Goal: Task Accomplishment & Management: Manage account settings

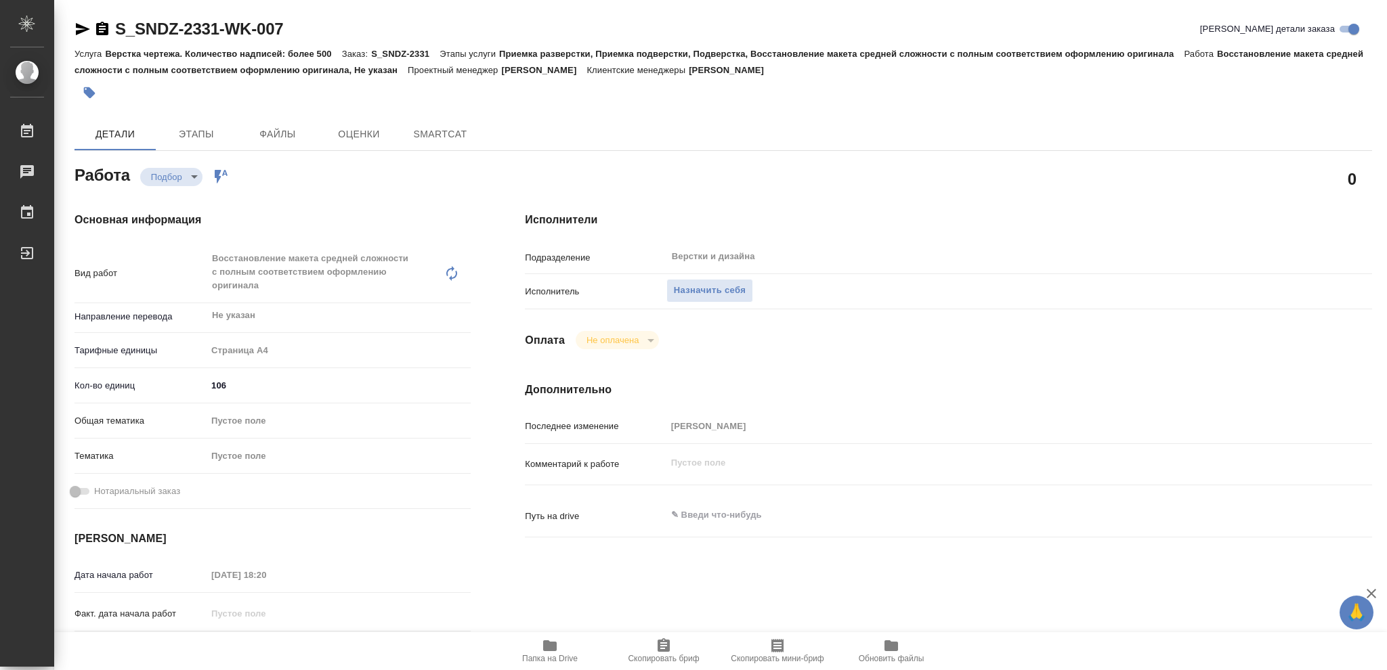
type textarea "x"
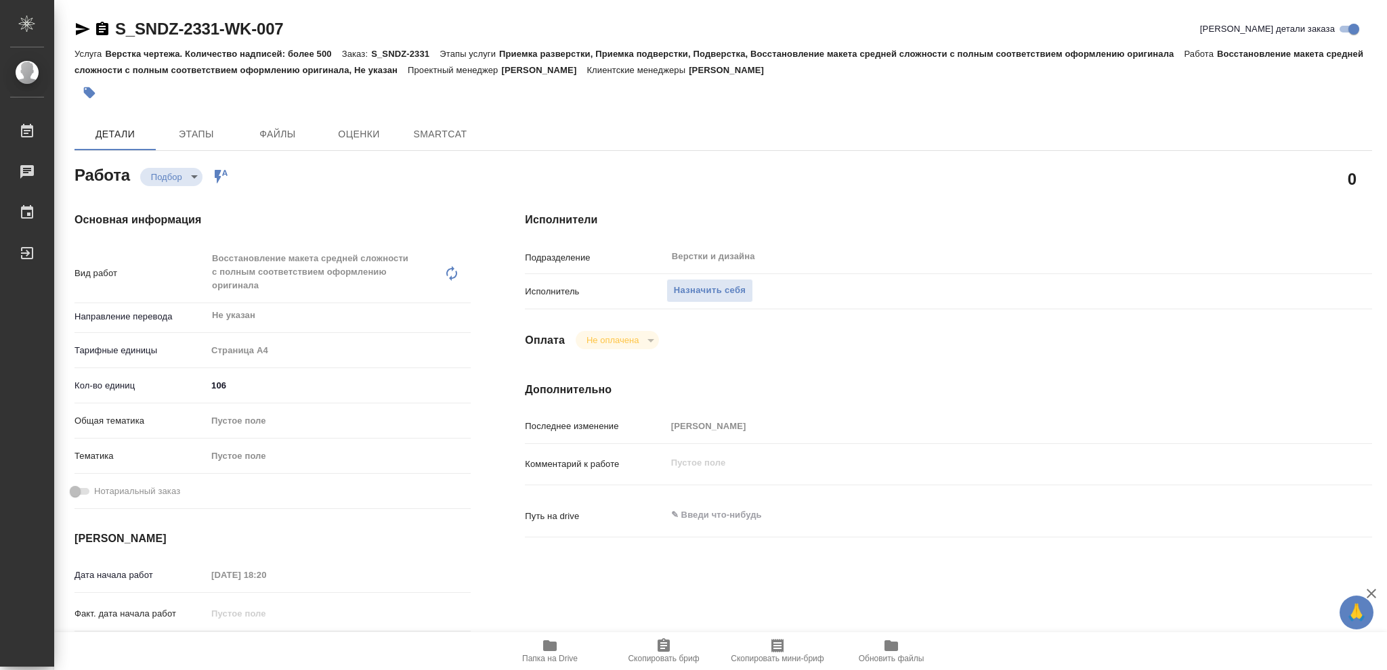
type textarea "x"
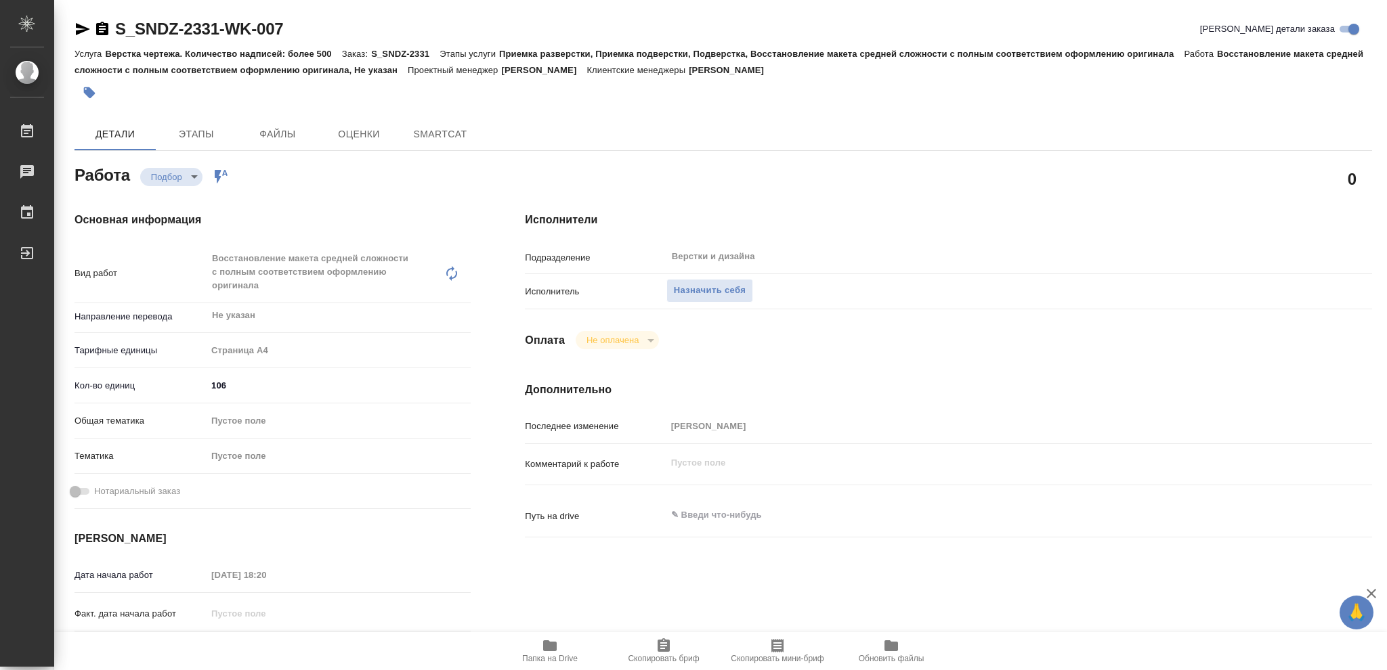
type textarea "x"
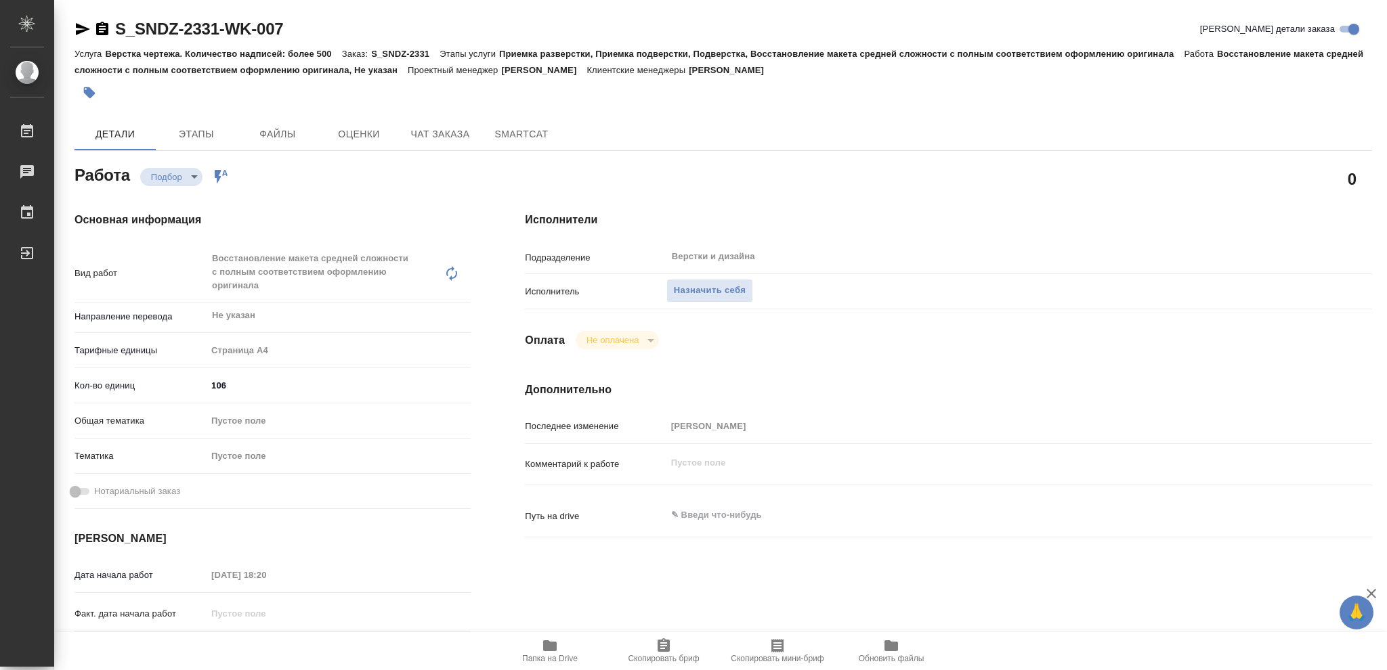
click at [550, 645] on icon "button" at bounding box center [550, 645] width 14 height 11
type textarea "x"
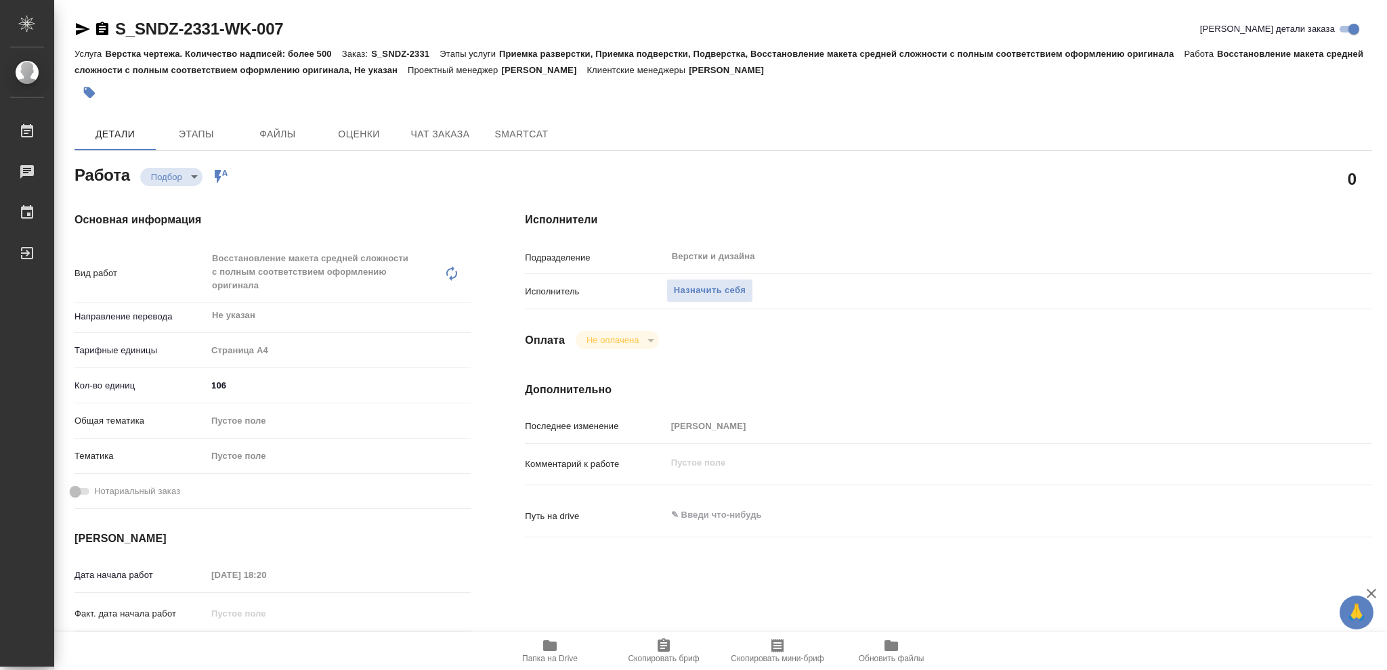
type textarea "x"
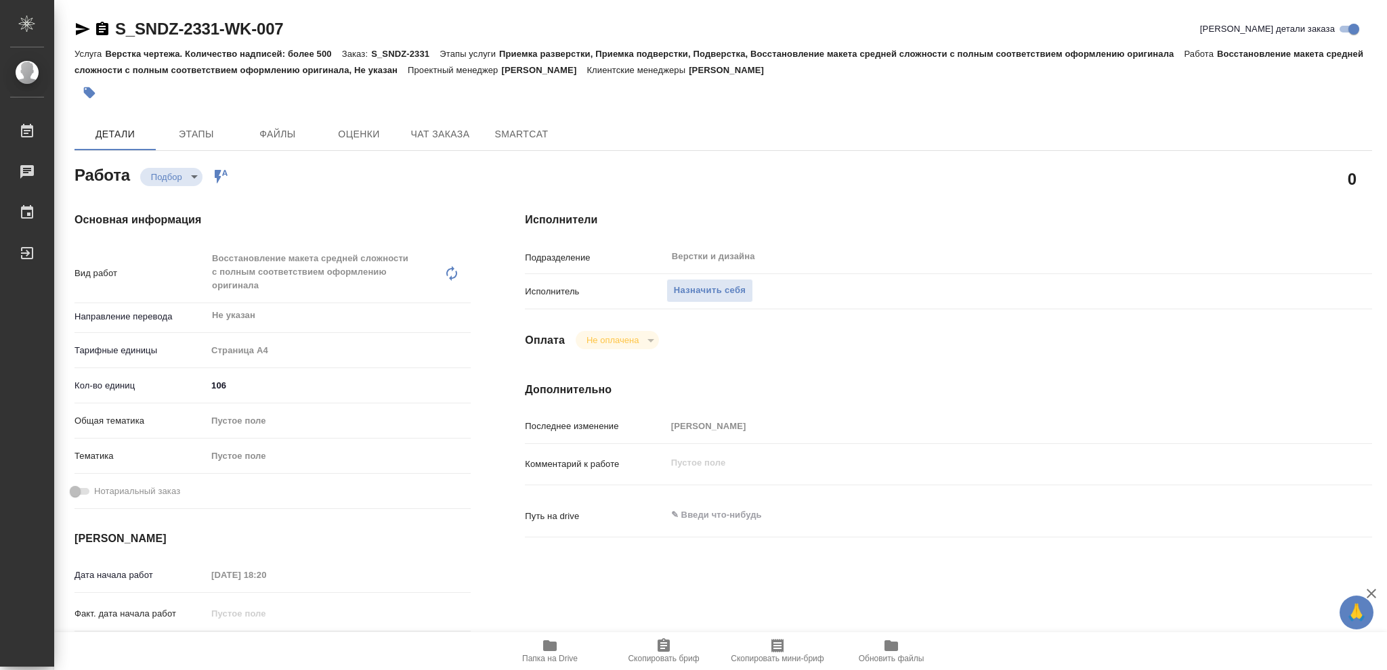
type textarea "x"
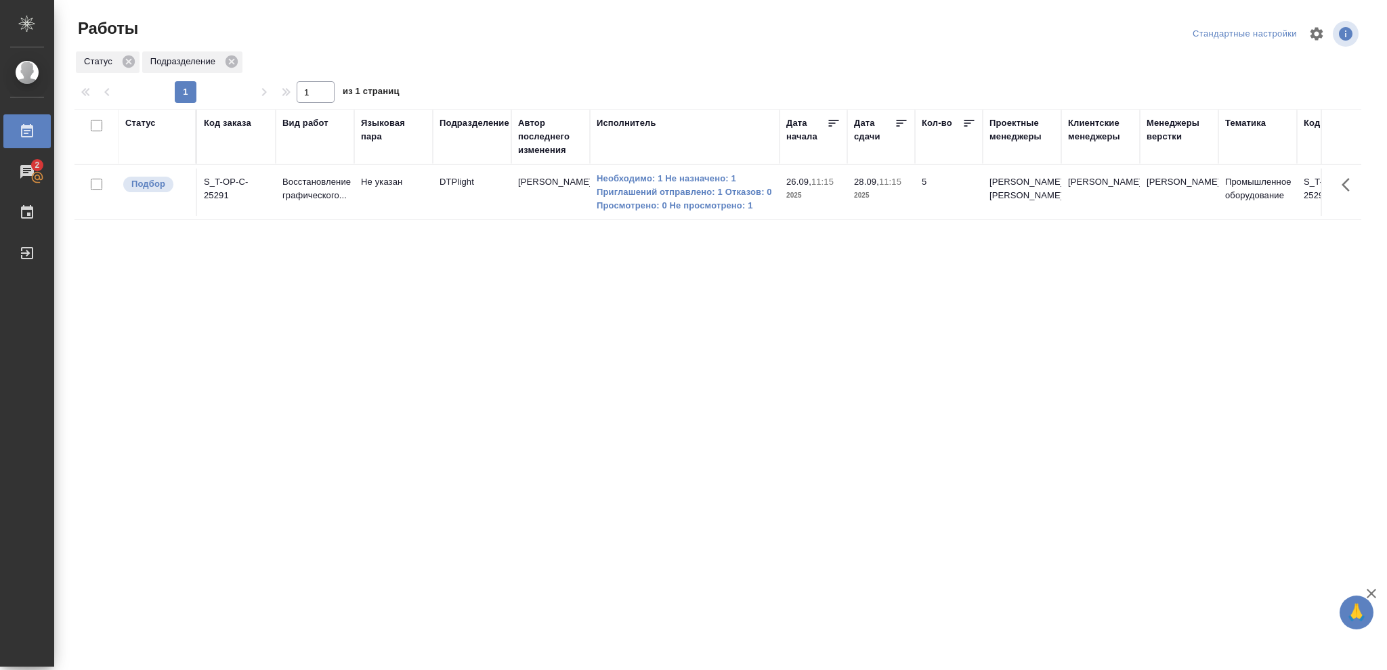
click at [139, 125] on div "Статус" at bounding box center [140, 123] width 30 height 14
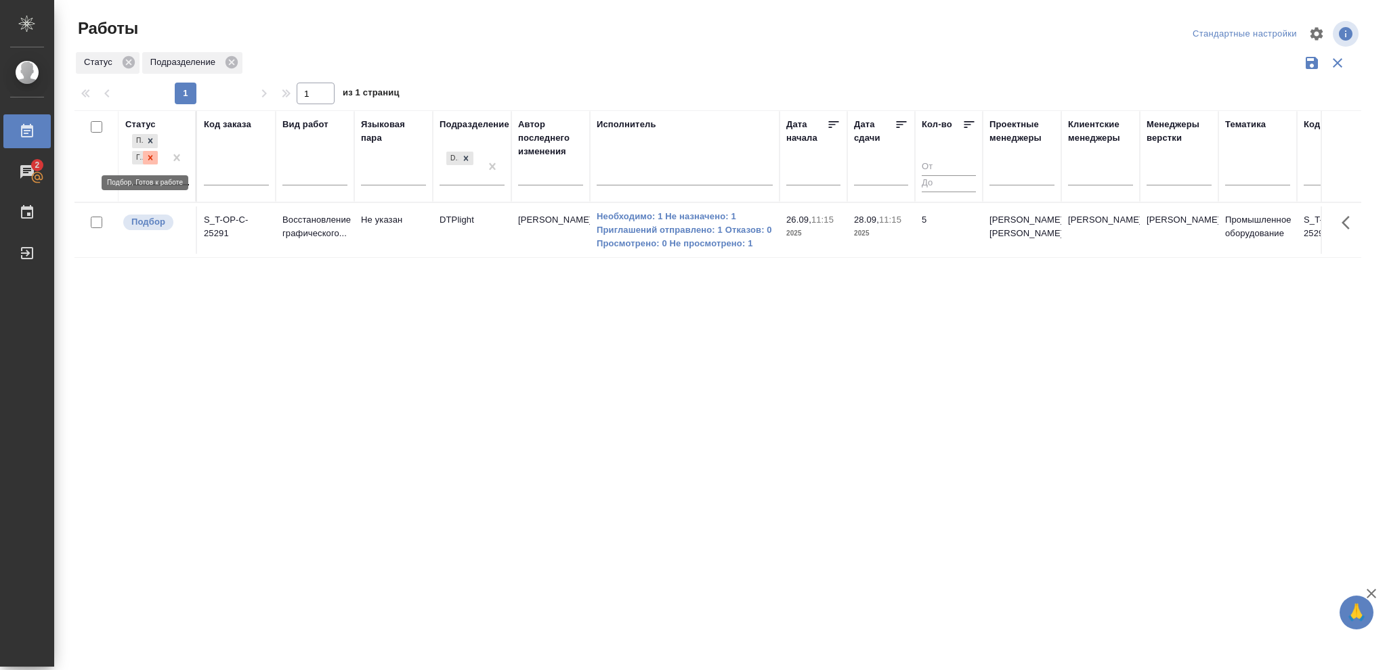
click at [149, 158] on icon at bounding box center [150, 157] width 9 height 9
click at [464, 154] on icon at bounding box center [465, 154] width 9 height 9
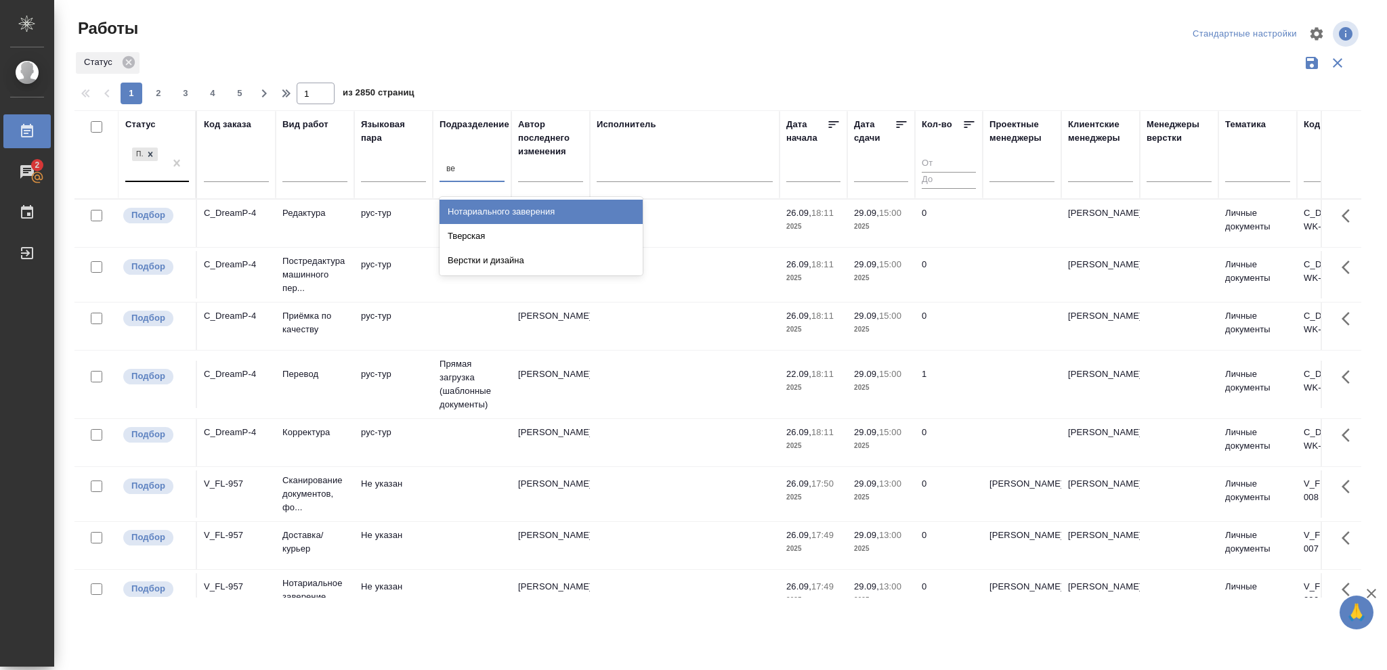
type input "вер"
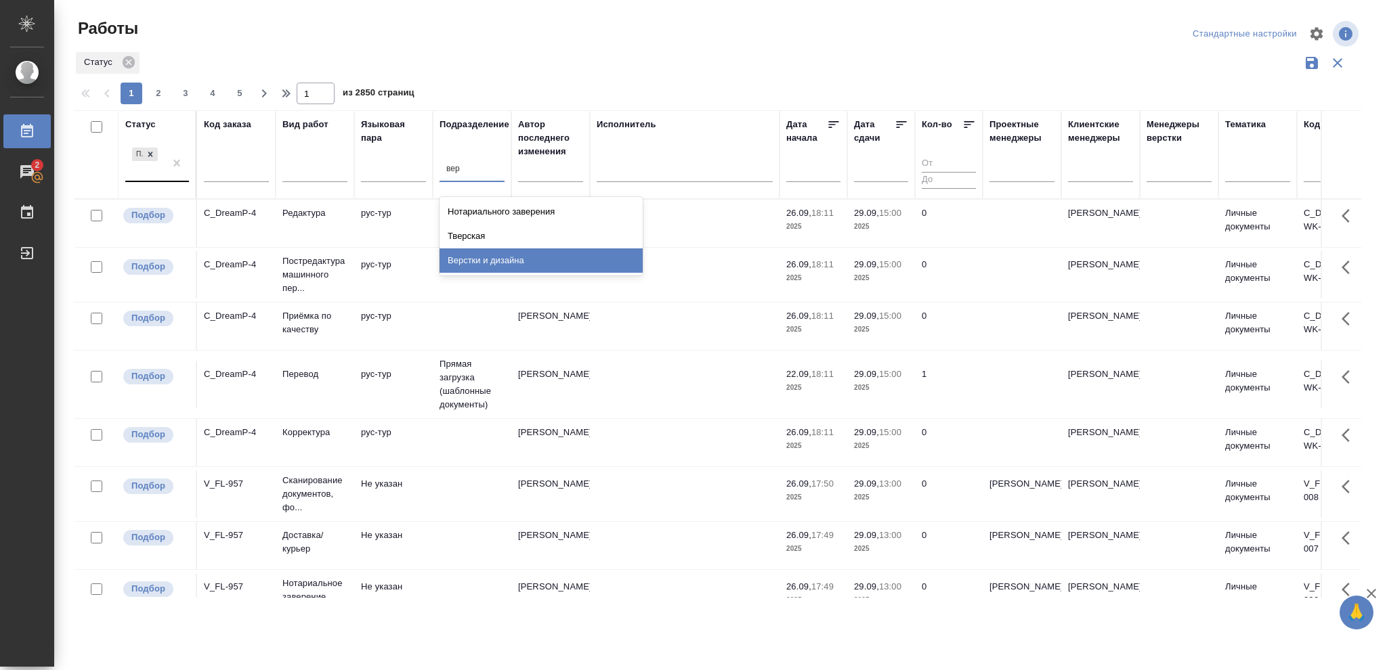
click at [515, 255] on div "Верстки и дизайна" at bounding box center [540, 260] width 203 height 24
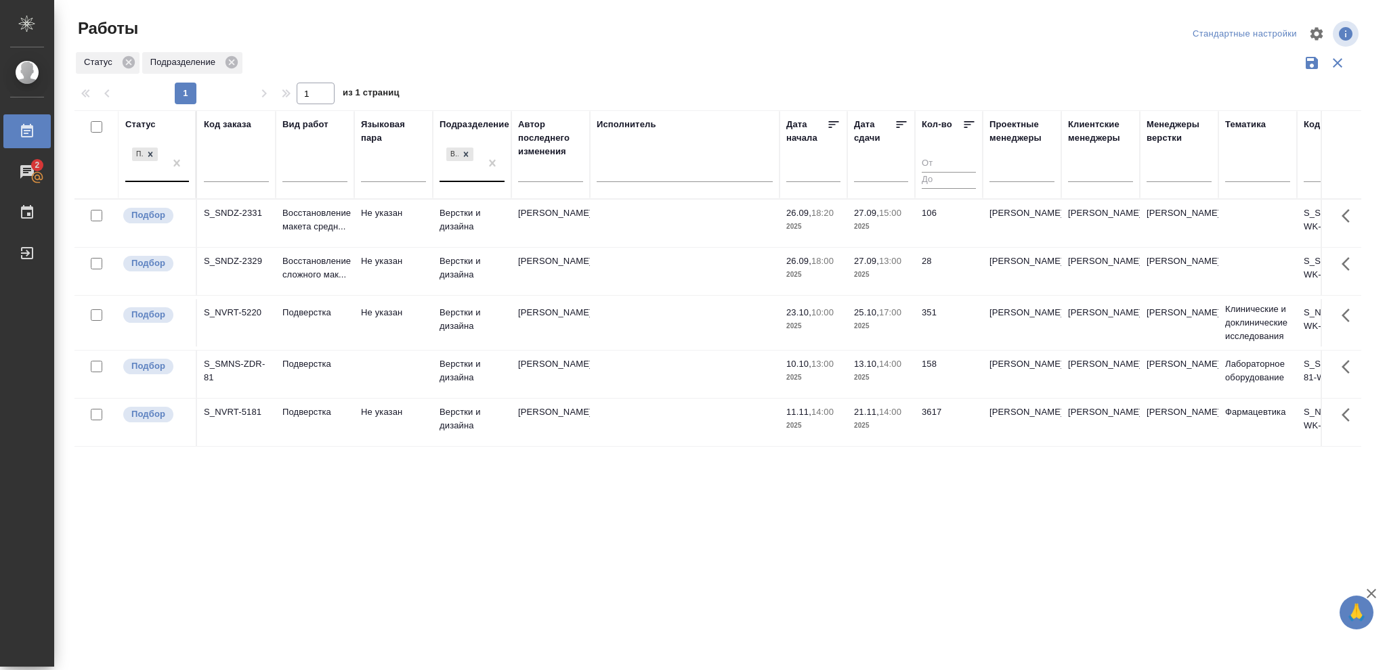
click at [879, 274] on p "2025" at bounding box center [881, 275] width 54 height 14
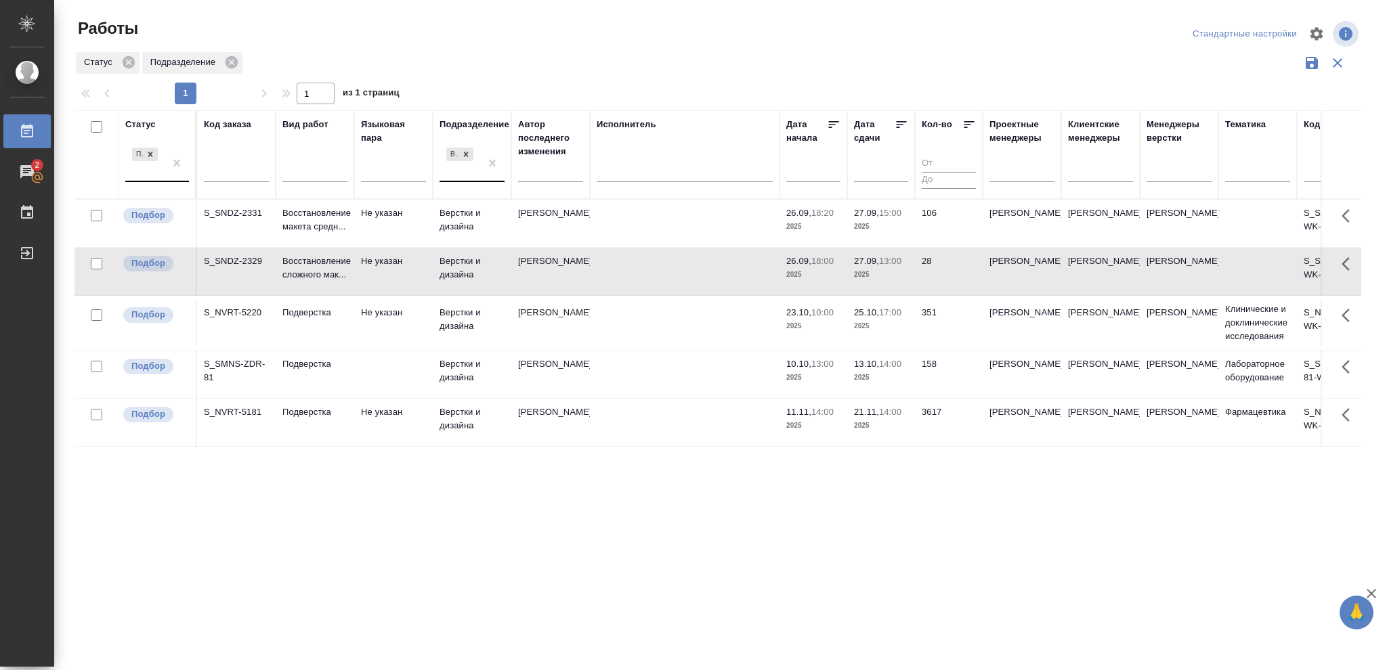
click at [879, 274] on p "2025" at bounding box center [881, 275] width 54 height 14
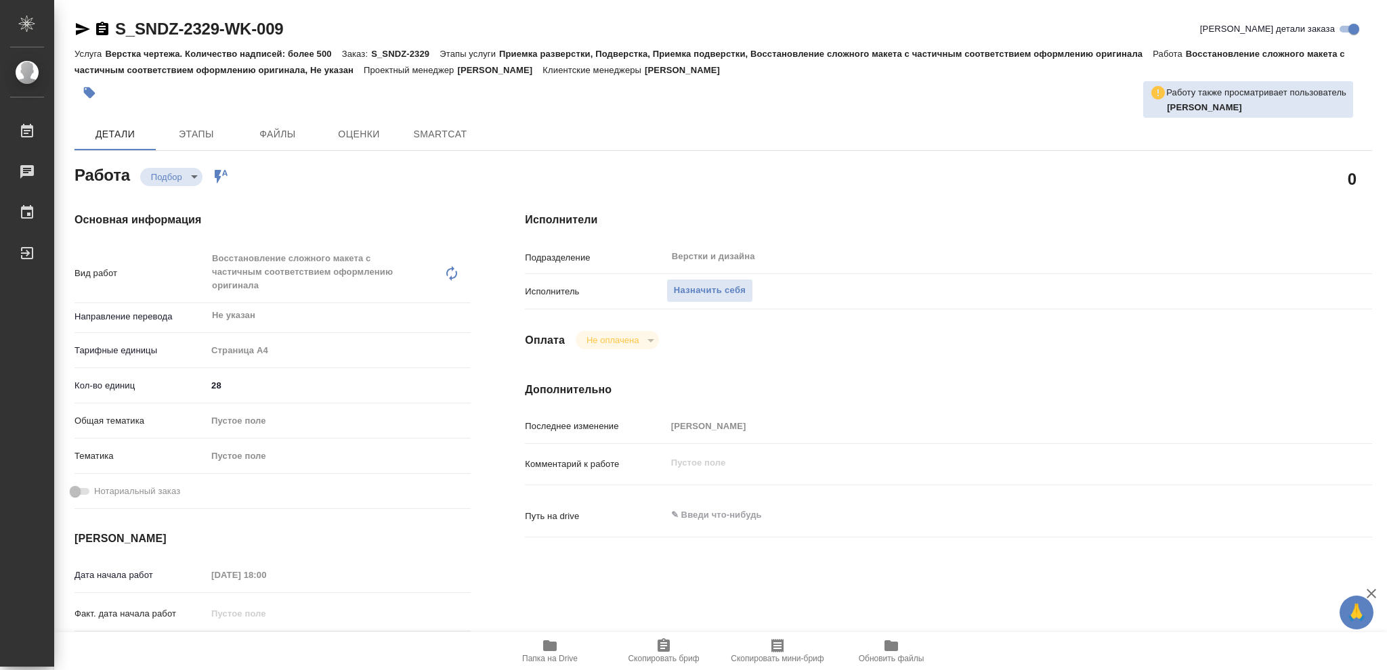
type textarea "x"
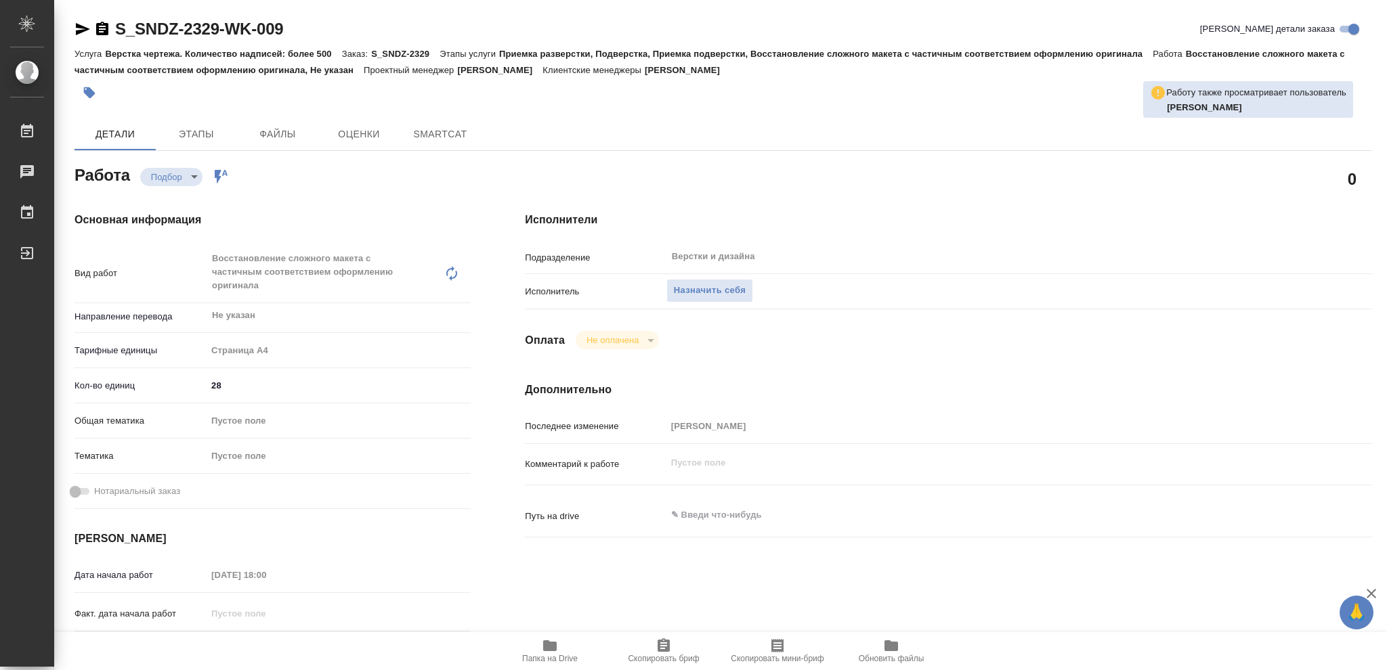
type textarea "x"
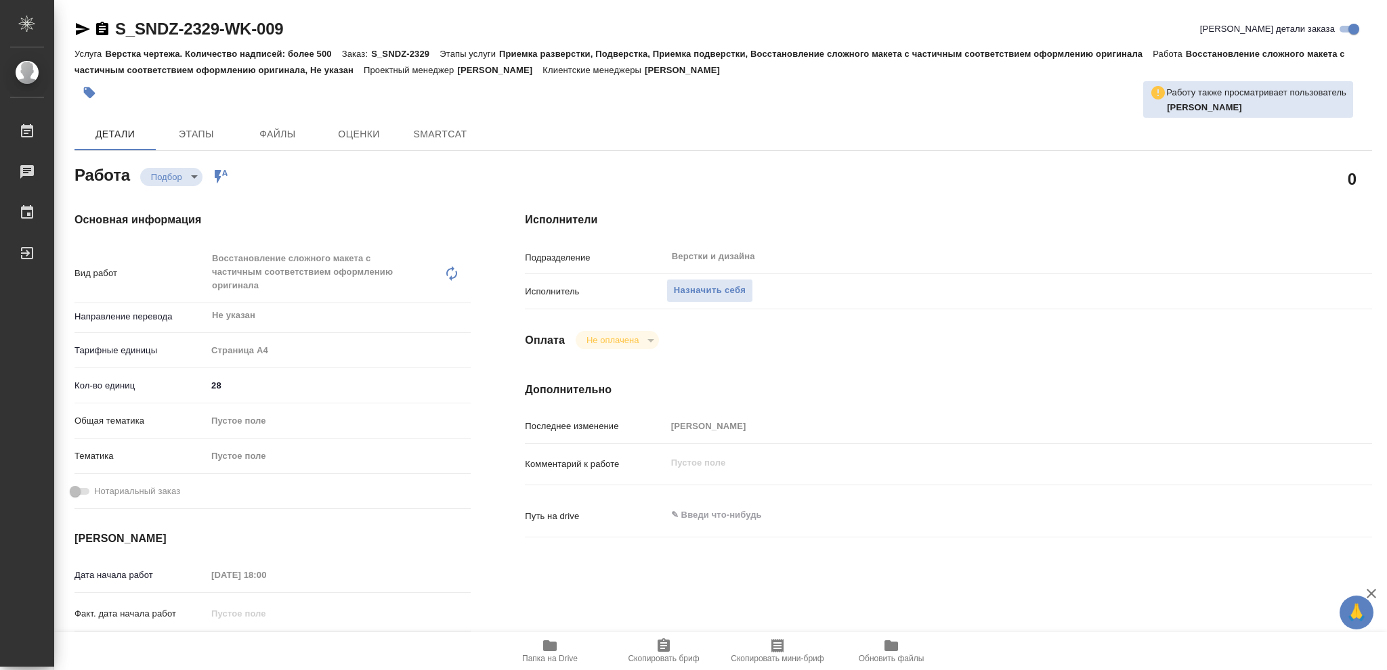
type textarea "x"
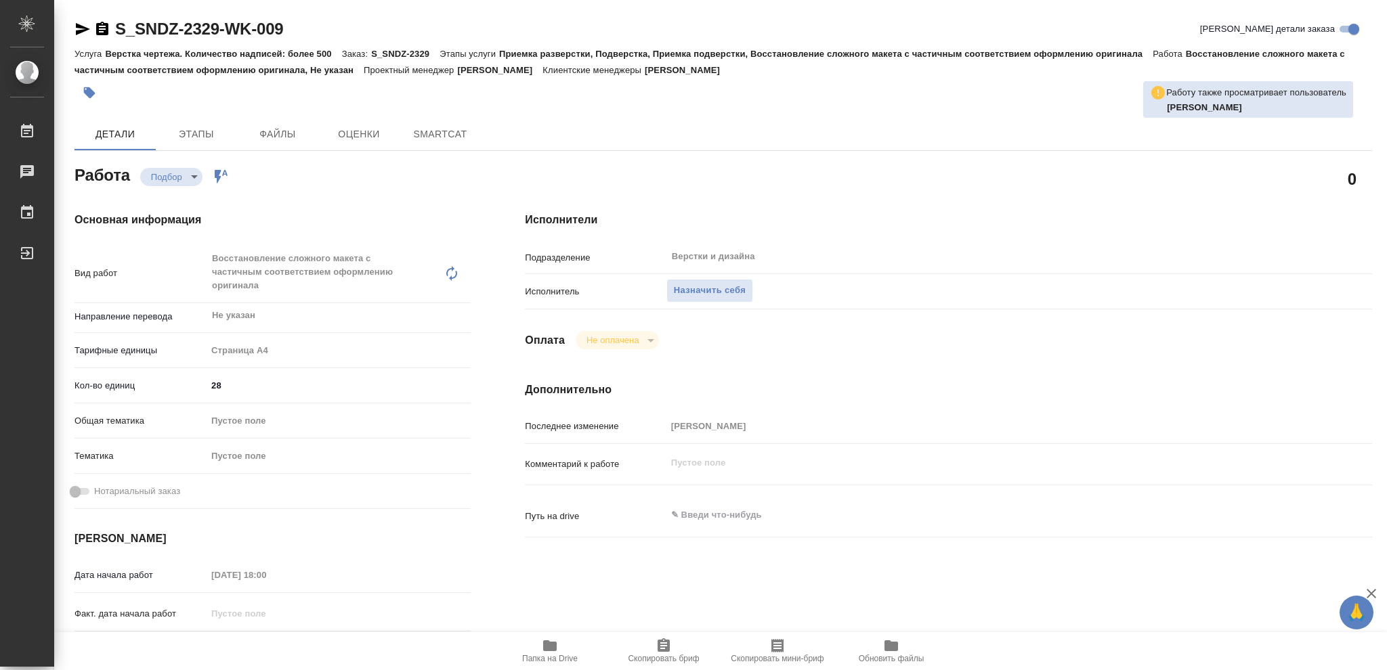
type textarea "x"
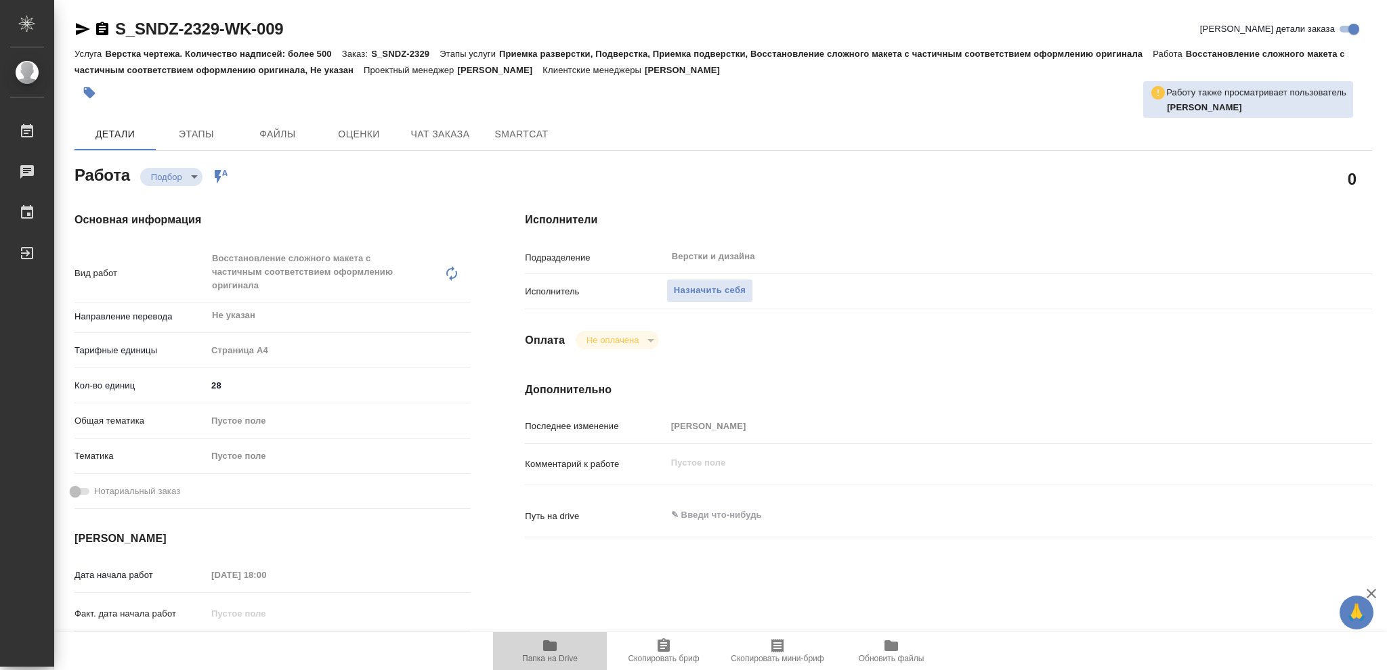
drag, startPoint x: 546, startPoint y: 650, endPoint x: 569, endPoint y: 571, distance: 82.3
click at [546, 649] on icon "button" at bounding box center [550, 645] width 14 height 11
type textarea "x"
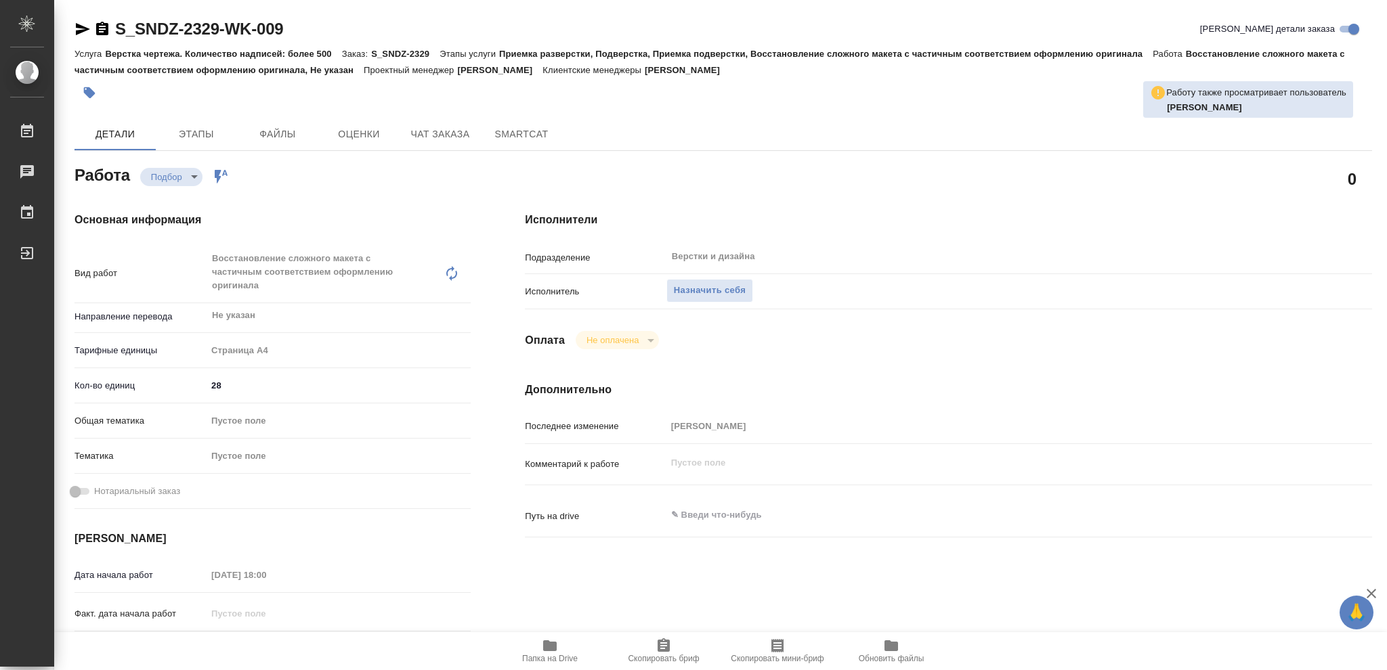
type textarea "x"
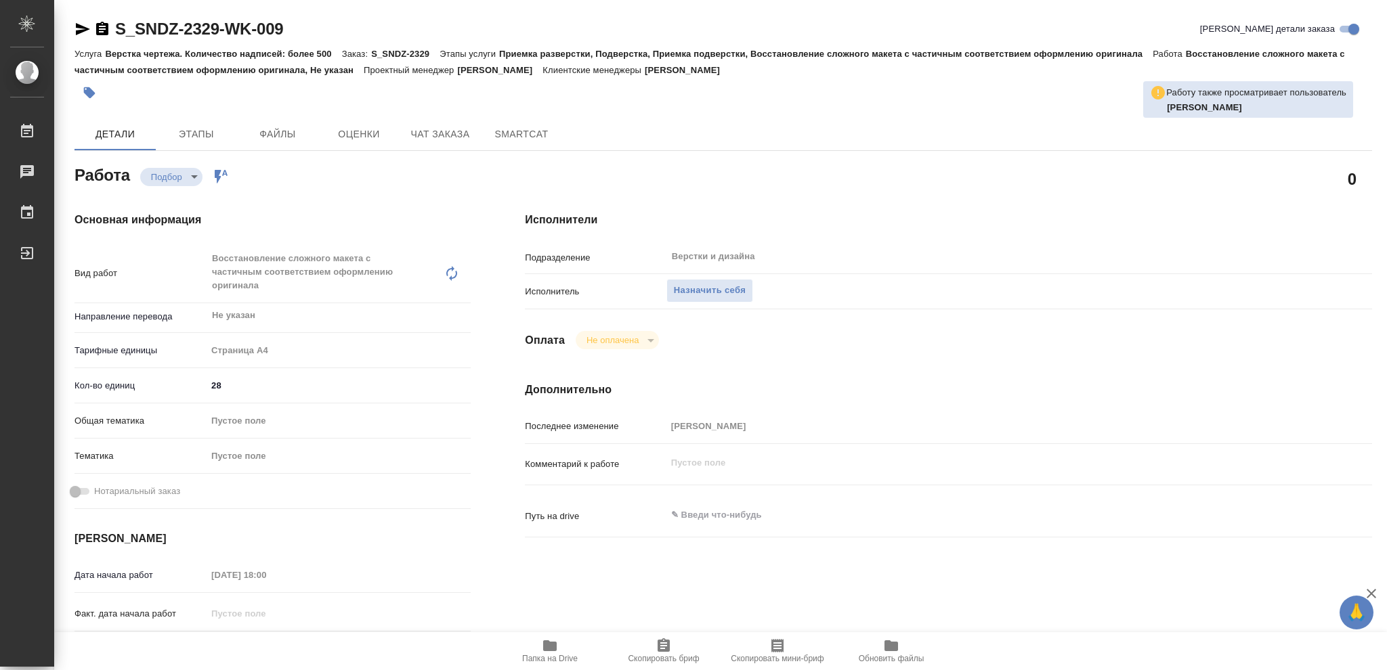
type textarea "x"
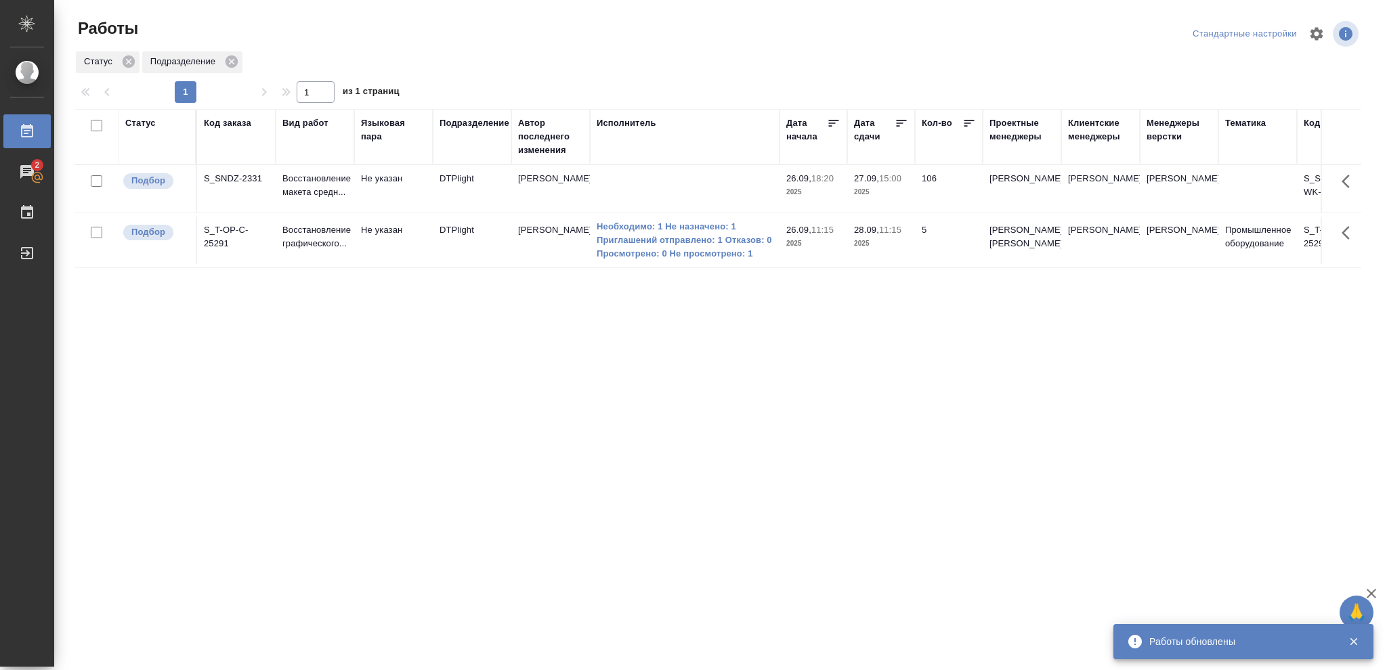
click at [897, 190] on p "2025" at bounding box center [881, 193] width 54 height 14
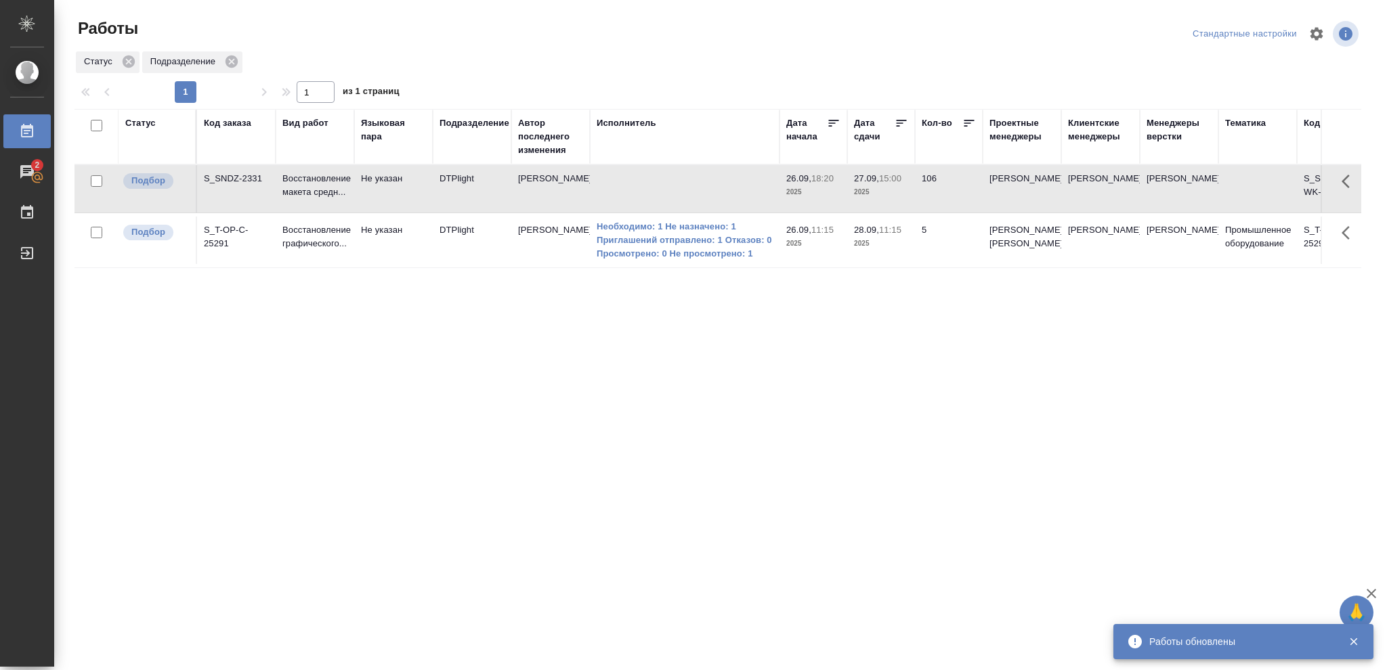
click at [897, 190] on p "2025" at bounding box center [881, 193] width 54 height 14
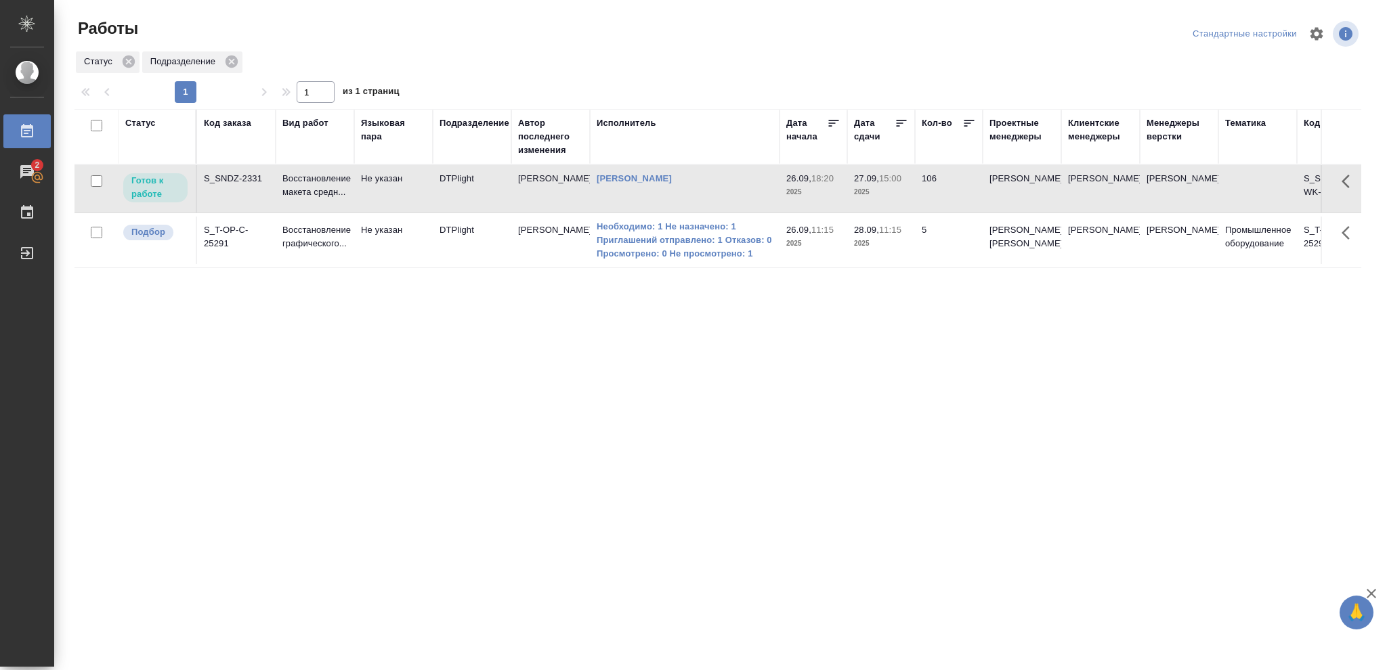
click at [886, 194] on p "2025" at bounding box center [881, 193] width 54 height 14
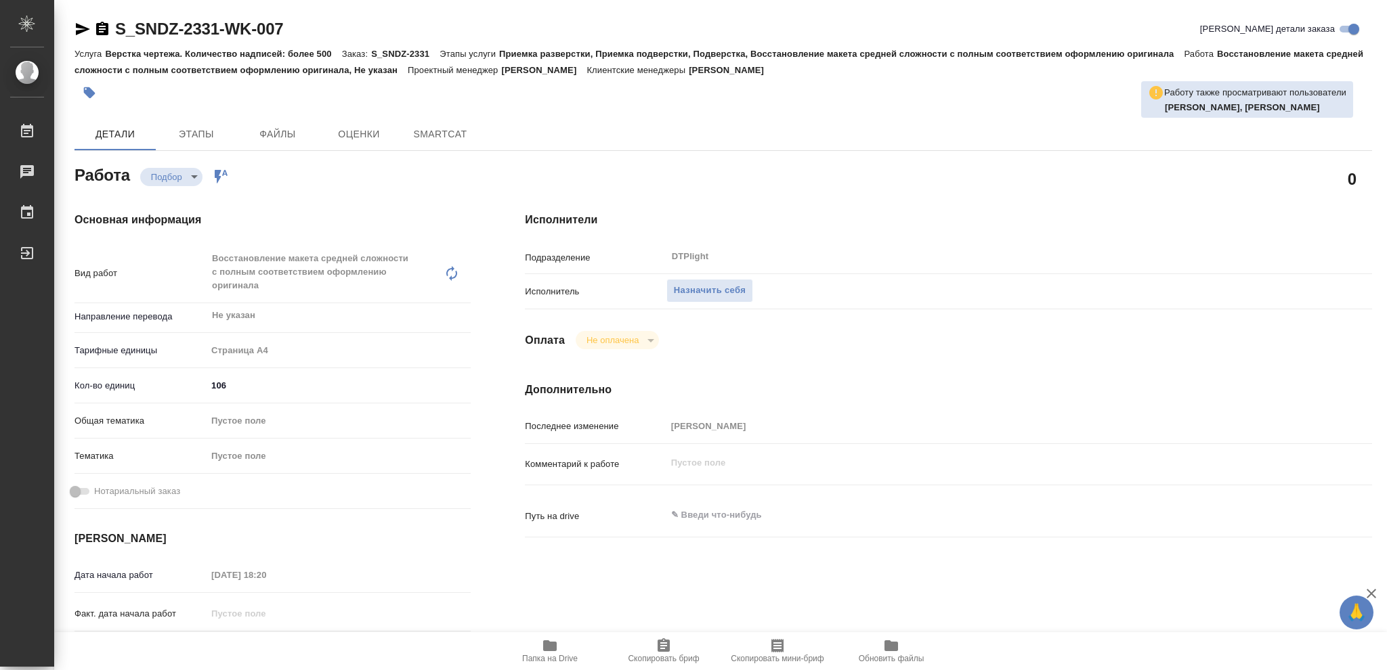
type textarea "x"
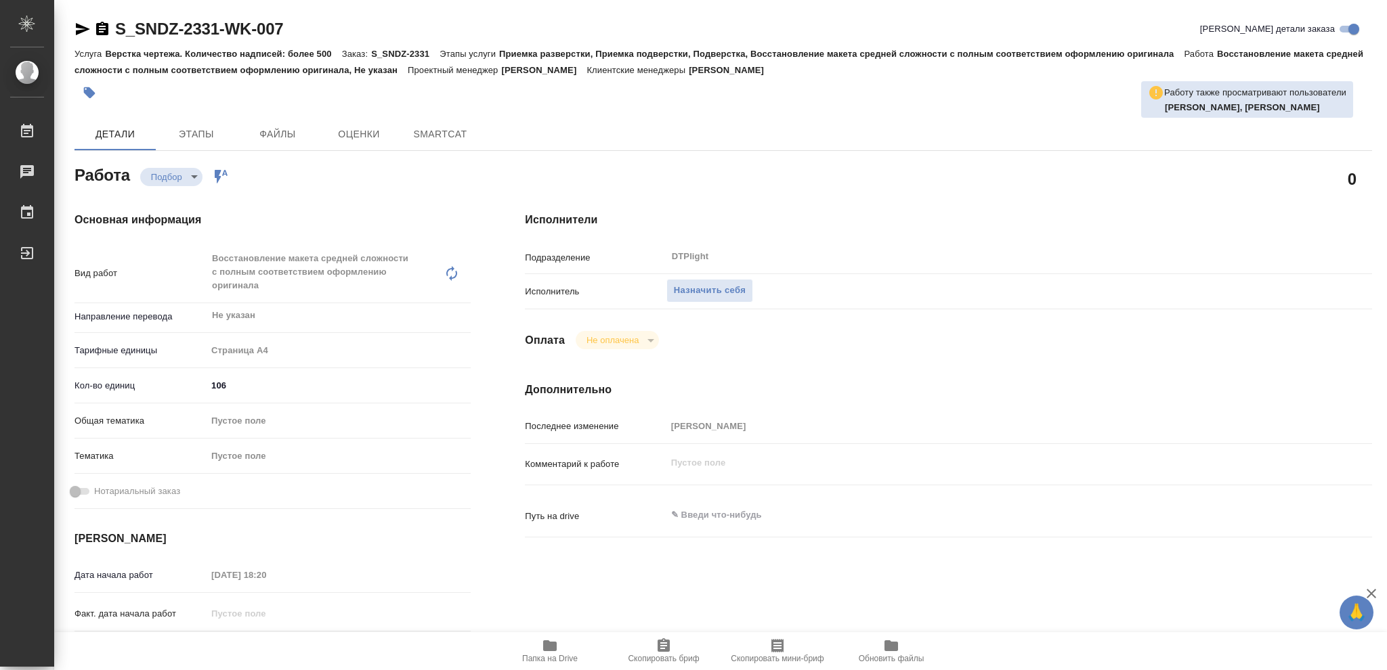
type textarea "x"
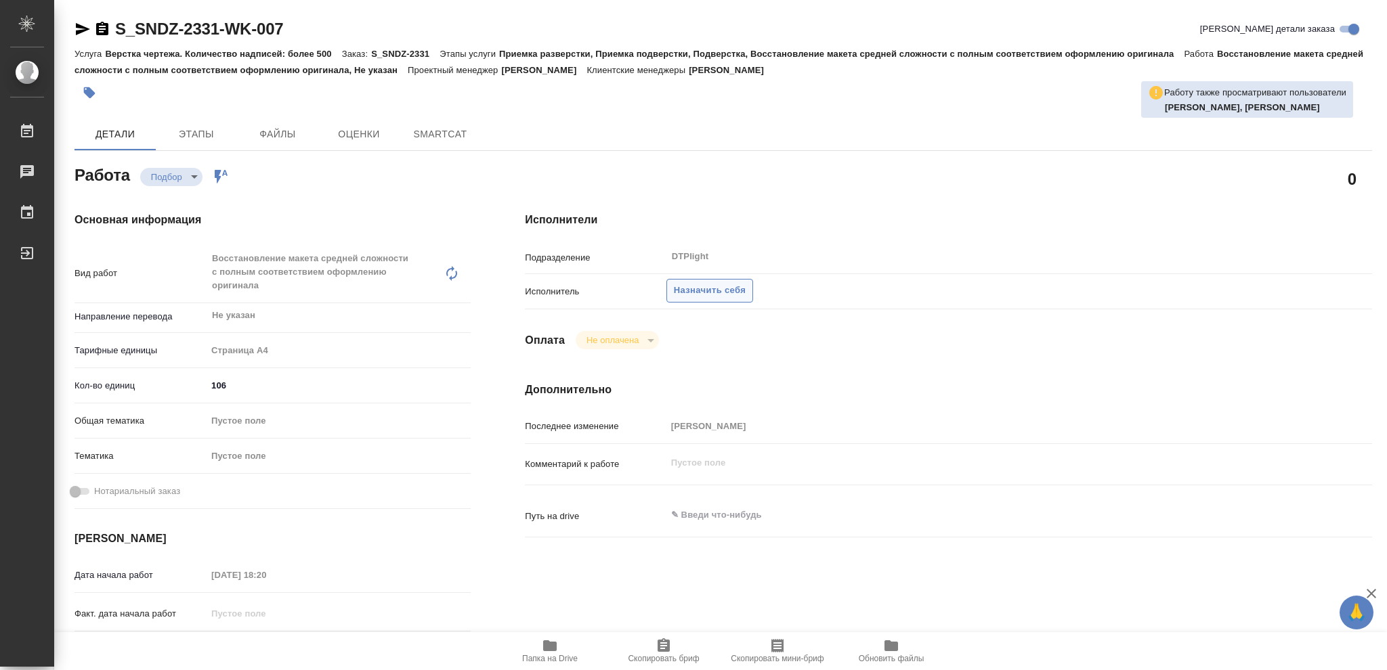
type textarea "x"
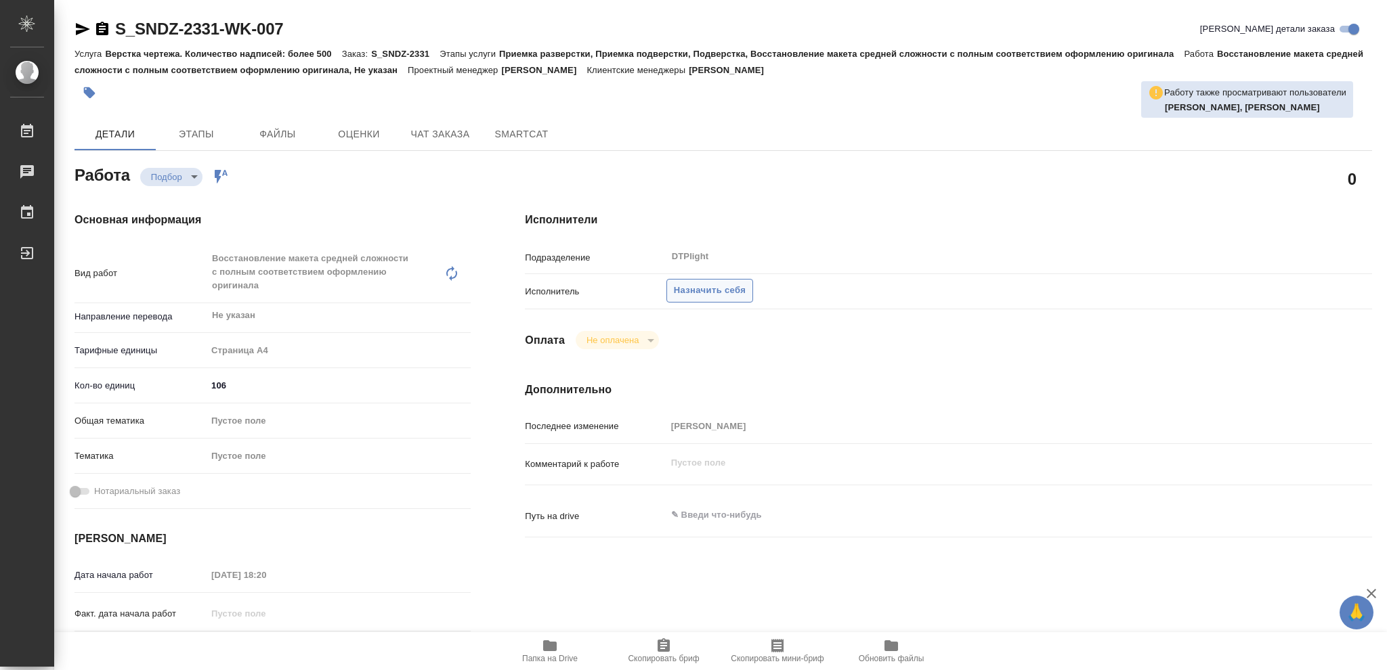
click at [738, 292] on span "Назначить себя" at bounding box center [710, 291] width 72 height 16
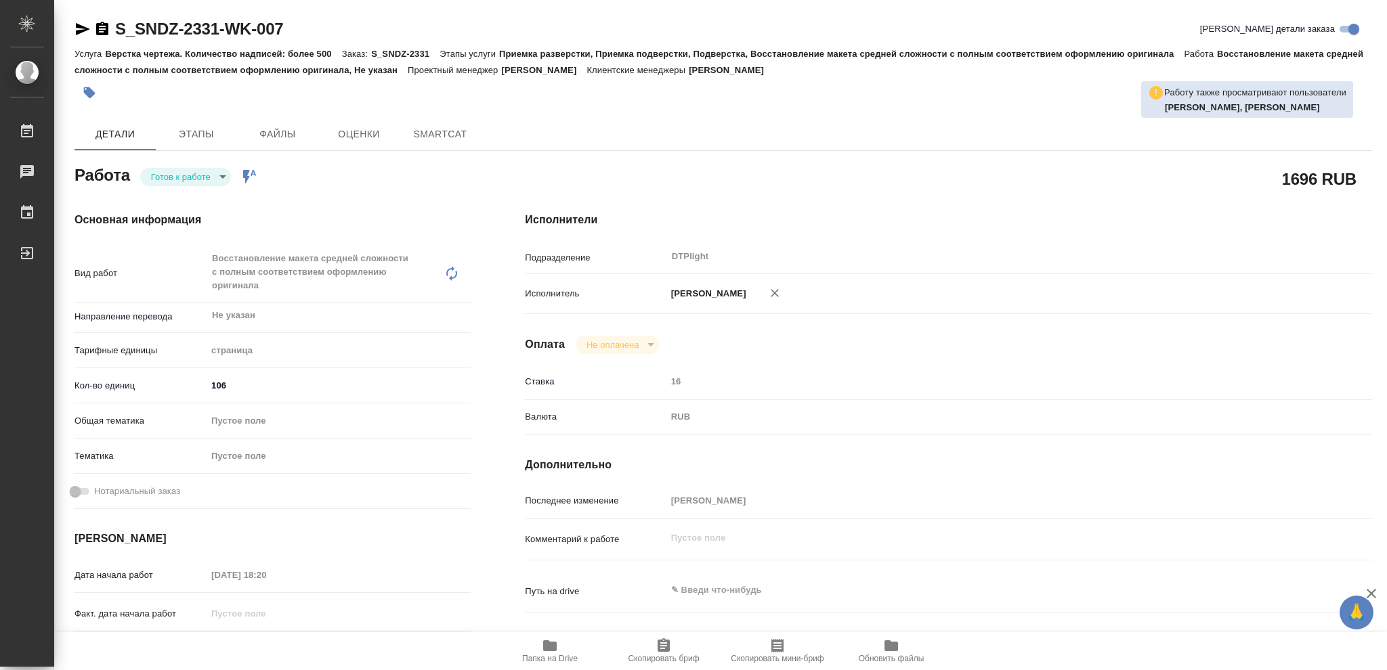
type textarea "x"
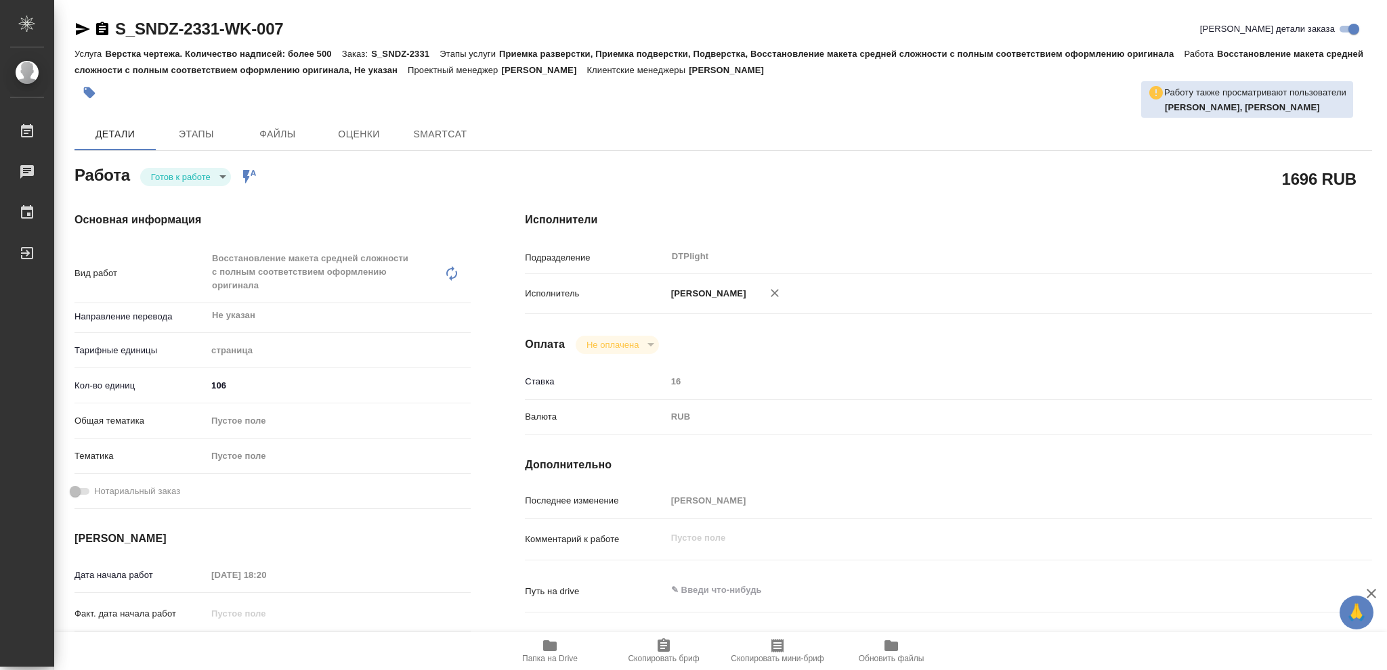
type textarea "x"
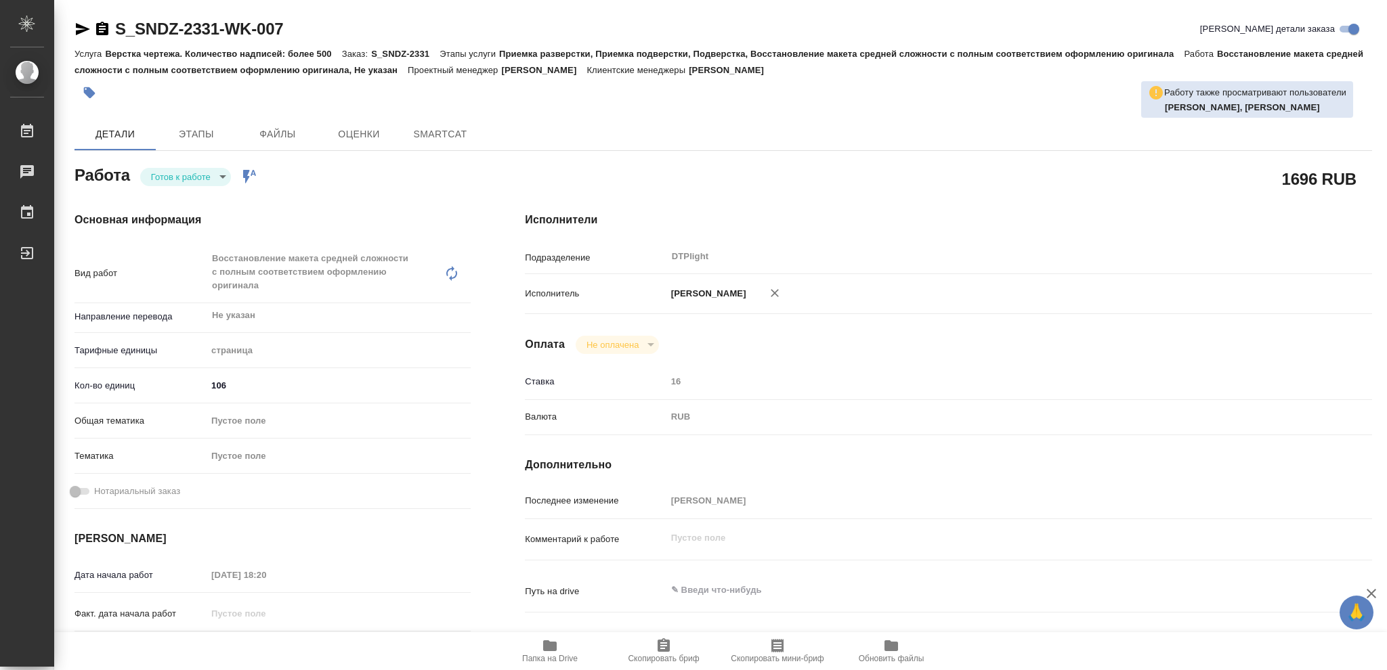
type textarea "x"
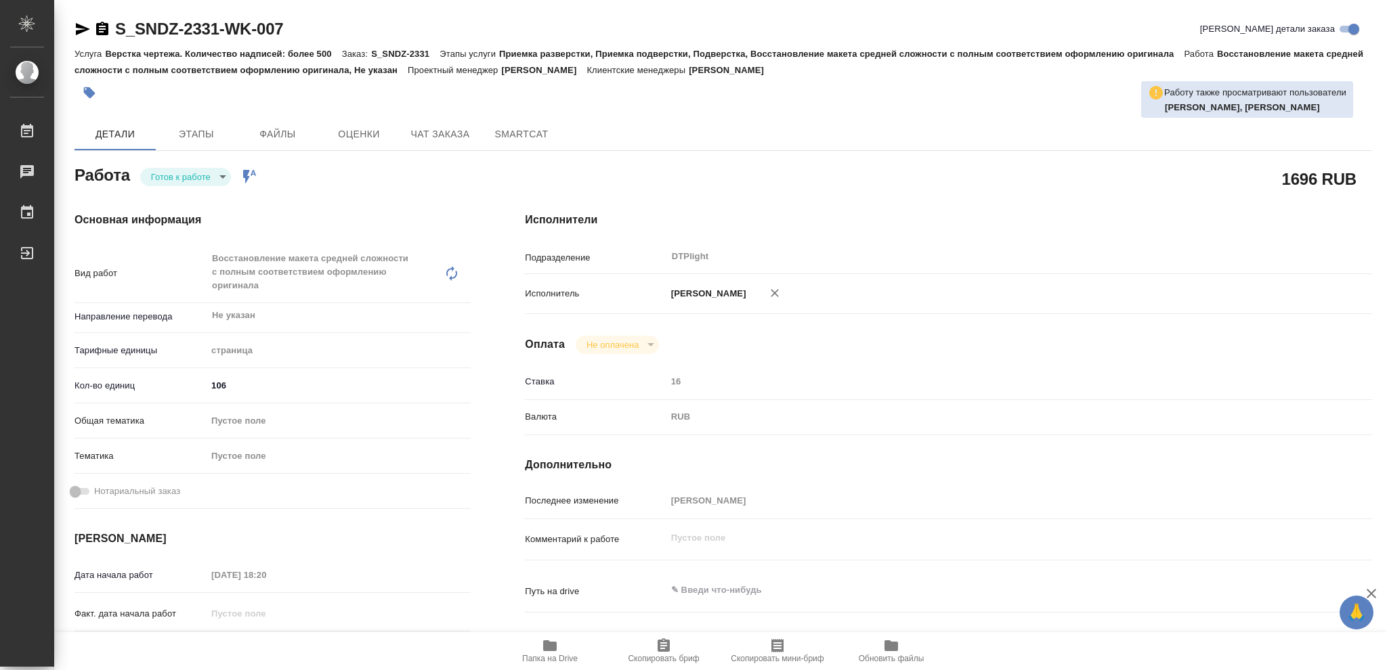
type textarea "x"
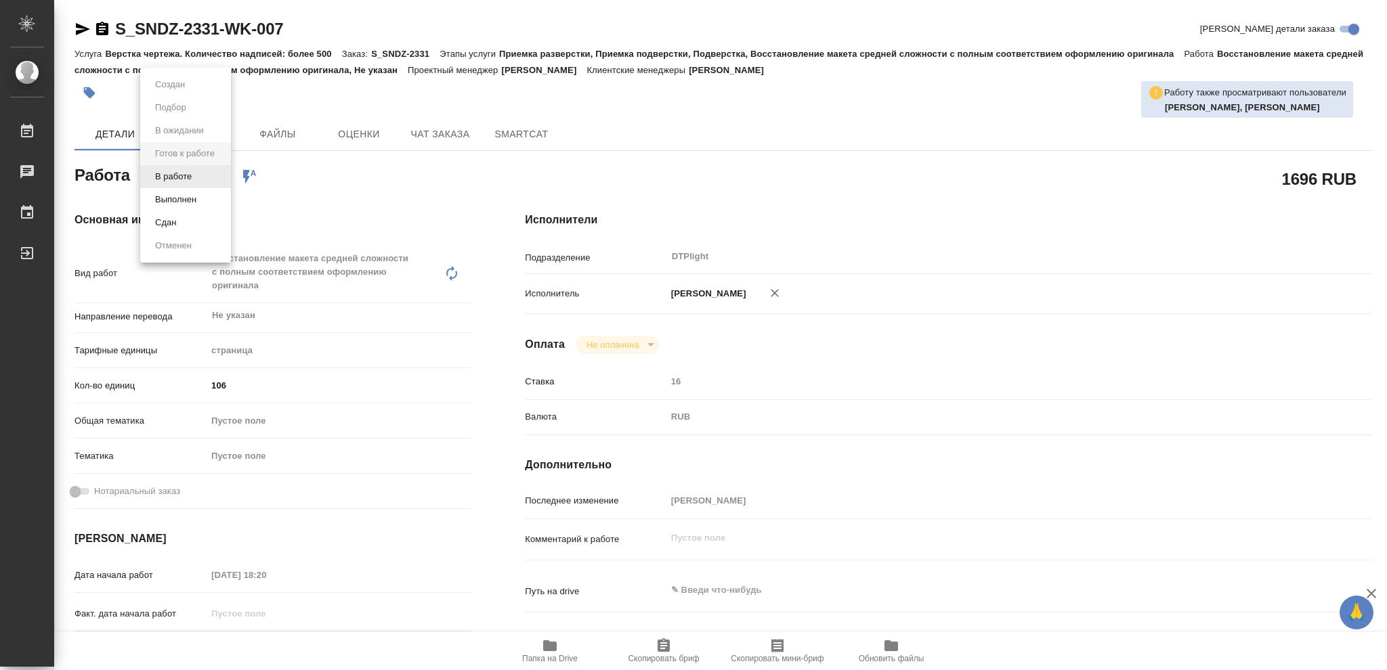
click at [223, 177] on body "🙏 .cls-1 fill:#fff; AWATERA [PERSON_NAME] Чаты График Выйти S_SNDZ-2331-WK-007 …" at bounding box center [693, 335] width 1387 height 670
type textarea "x"
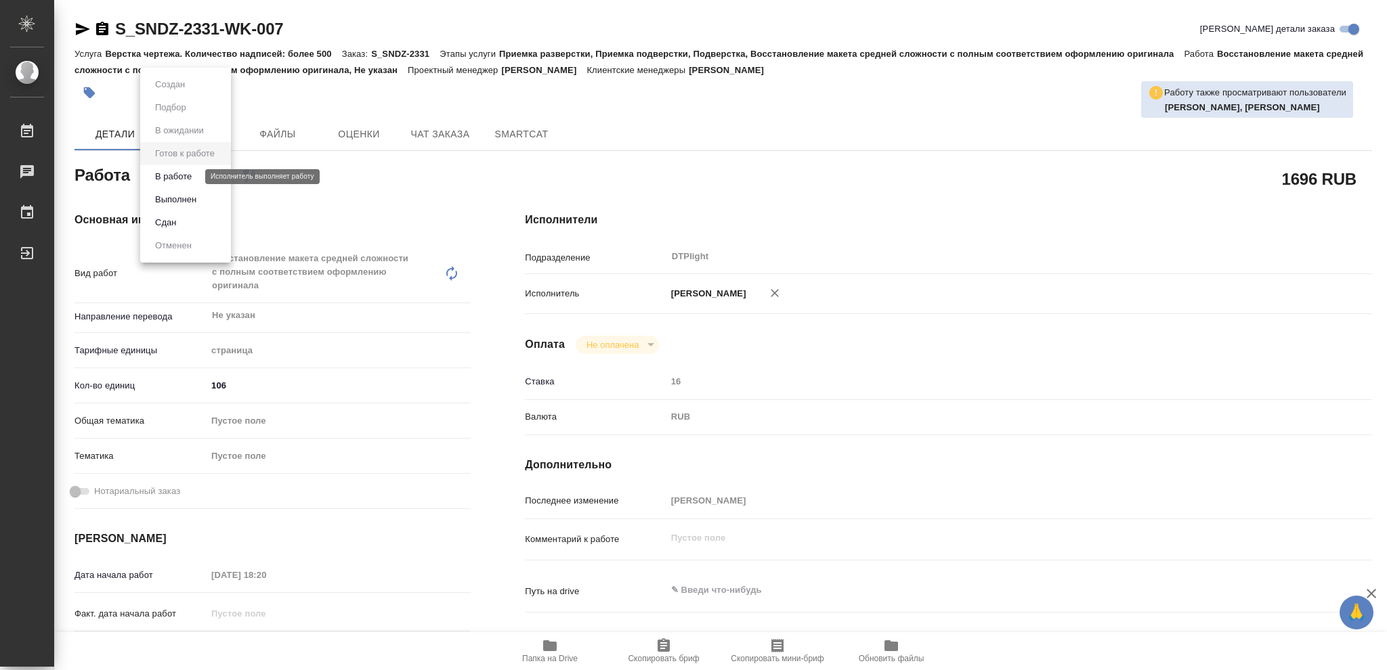
type textarea "x"
click at [188, 177] on button "В работе" at bounding box center [173, 176] width 45 height 15
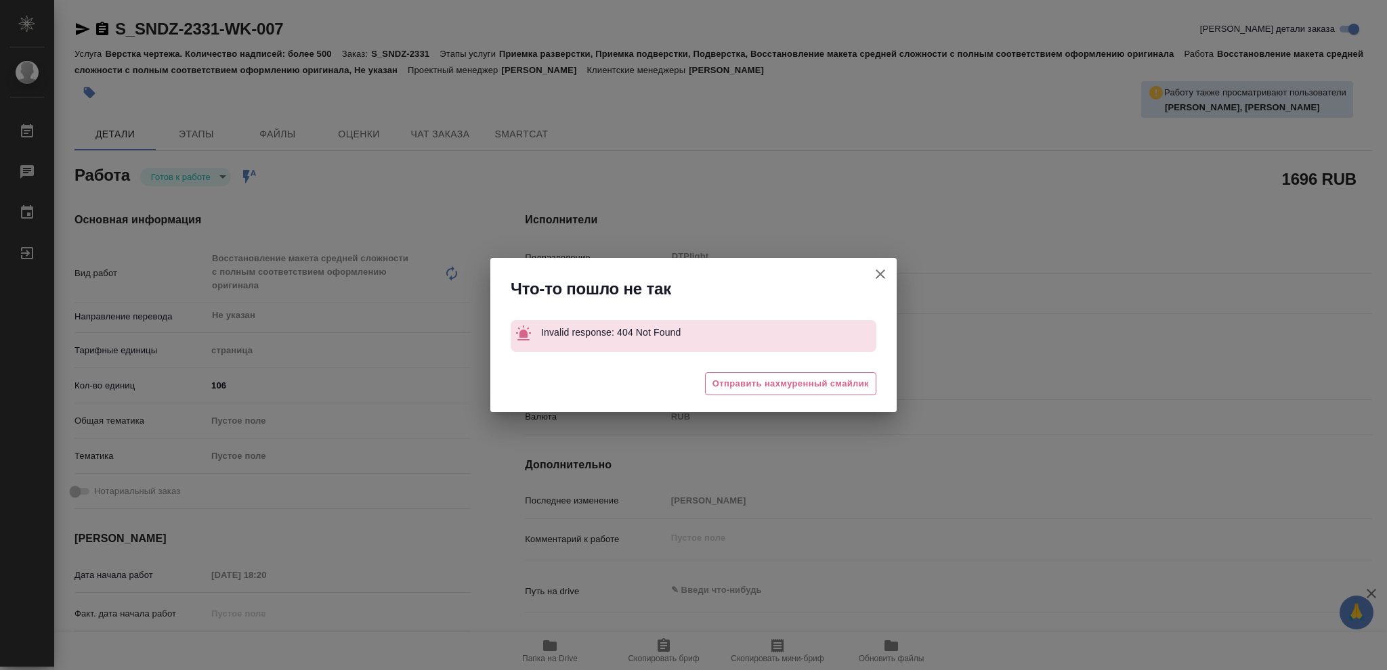
type textarea "x"
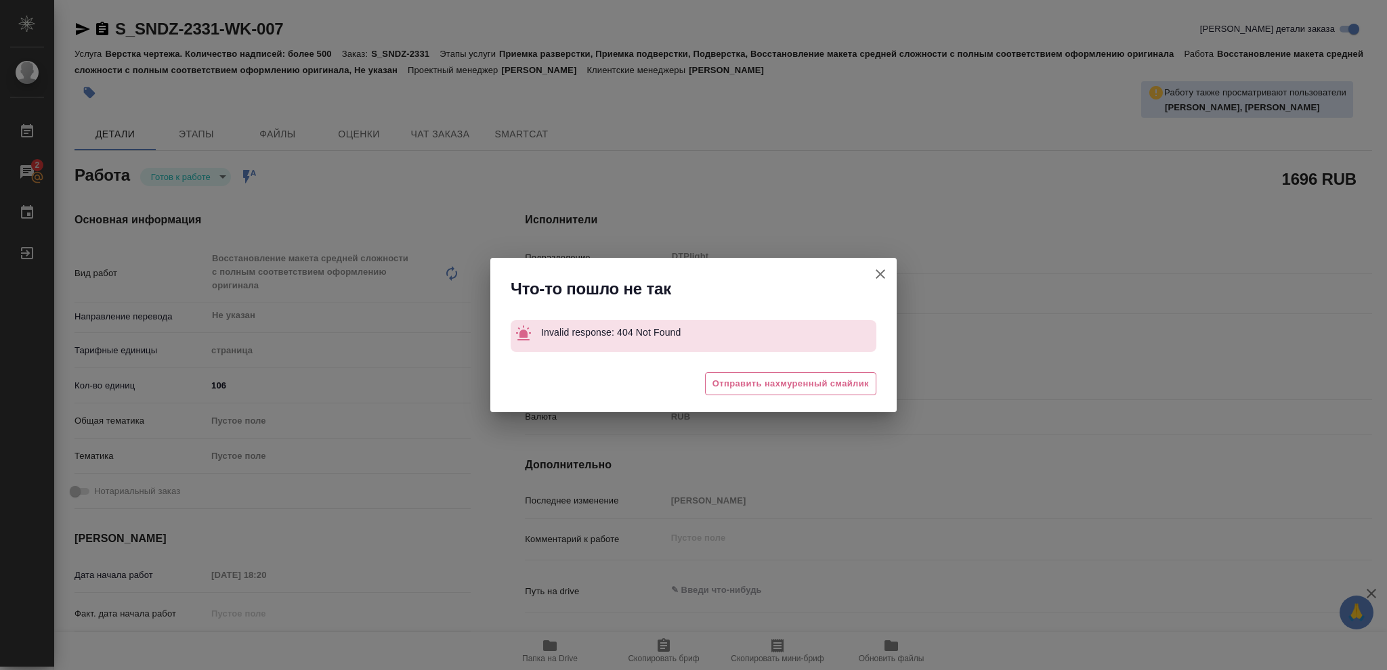
type textarea "x"
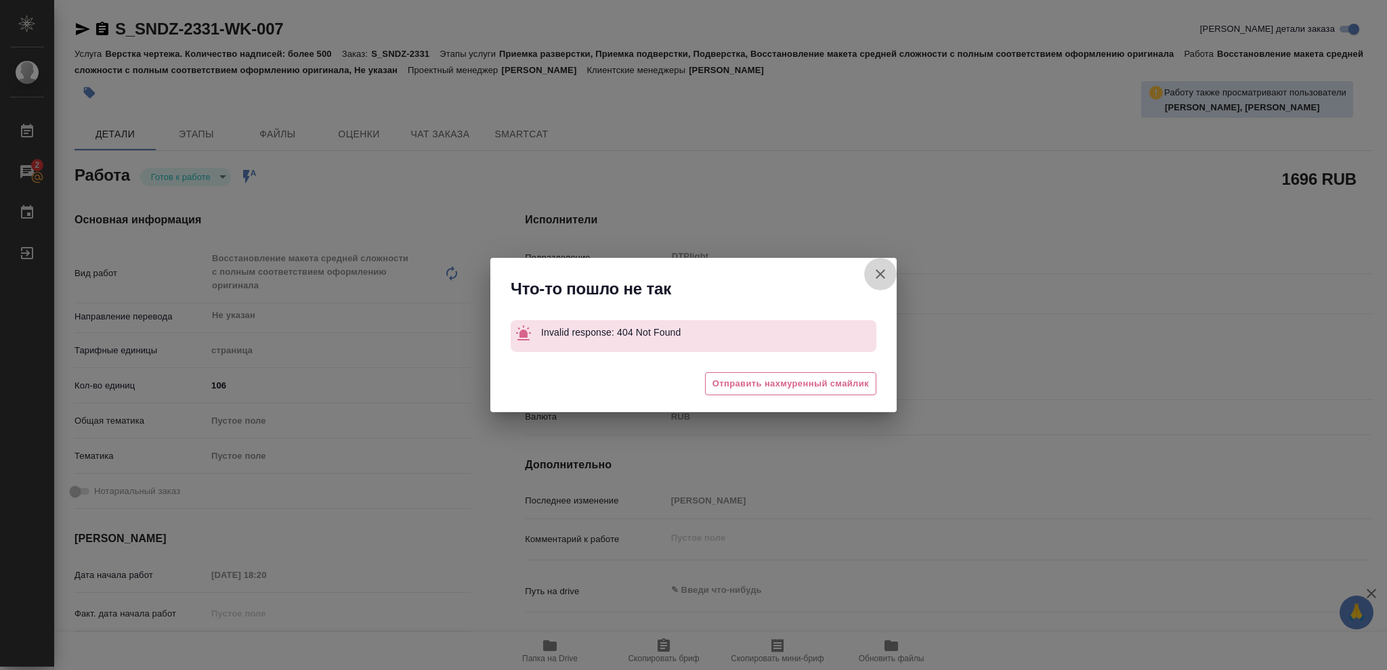
drag, startPoint x: 877, startPoint y: 272, endPoint x: 910, endPoint y: 303, distance: 45.0
click at [878, 272] on icon "button" at bounding box center [880, 274] width 16 height 16
type textarea "x"
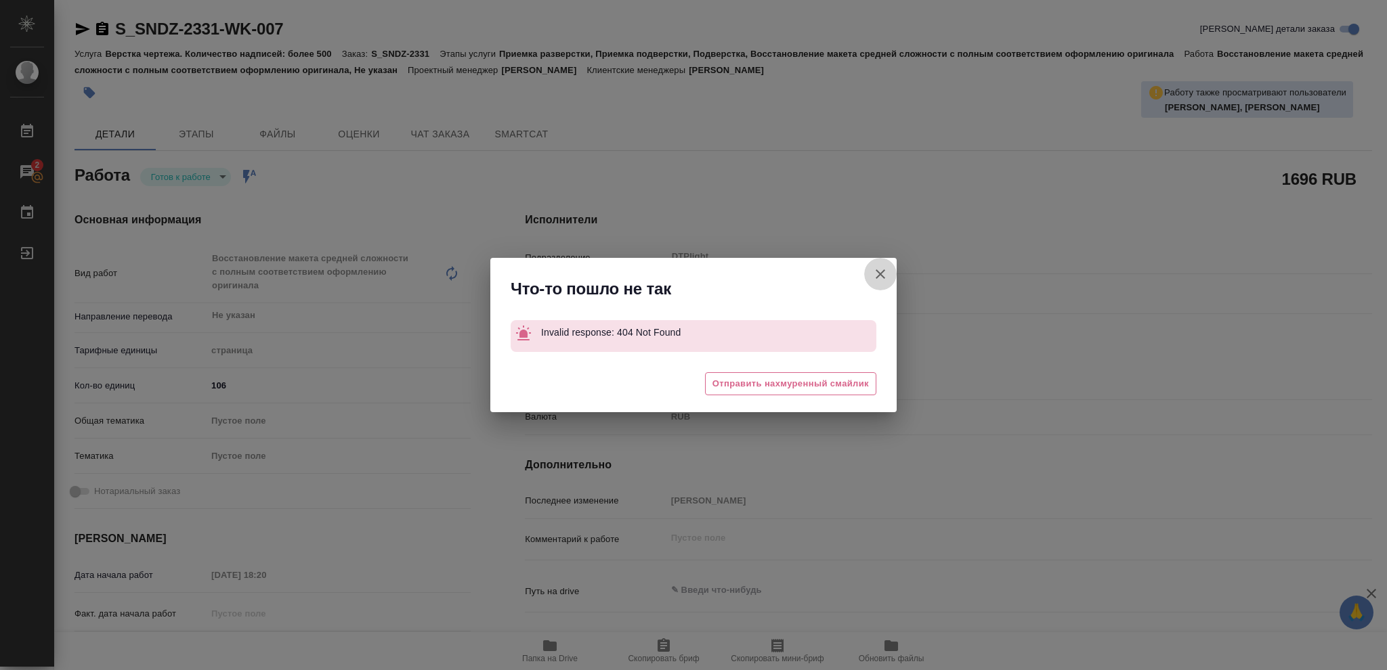
type textarea "x"
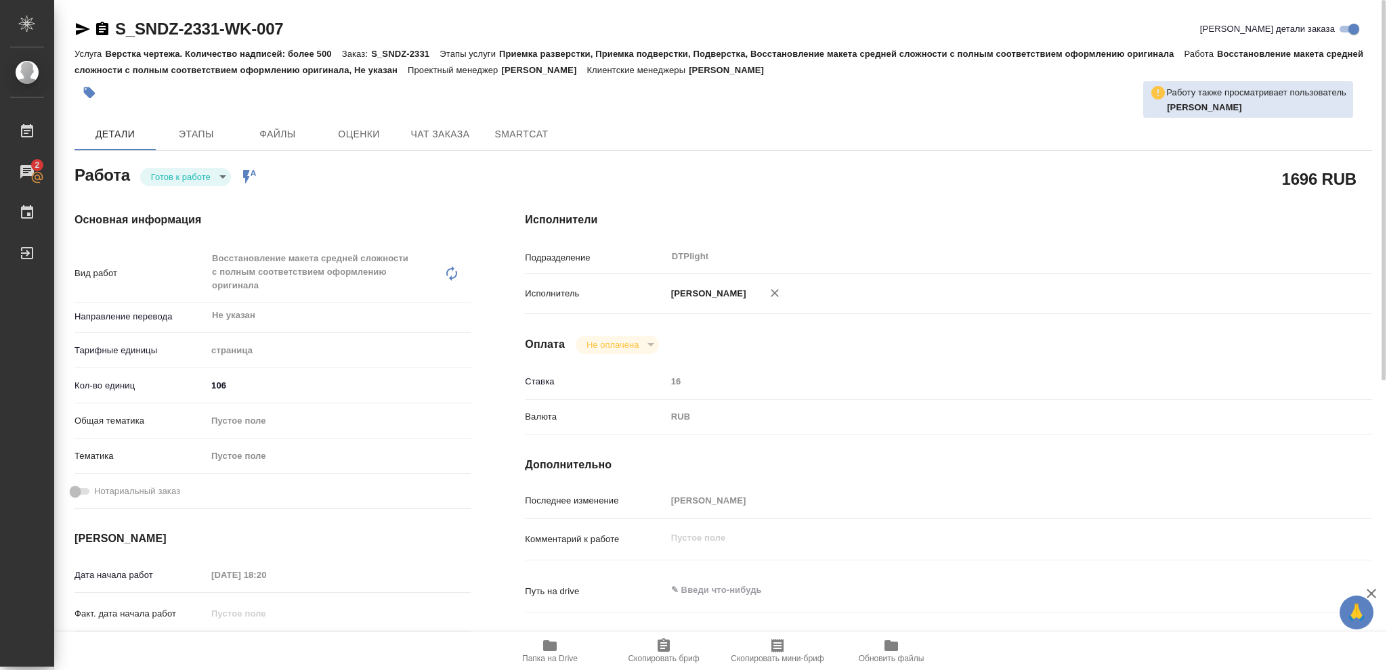
scroll to position [180, 0]
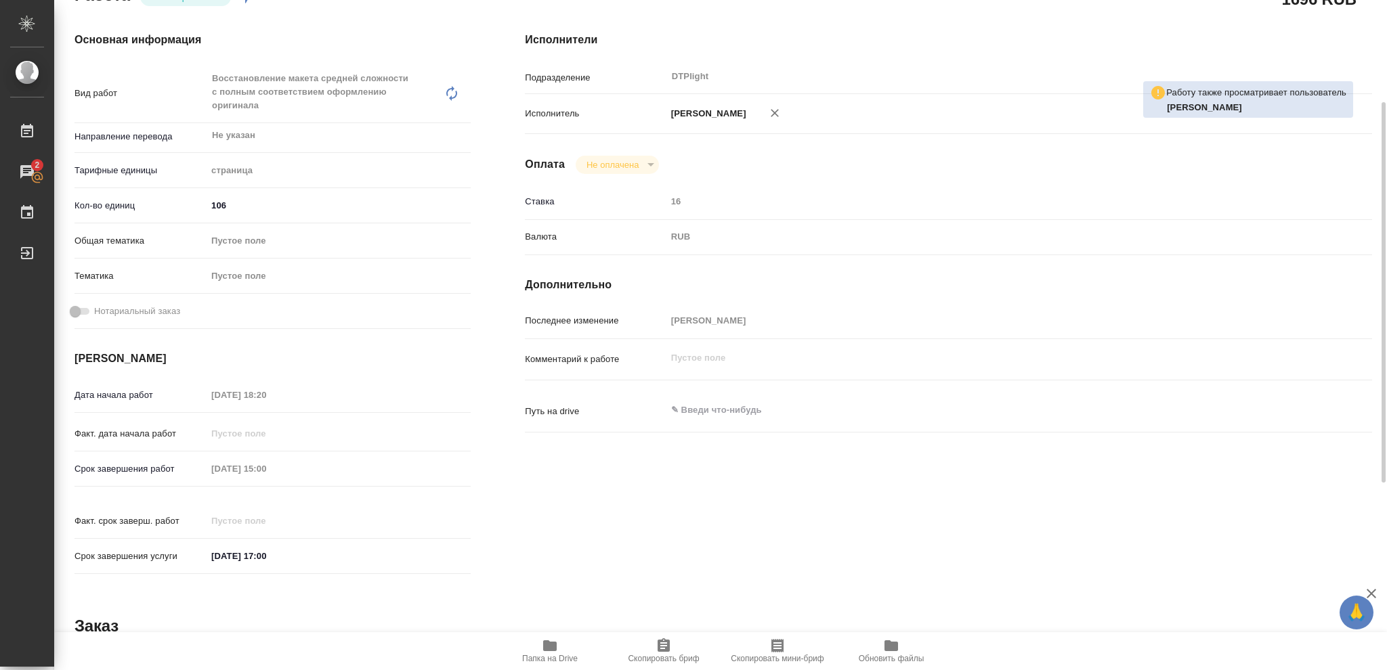
click at [553, 649] on icon "button" at bounding box center [550, 645] width 14 height 11
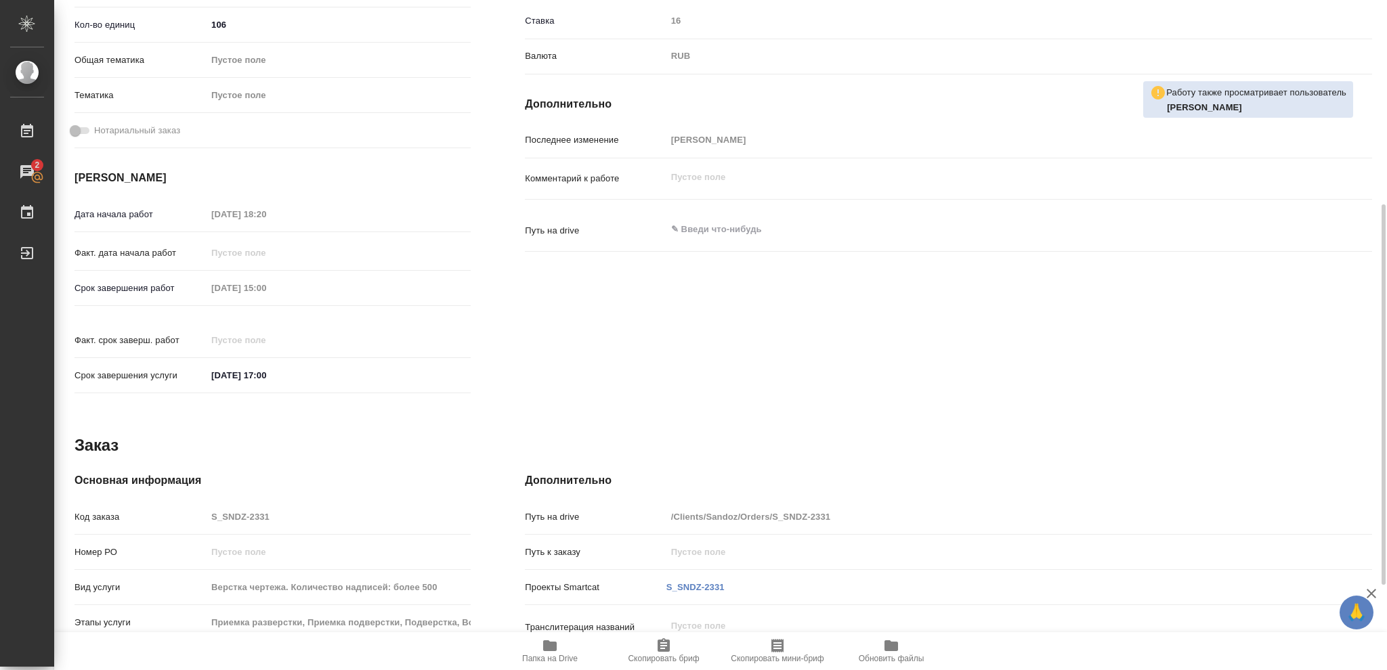
scroll to position [0, 0]
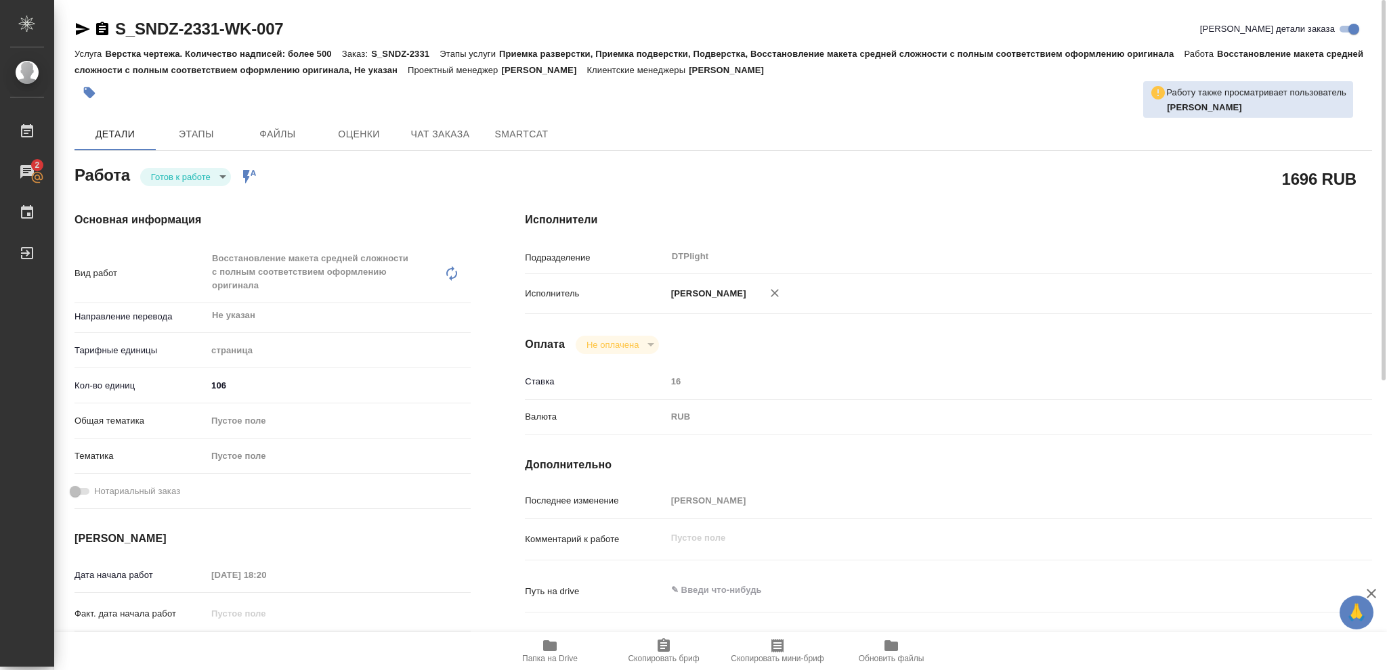
click at [223, 172] on body "🙏 .cls-1 fill:#fff; AWATERA Vasileva Olga Работы 2 Чаты График Выйти S_SNDZ-233…" at bounding box center [693, 335] width 1387 height 670
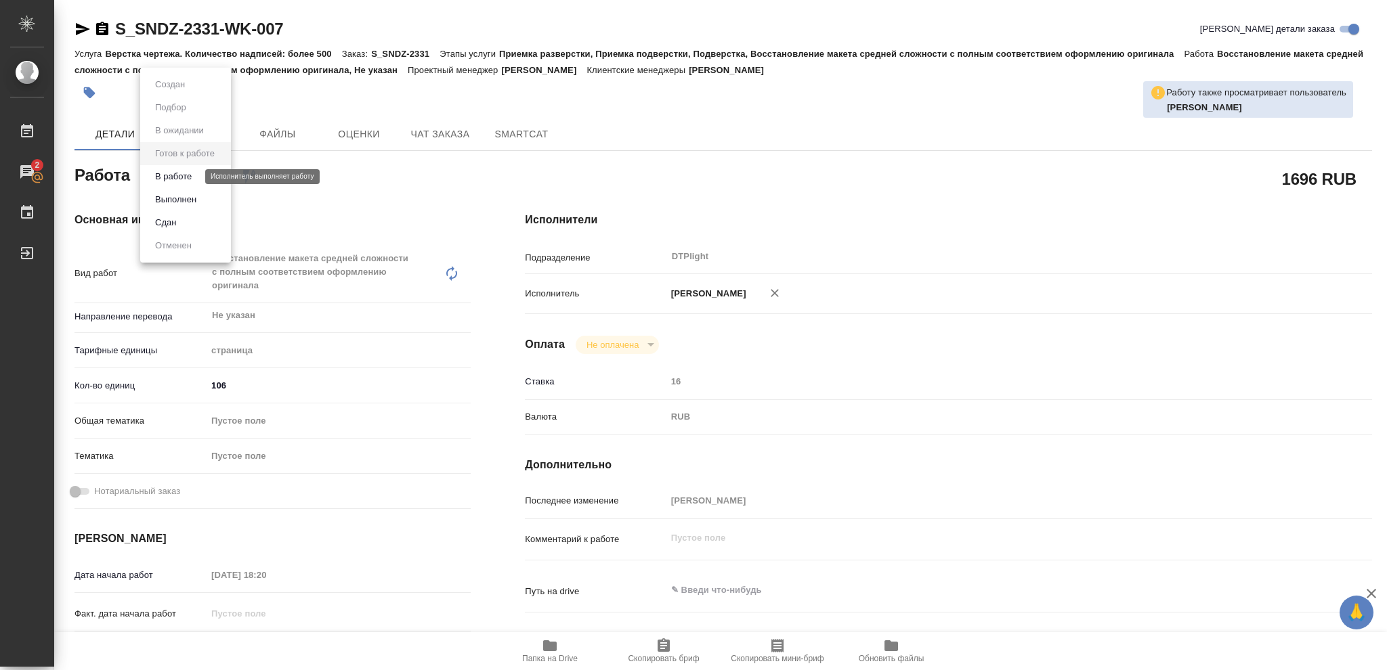
click at [190, 176] on button "В работе" at bounding box center [173, 176] width 45 height 15
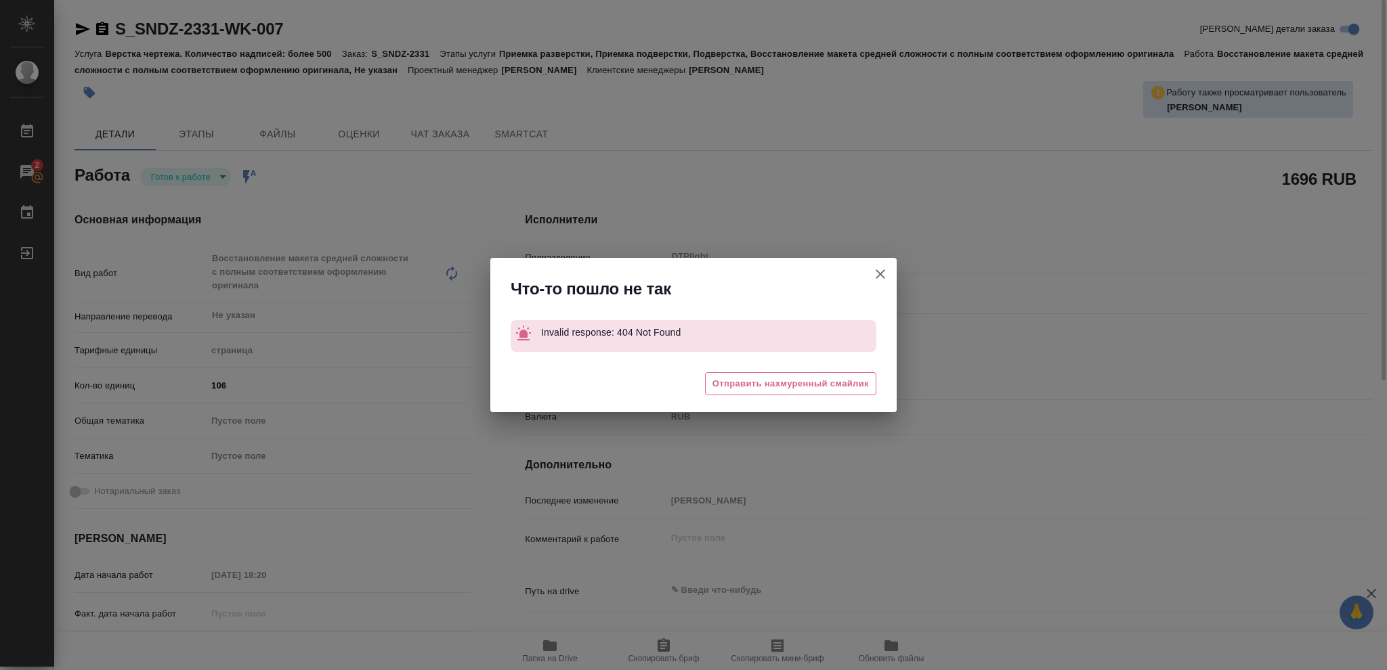
type textarea "x"
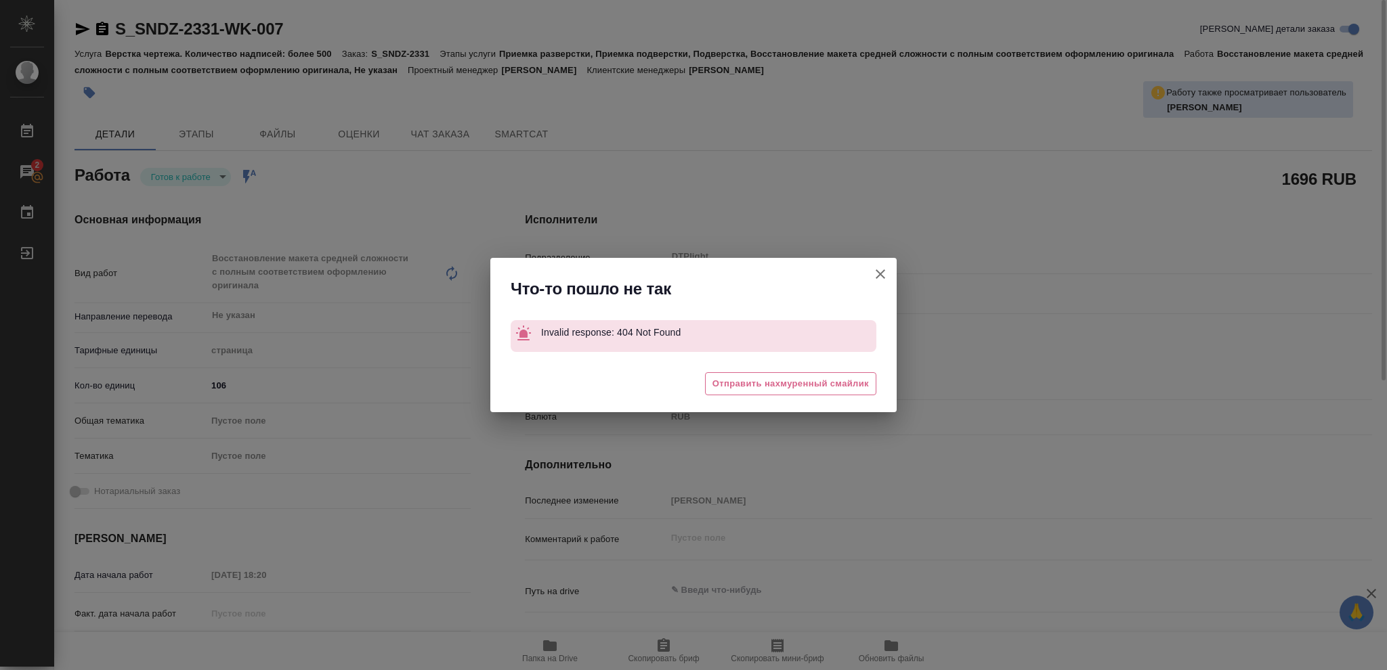
type textarea "x"
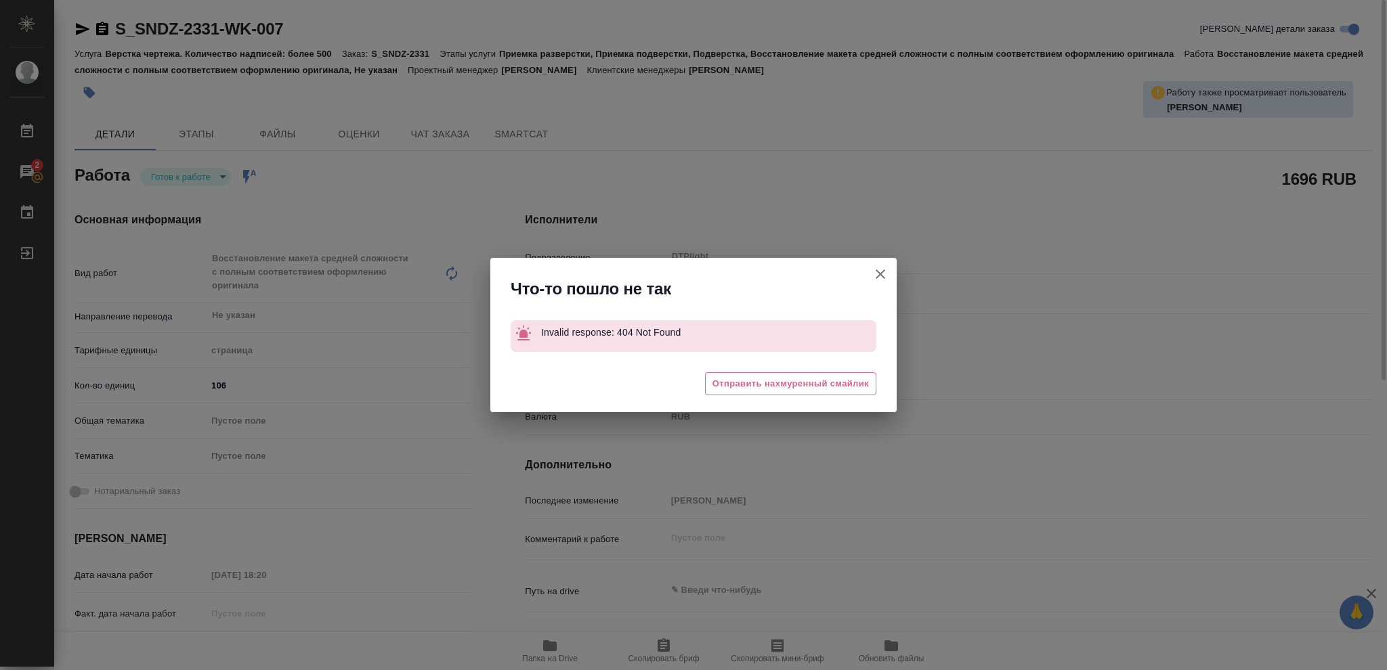
type textarea "x"
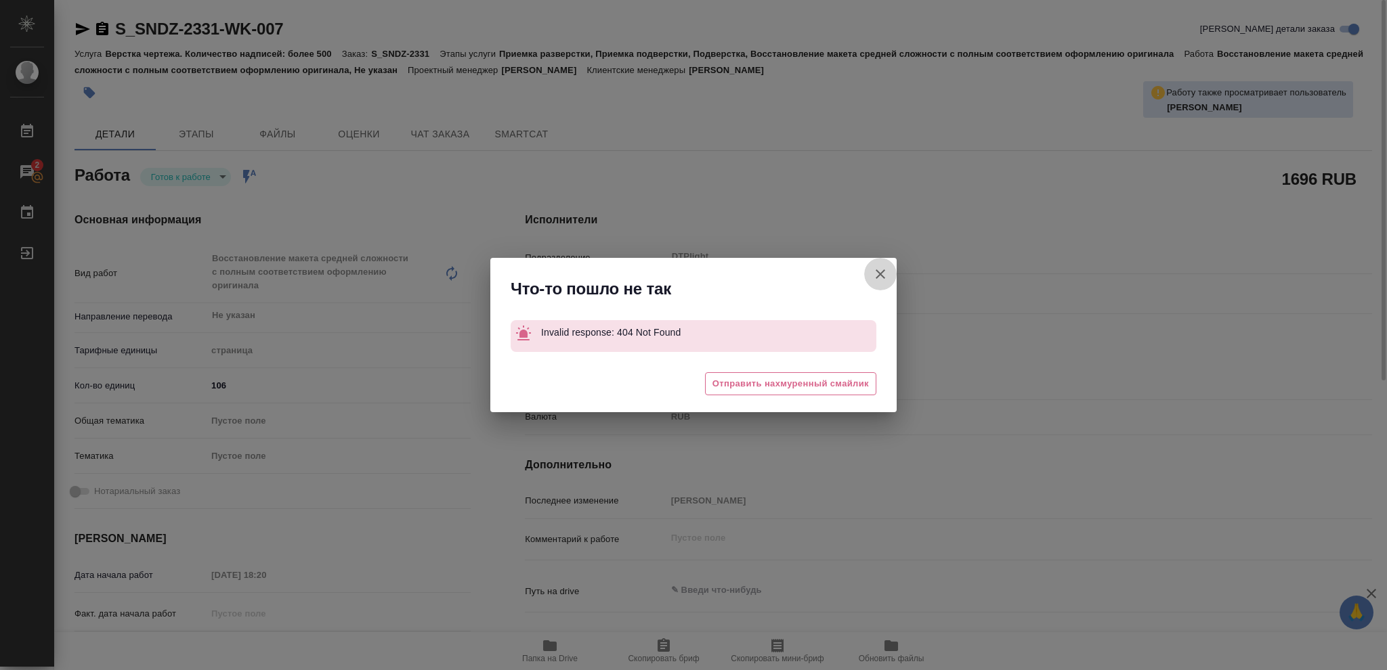
click at [882, 275] on icon "button" at bounding box center [879, 273] width 9 height 9
type textarea "x"
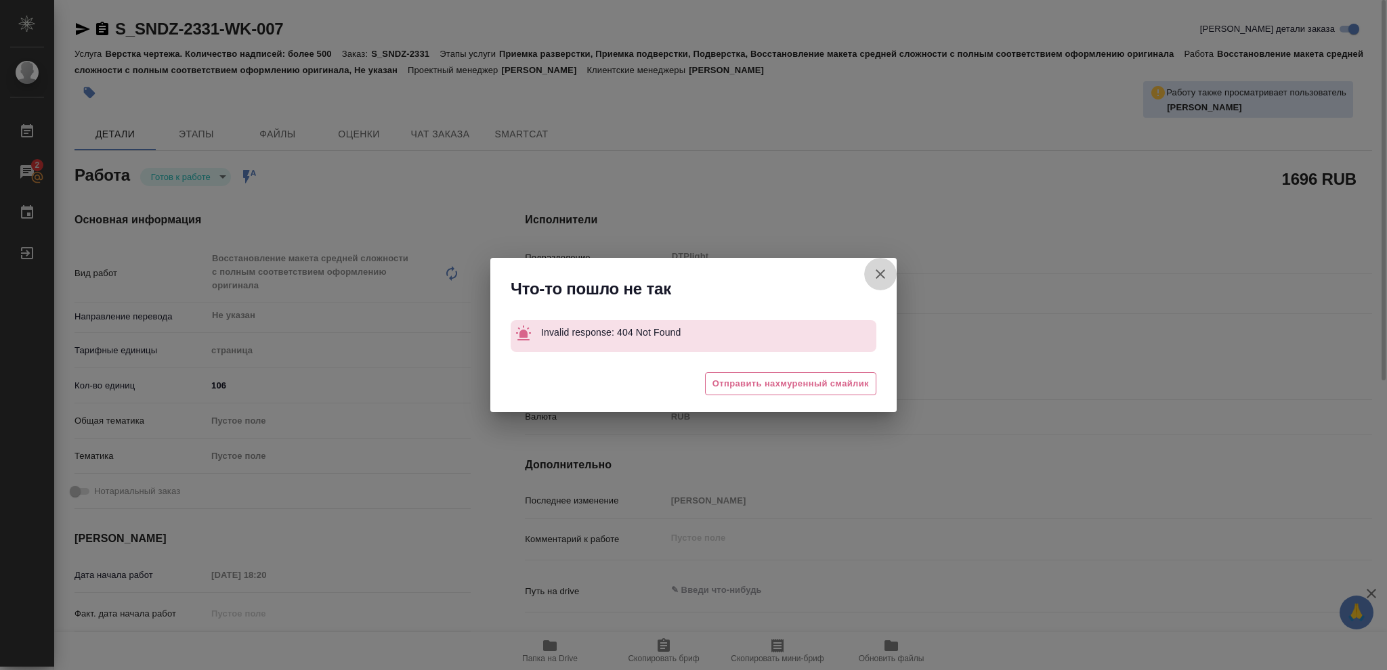
type textarea "x"
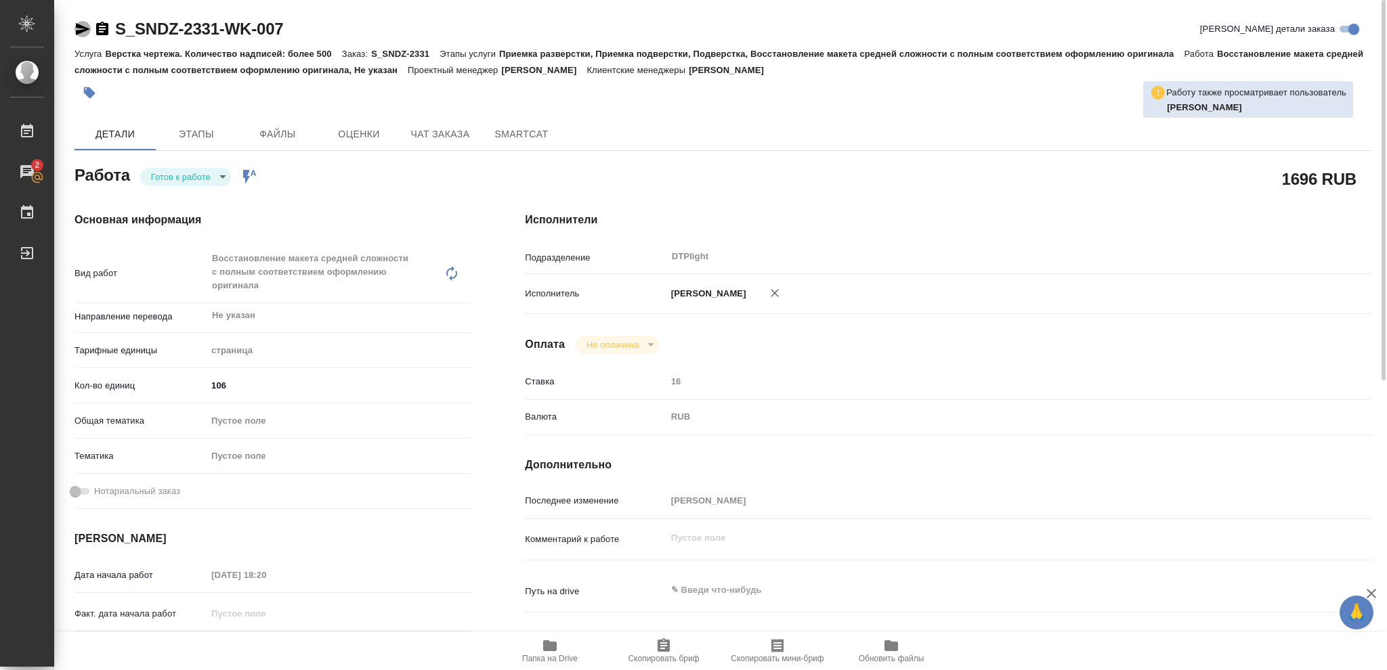
click at [83, 26] on icon "button" at bounding box center [83, 29] width 14 height 12
click at [221, 176] on body "🙏 .cls-1 fill:#fff; AWATERA Vasileva Olga Работы 2 Чаты График Выйти S_SNDZ-233…" at bounding box center [693, 335] width 1387 height 670
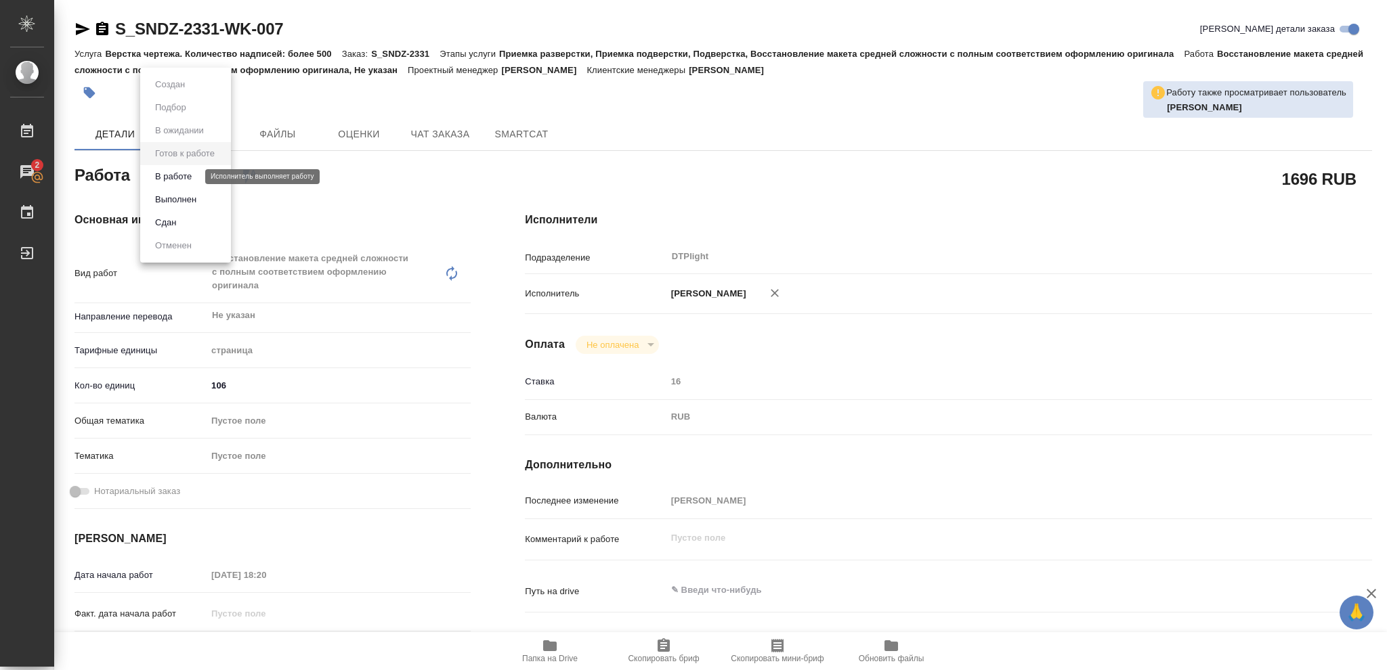
click at [181, 178] on button "В работе" at bounding box center [173, 176] width 45 height 15
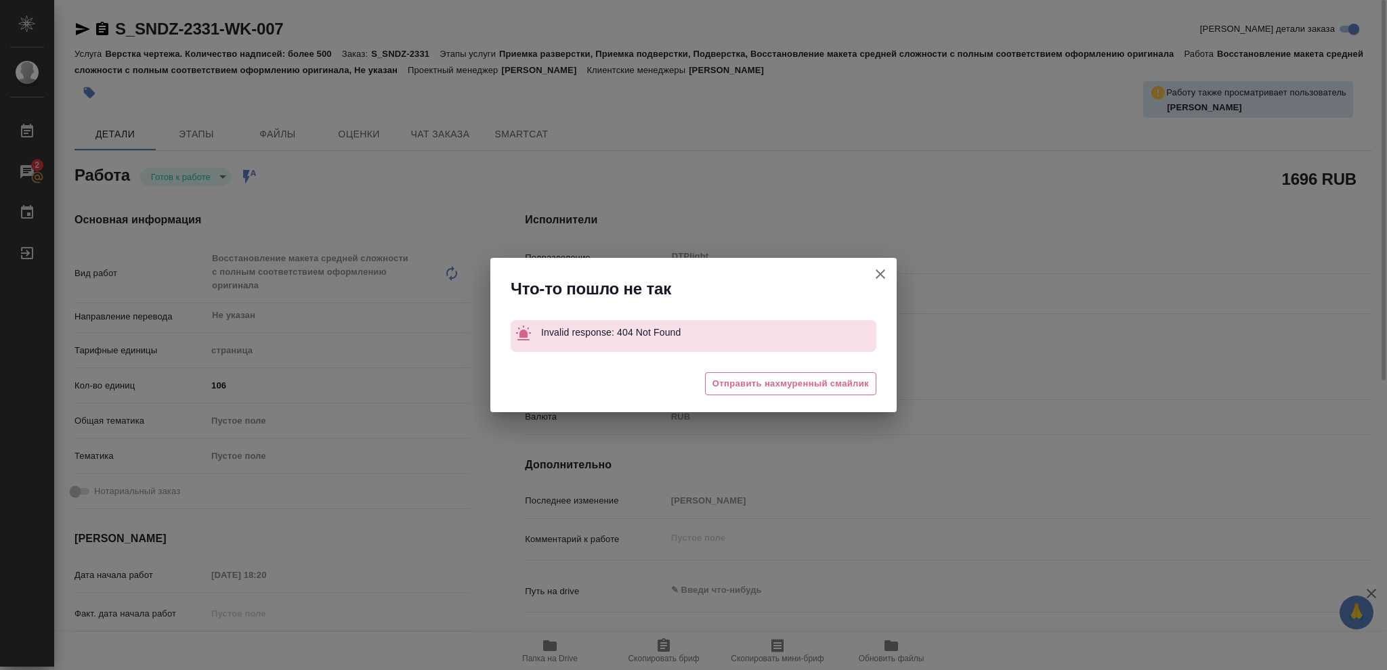
type textarea "x"
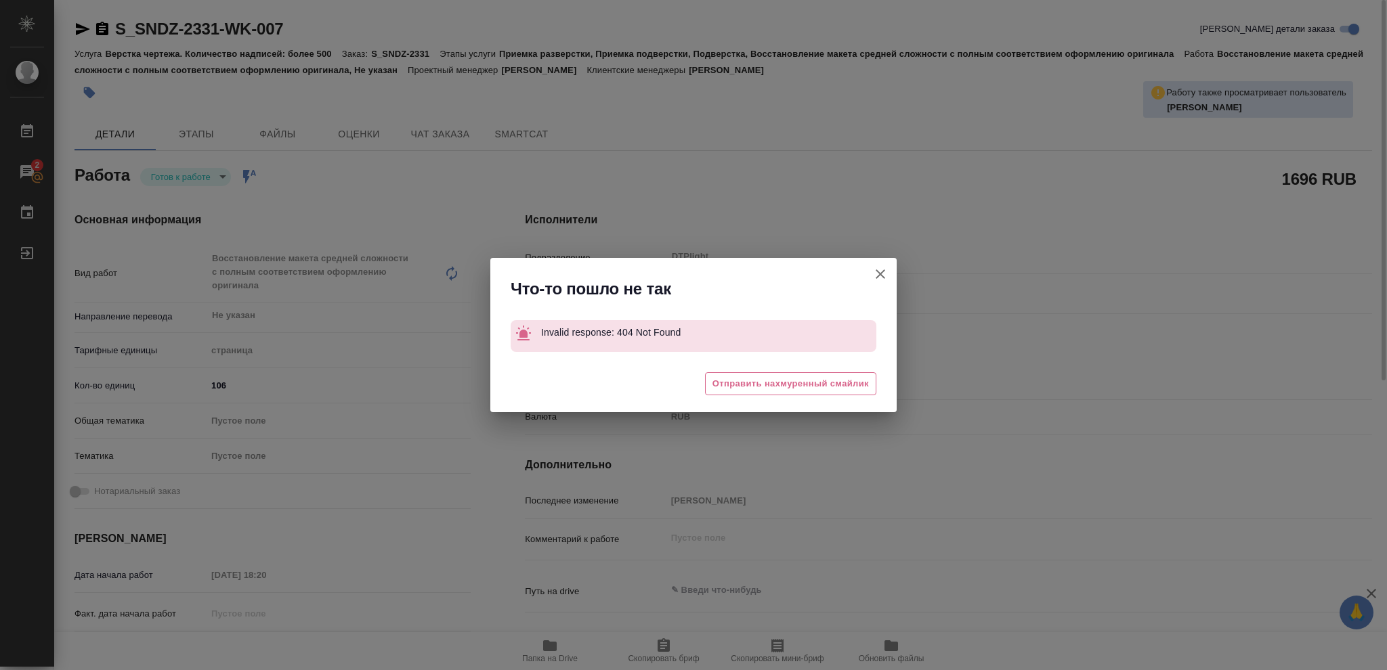
type textarea "x"
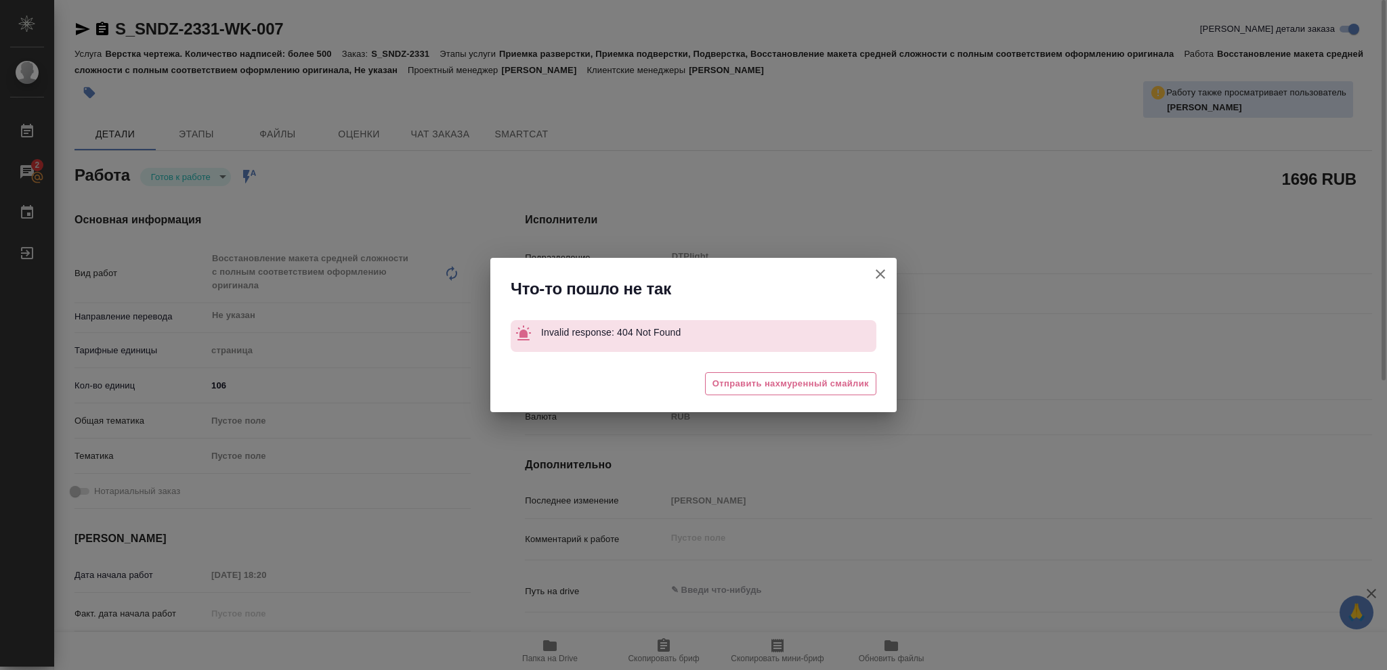
type textarea "x"
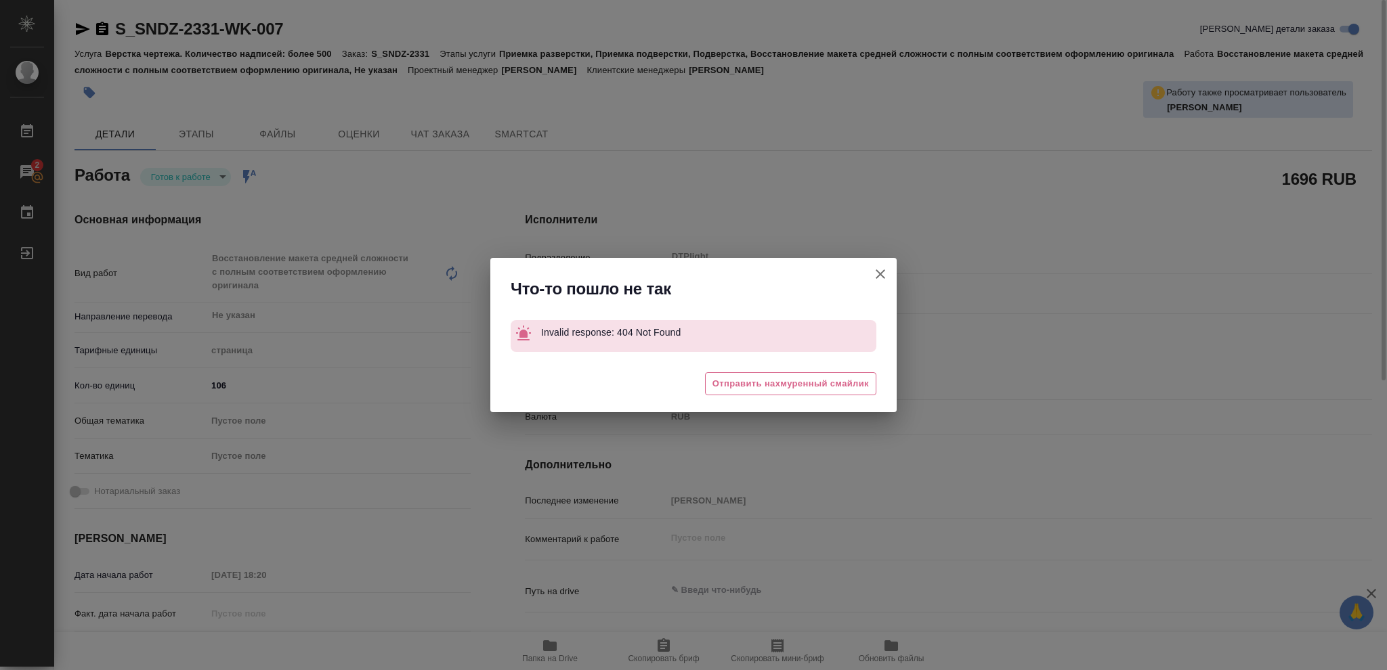
click at [883, 271] on icon "button" at bounding box center [879, 273] width 9 height 9
type textarea "x"
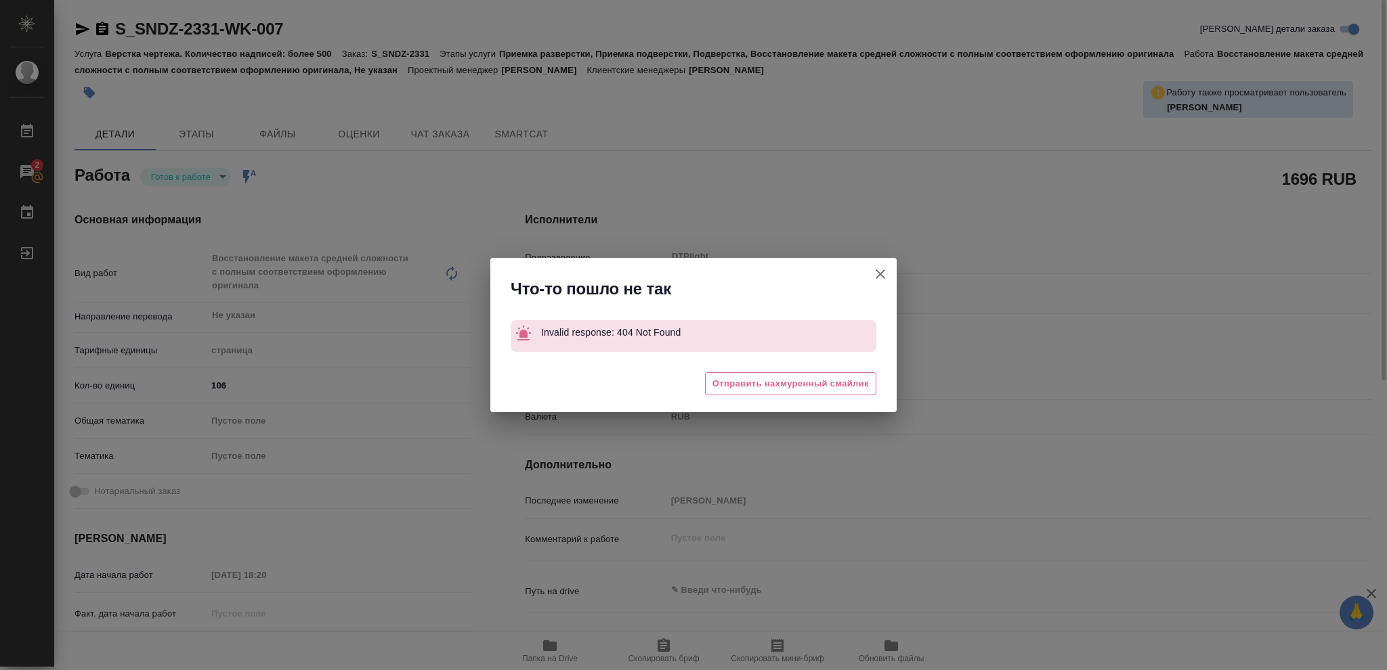
type textarea "x"
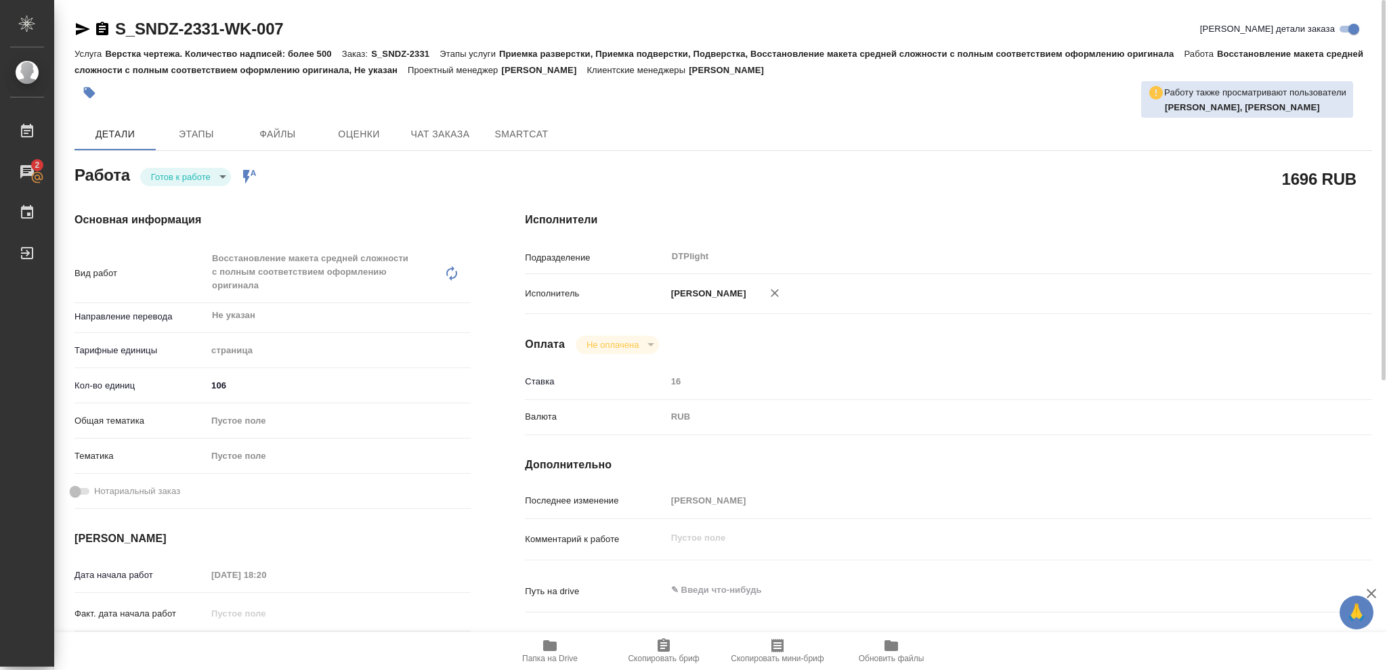
click at [101, 25] on icon "button" at bounding box center [102, 29] width 12 height 14
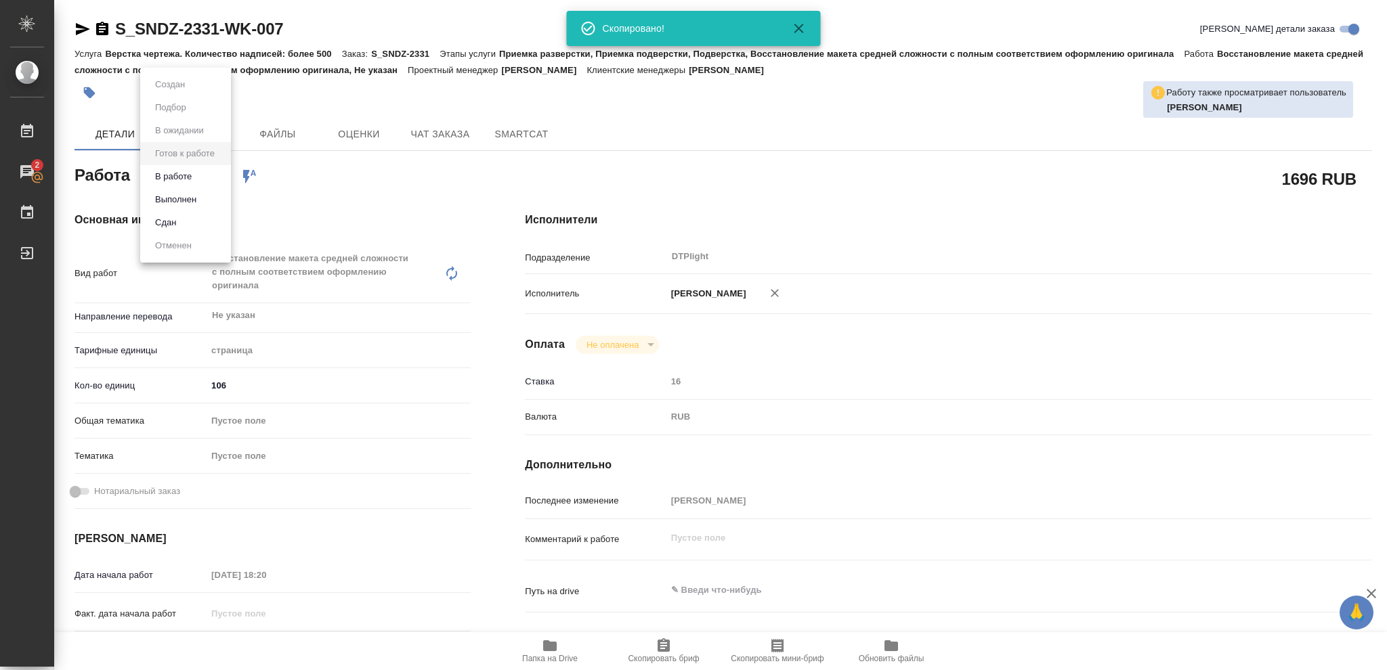
click at [220, 172] on body "🙏 .cls-1 fill:#fff; AWATERA Vasileva Olga Работы 2 Чаты График Выйти S_SNDZ-233…" at bounding box center [693, 335] width 1387 height 670
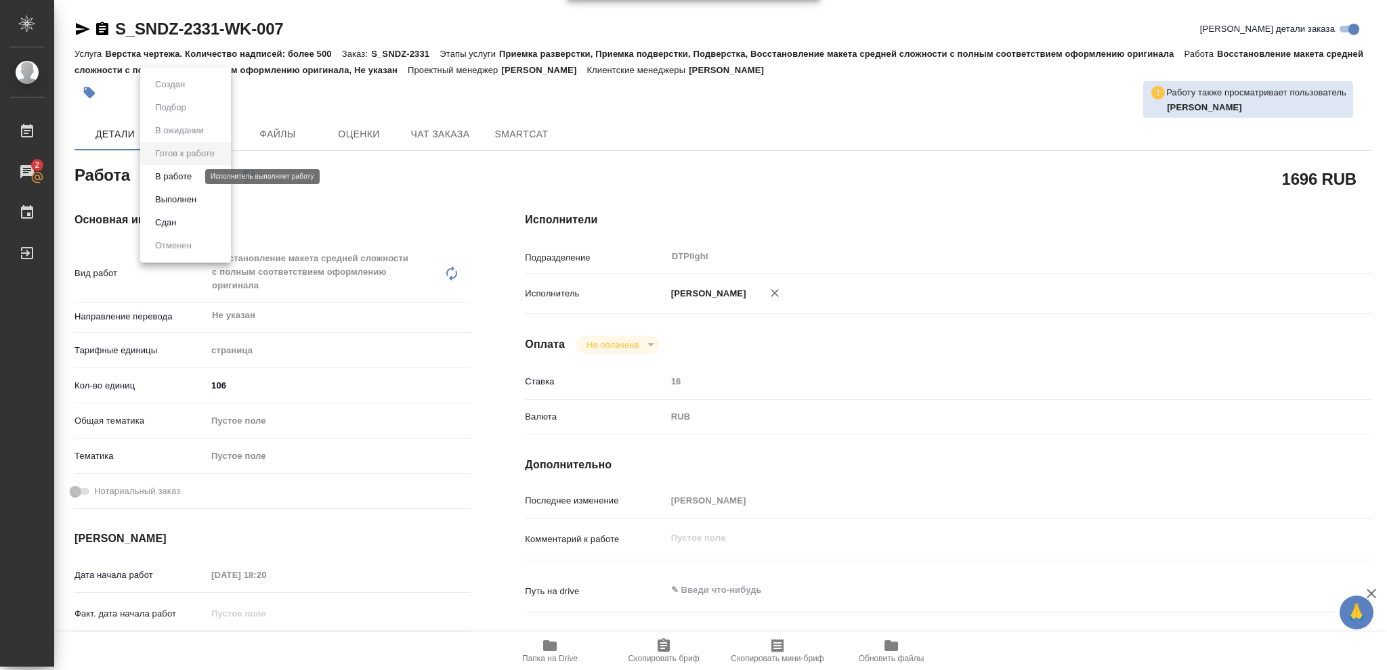
click at [177, 177] on button "В работе" at bounding box center [173, 176] width 45 height 15
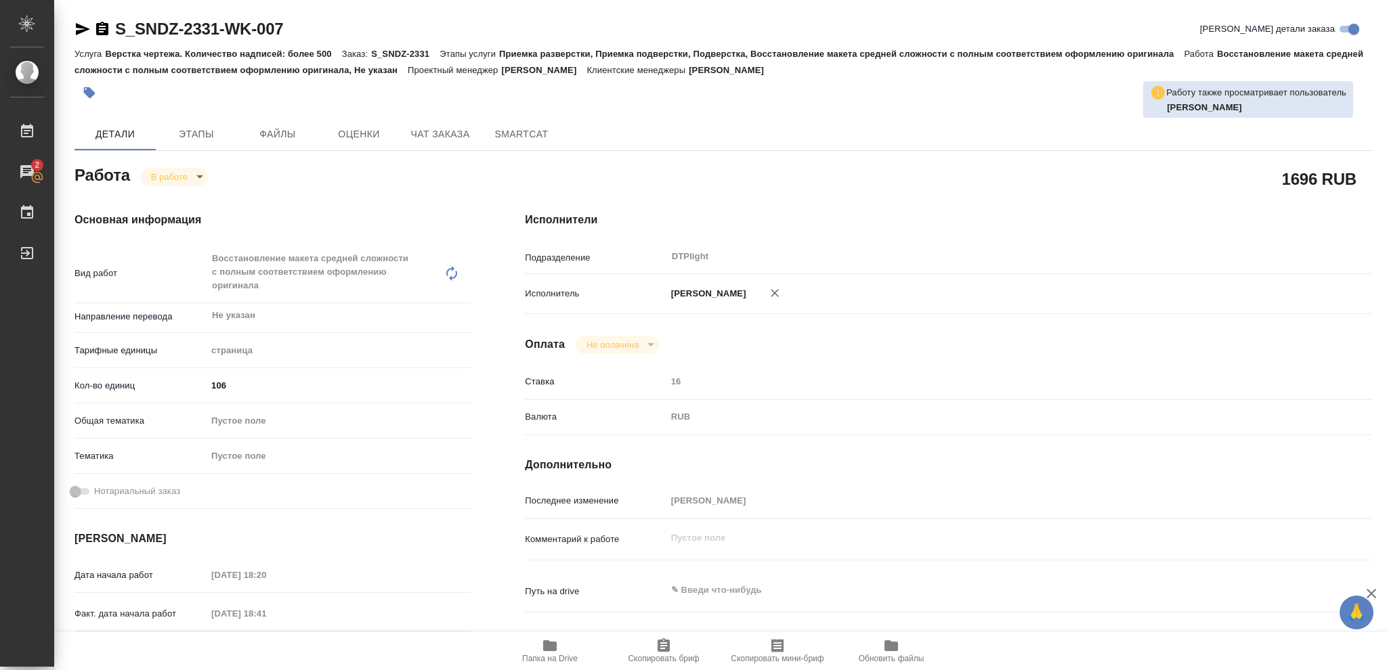
type textarea "x"
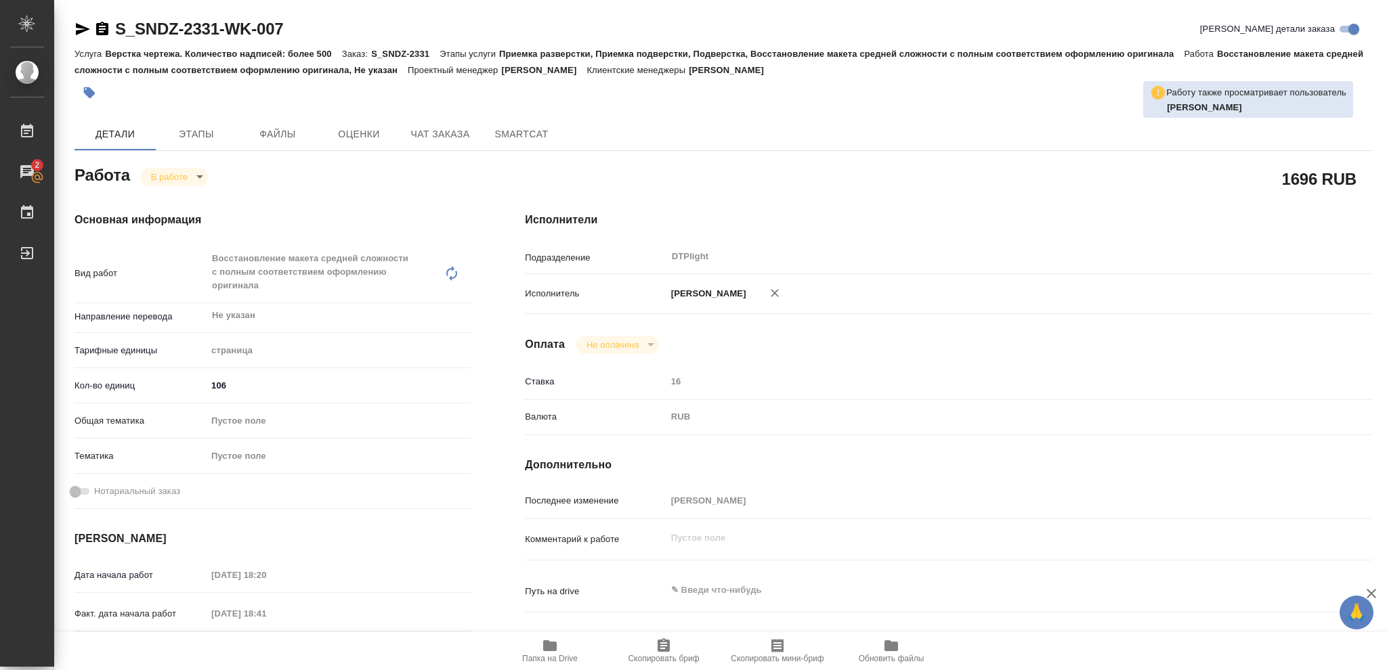
type textarea "x"
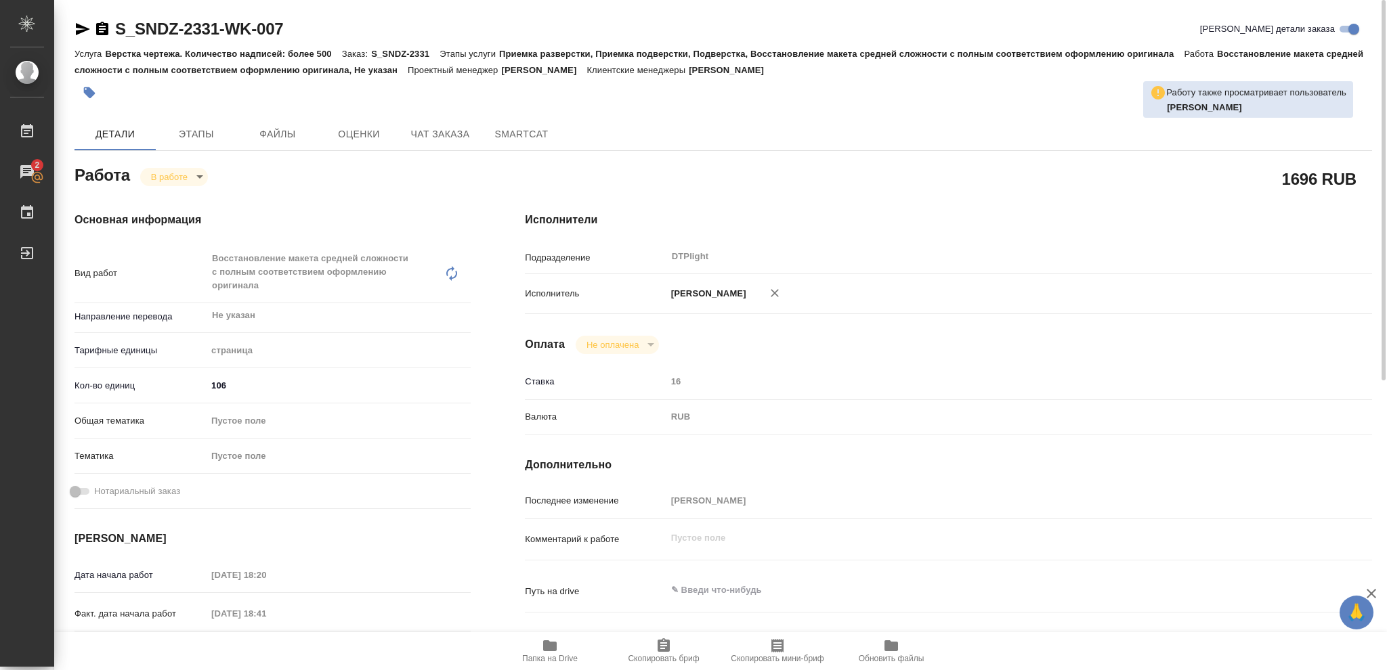
type textarea "x"
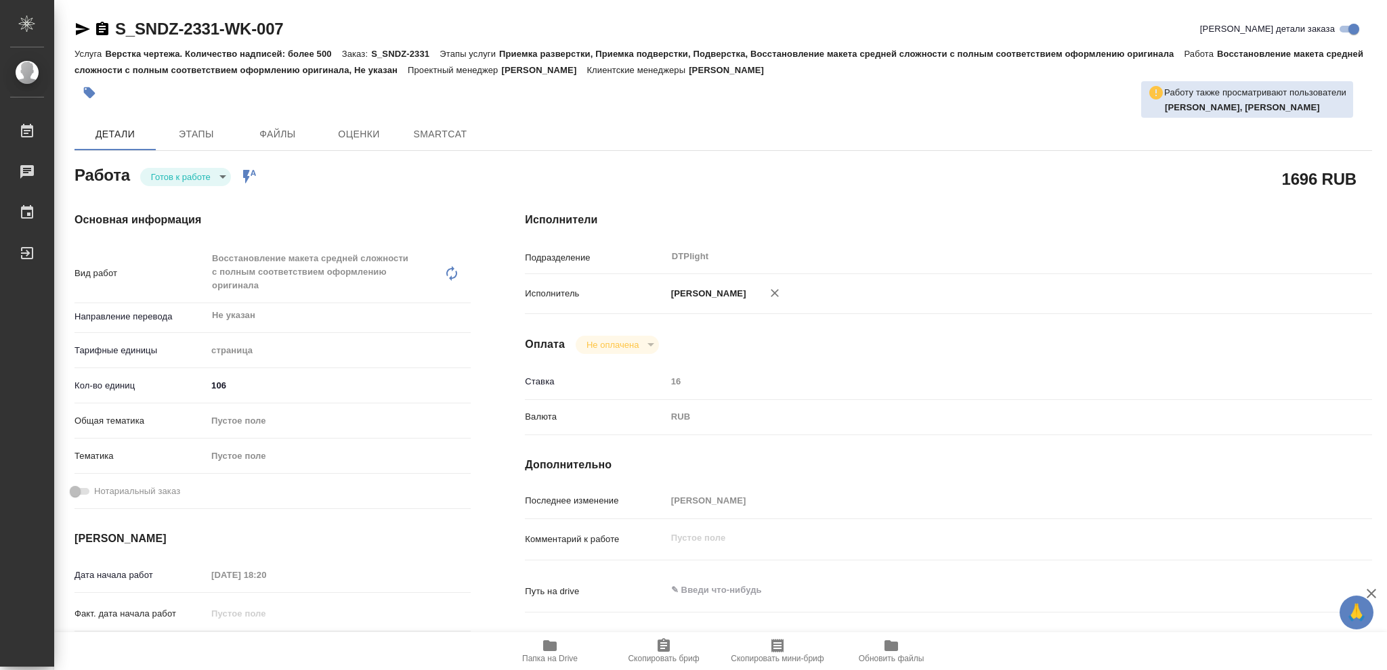
type textarea "x"
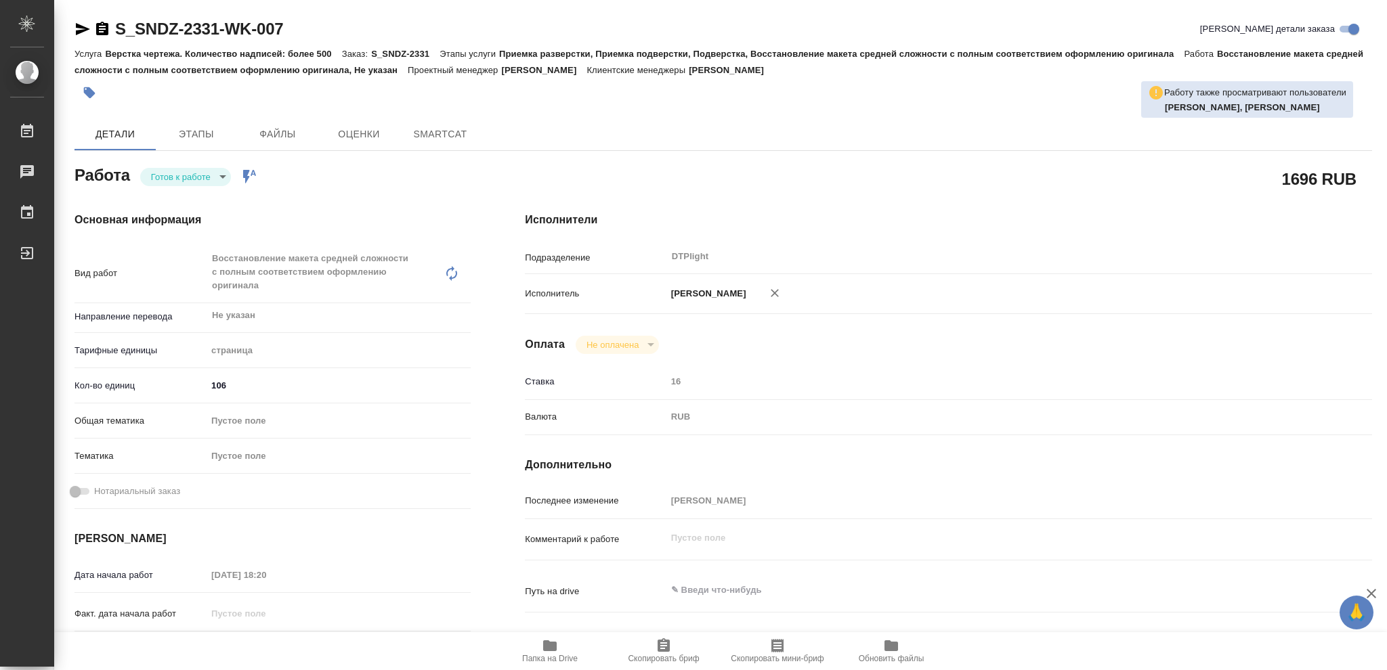
type textarea "x"
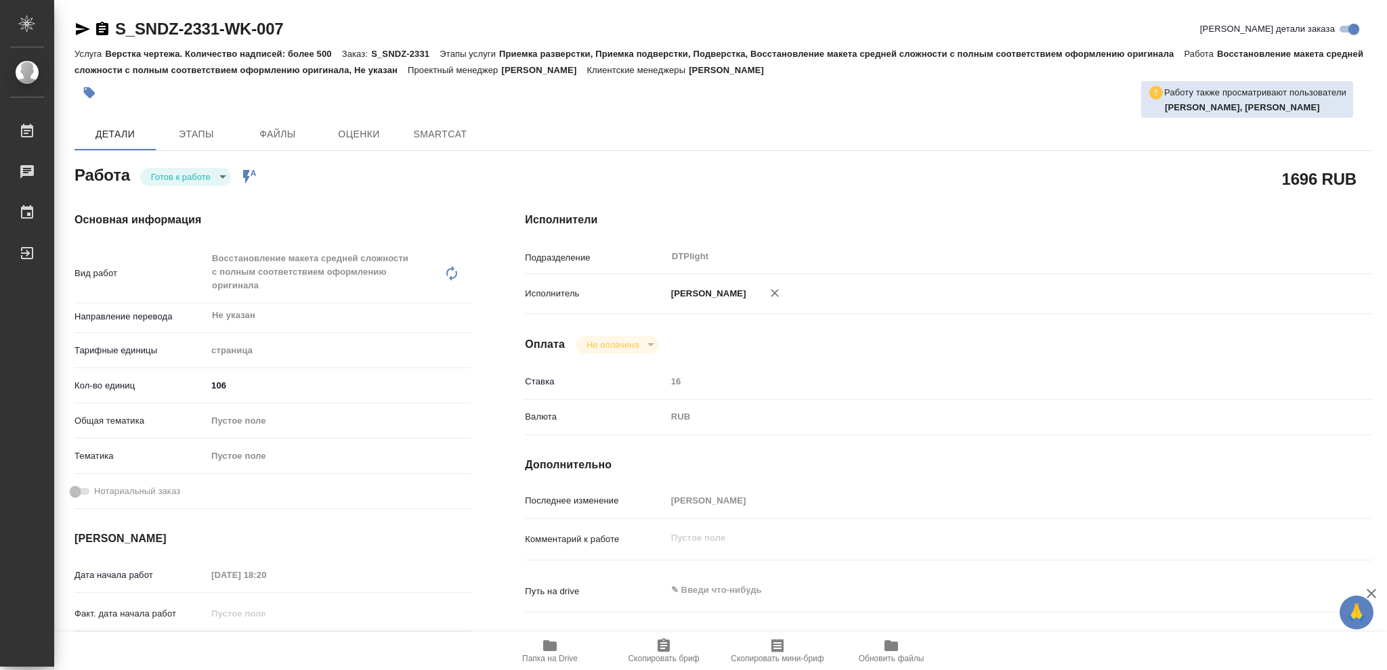
type textarea "x"
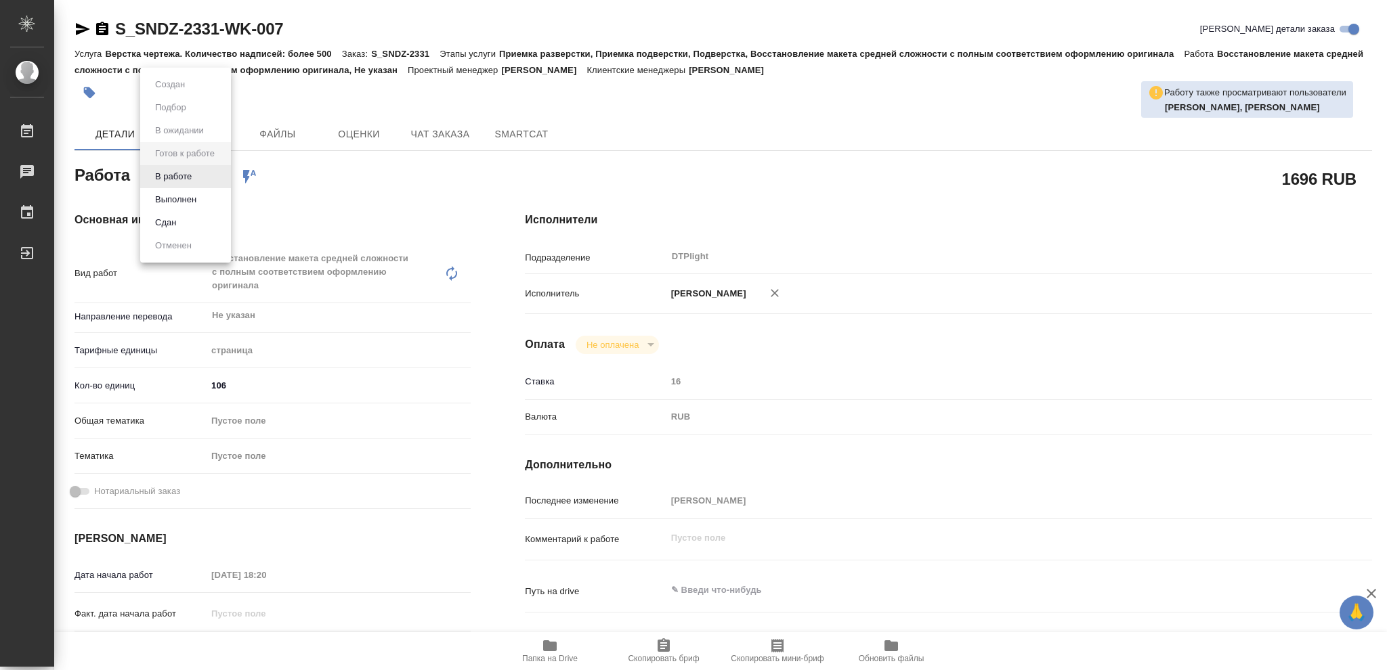
click at [223, 177] on body "🙏 .cls-1 fill:#fff; AWATERA [PERSON_NAME] Чаты График Выйти S_SNDZ-2331-WK-007 …" at bounding box center [693, 335] width 1387 height 670
type textarea "x"
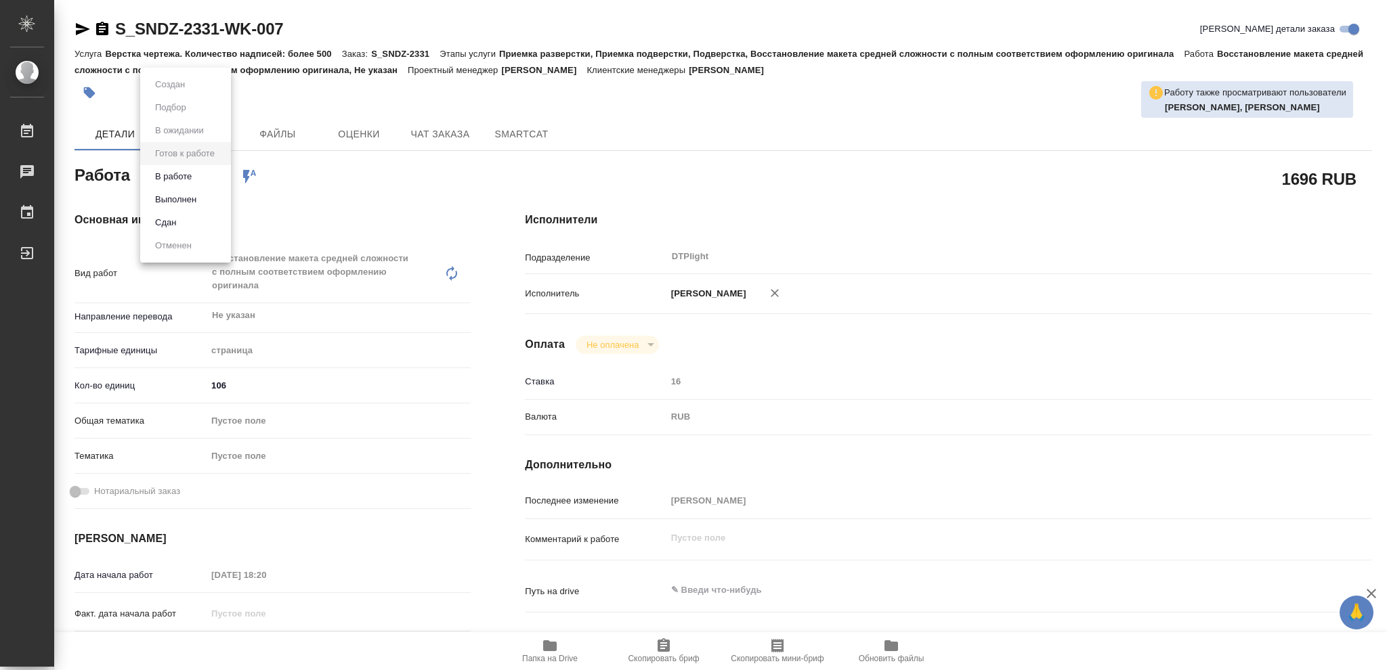
type textarea "x"
click at [189, 179] on button "В работе" at bounding box center [173, 176] width 45 height 15
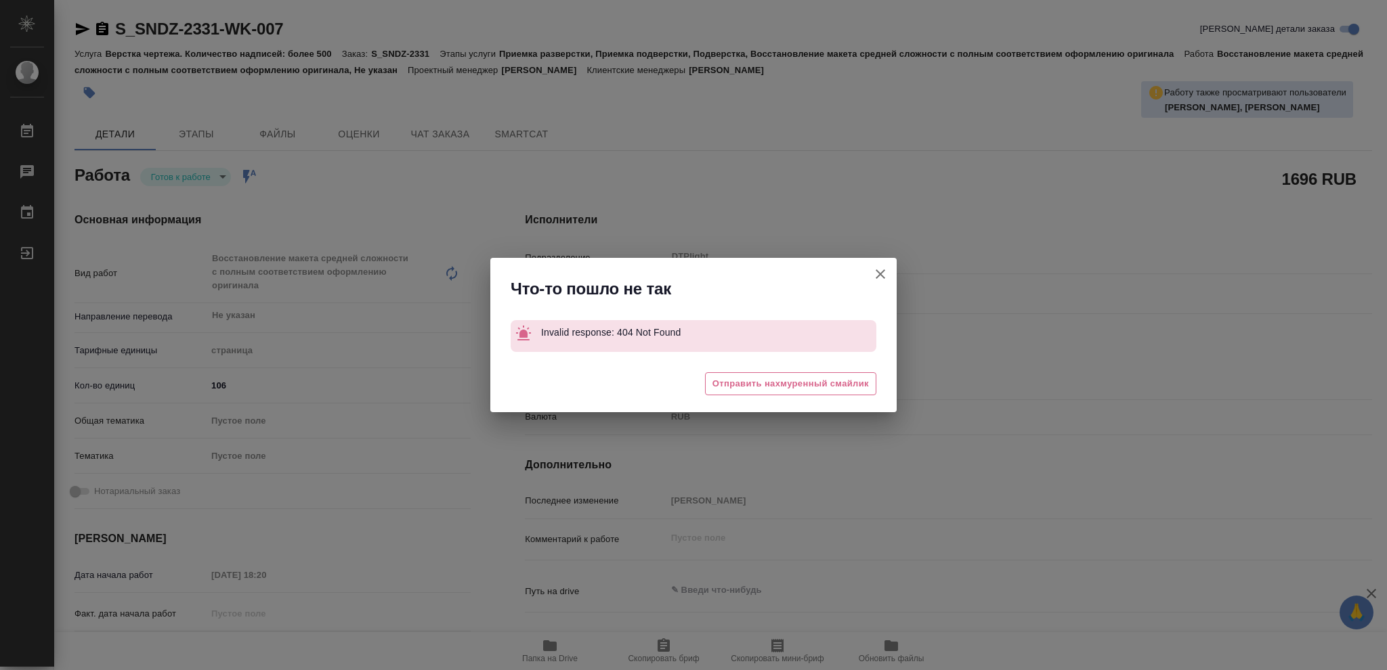
type textarea "x"
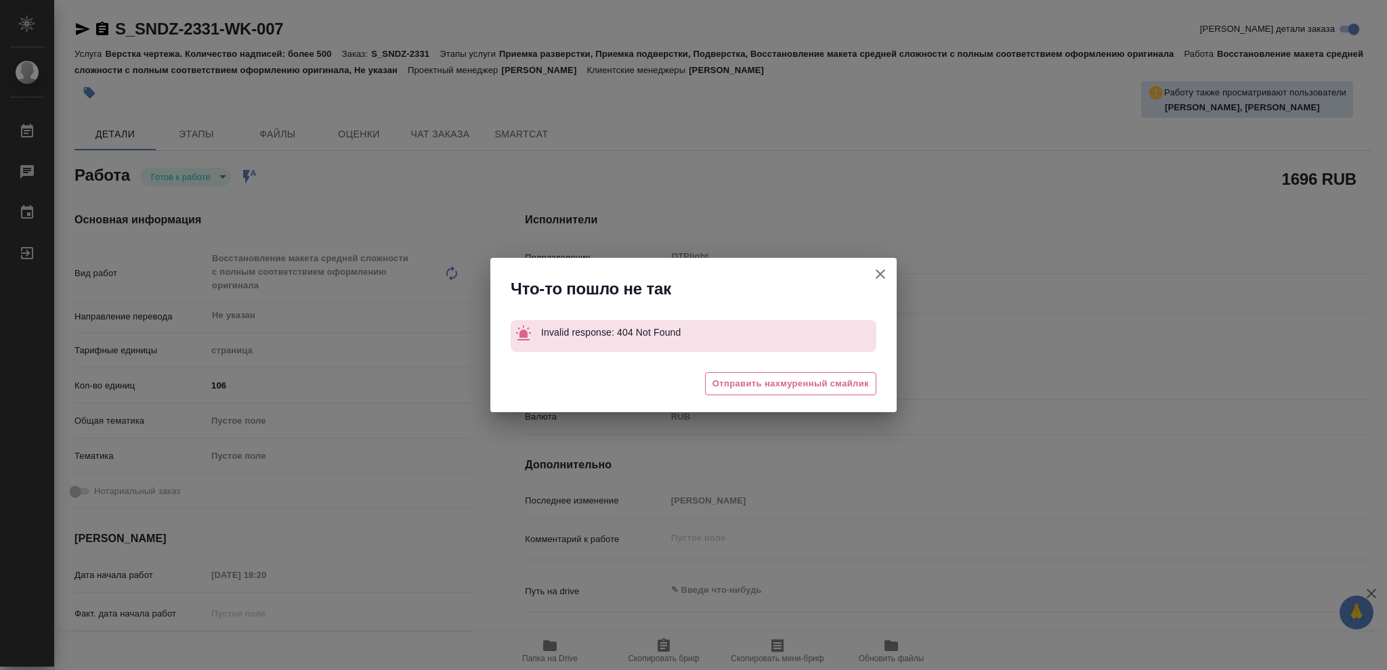
click at [879, 275] on icon "button" at bounding box center [879, 273] width 9 height 9
type textarea "x"
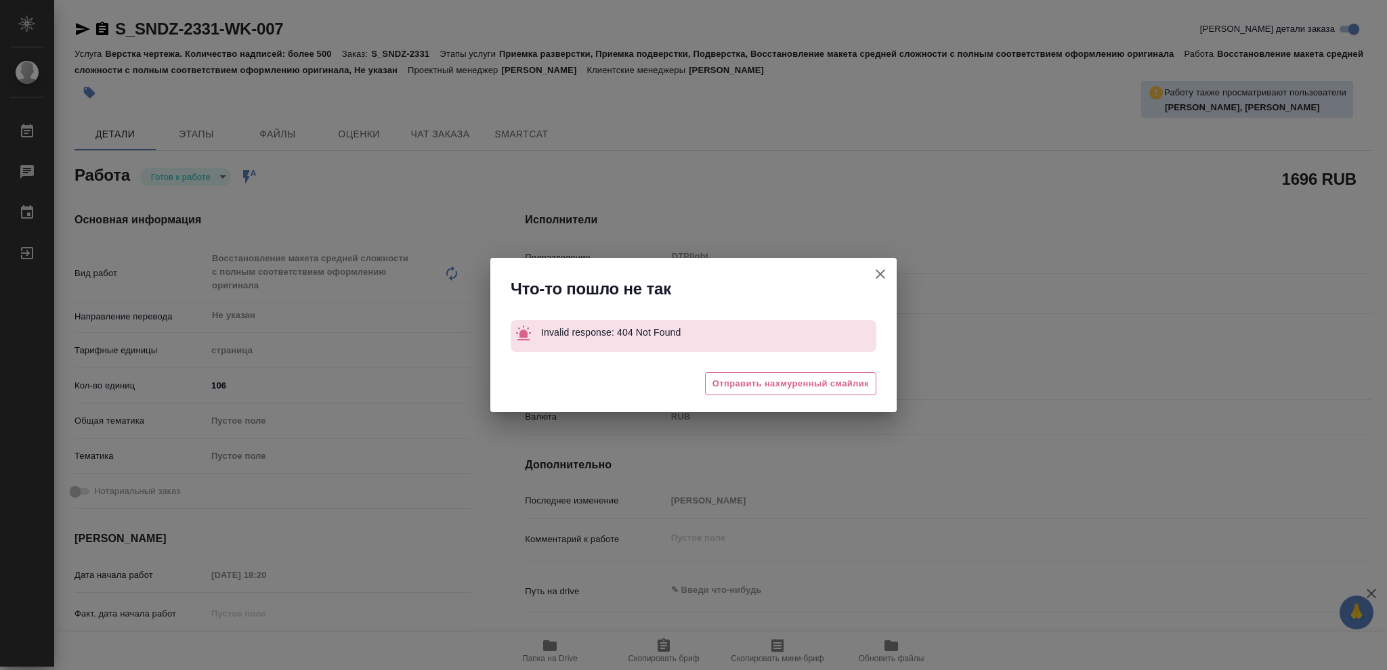
type textarea "x"
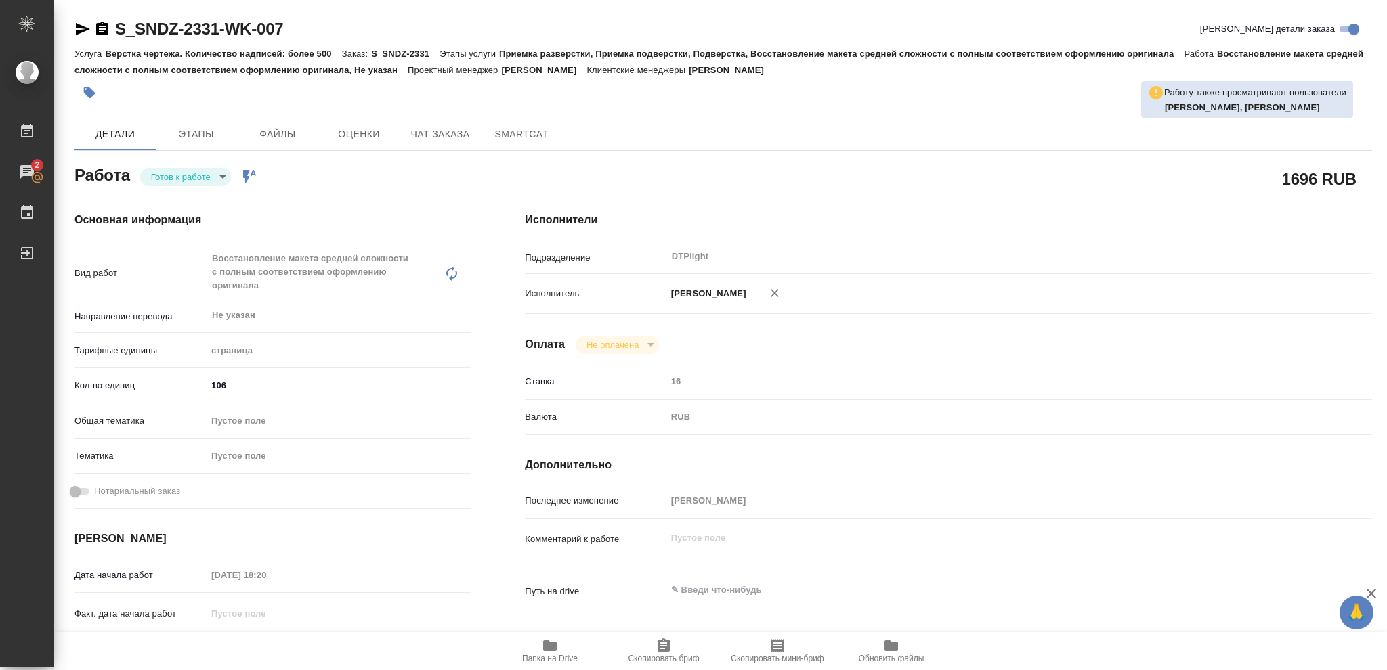
scroll to position [180, 0]
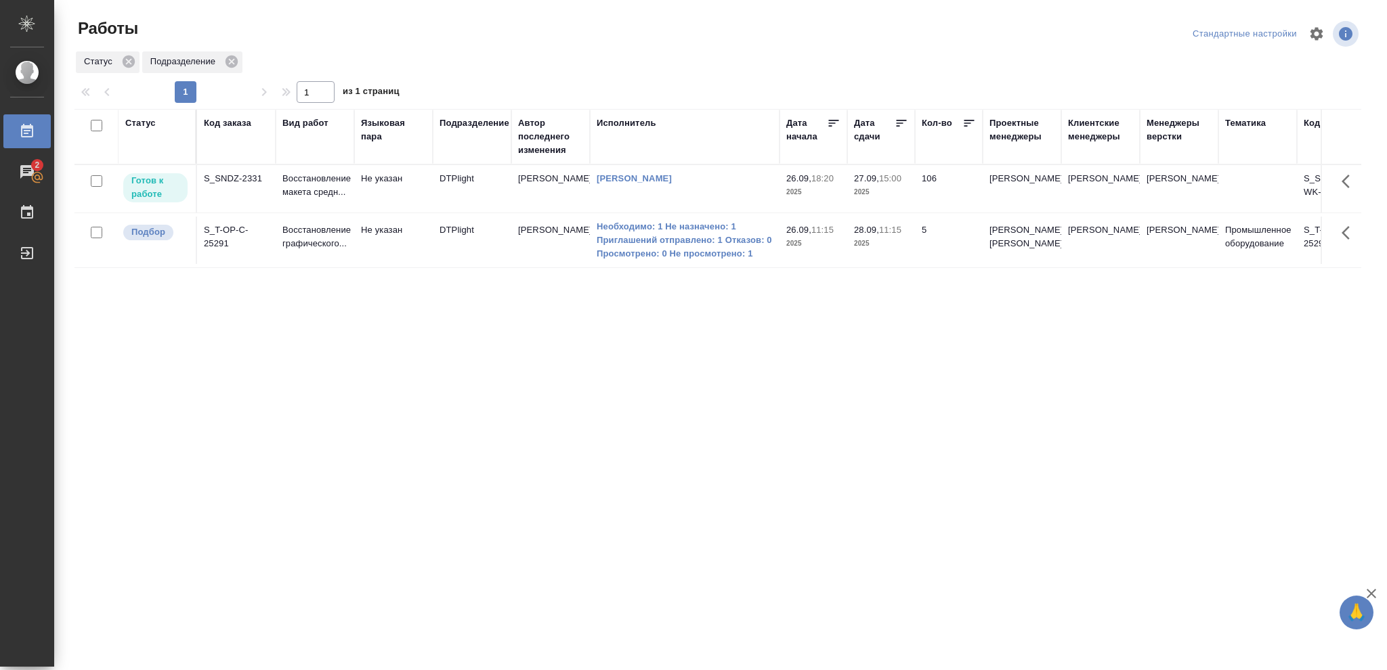
click at [827, 194] on p "2025" at bounding box center [813, 193] width 54 height 14
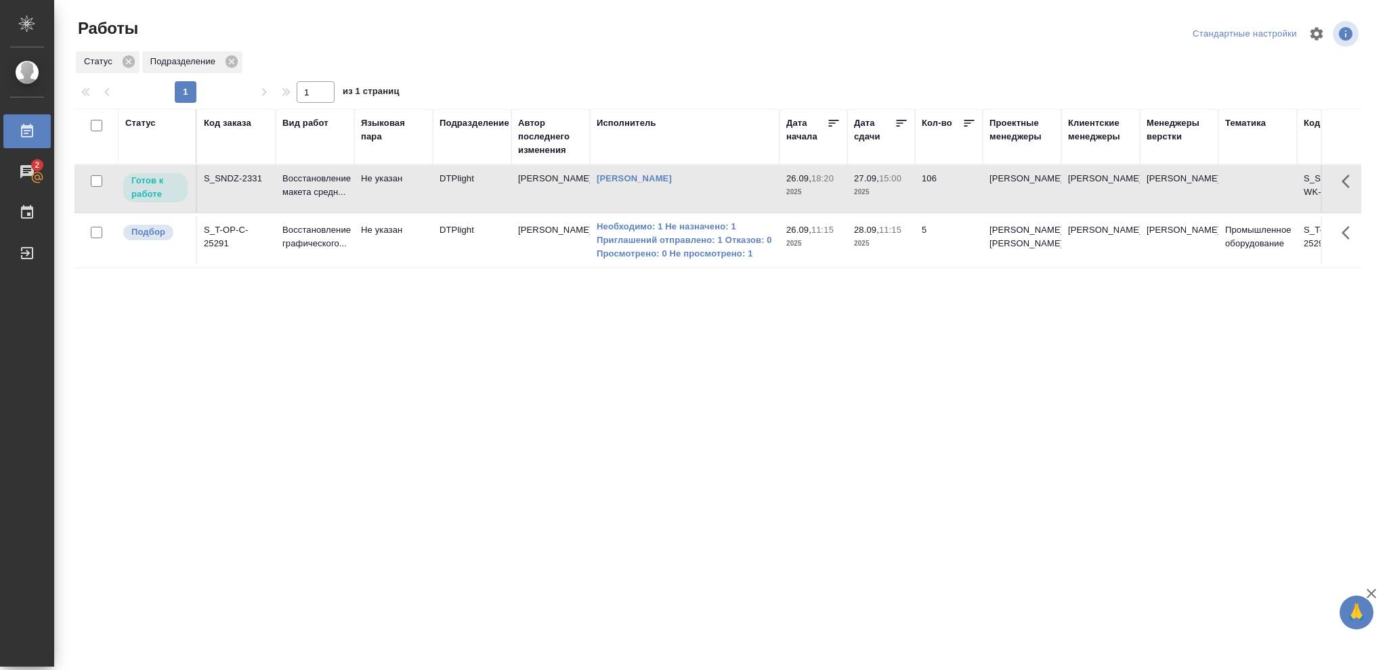
click at [827, 194] on p "2025" at bounding box center [813, 193] width 54 height 14
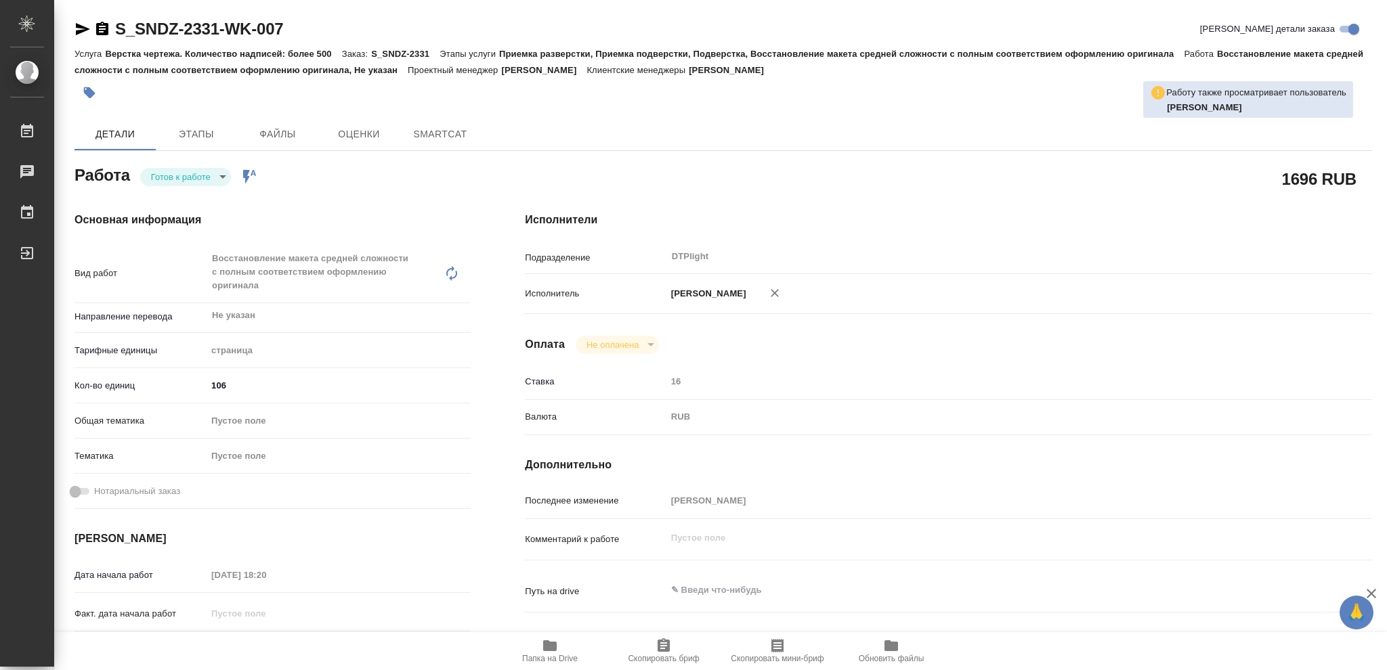
type textarea "x"
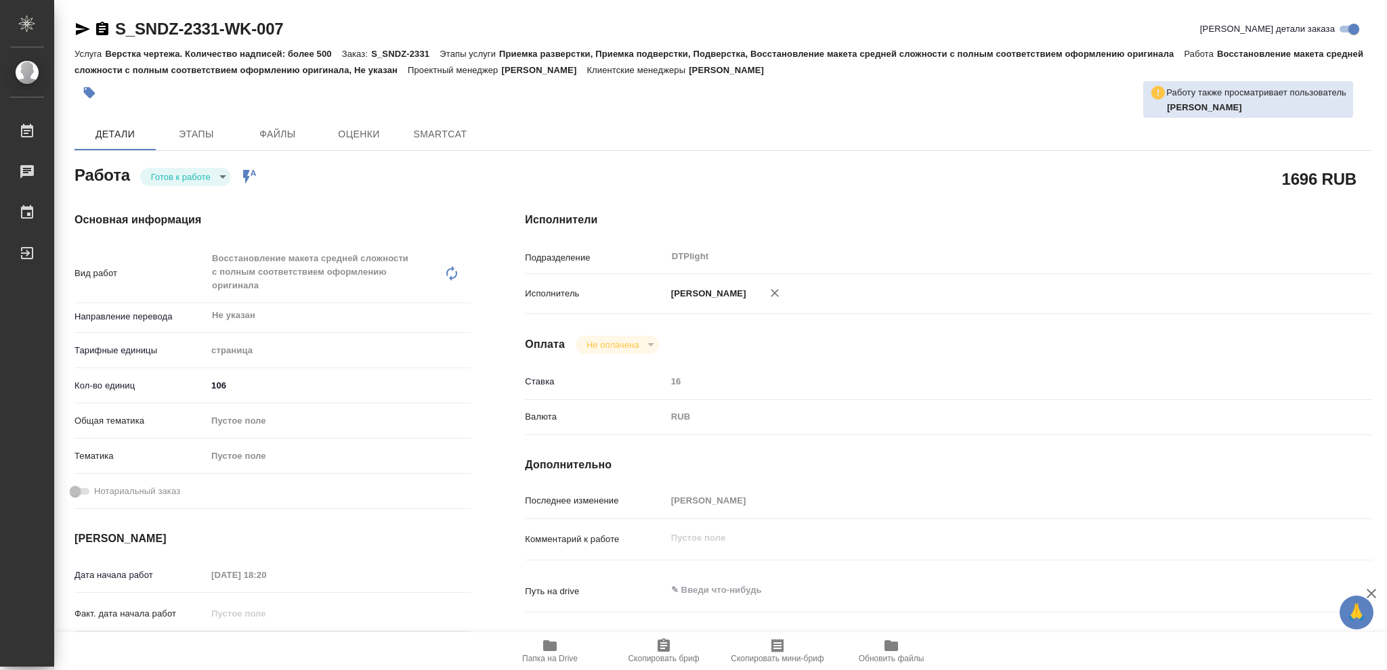
type textarea "x"
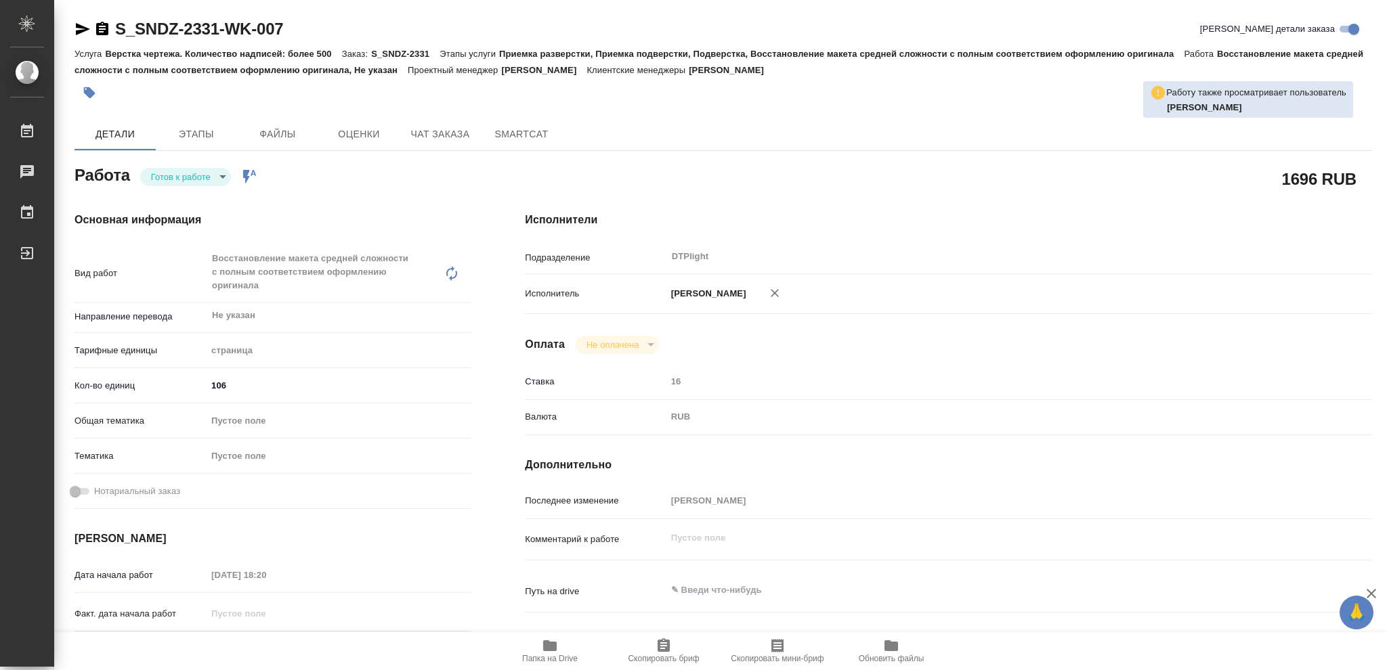
type textarea "x"
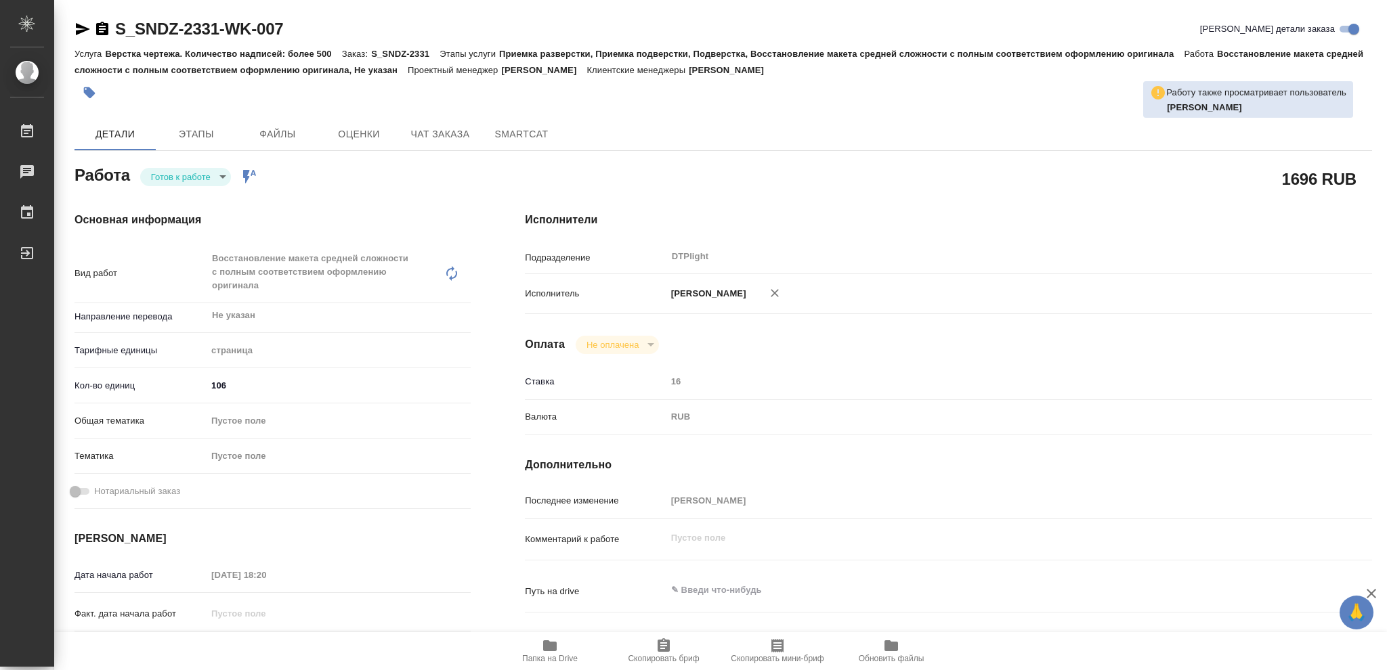
type textarea "x"
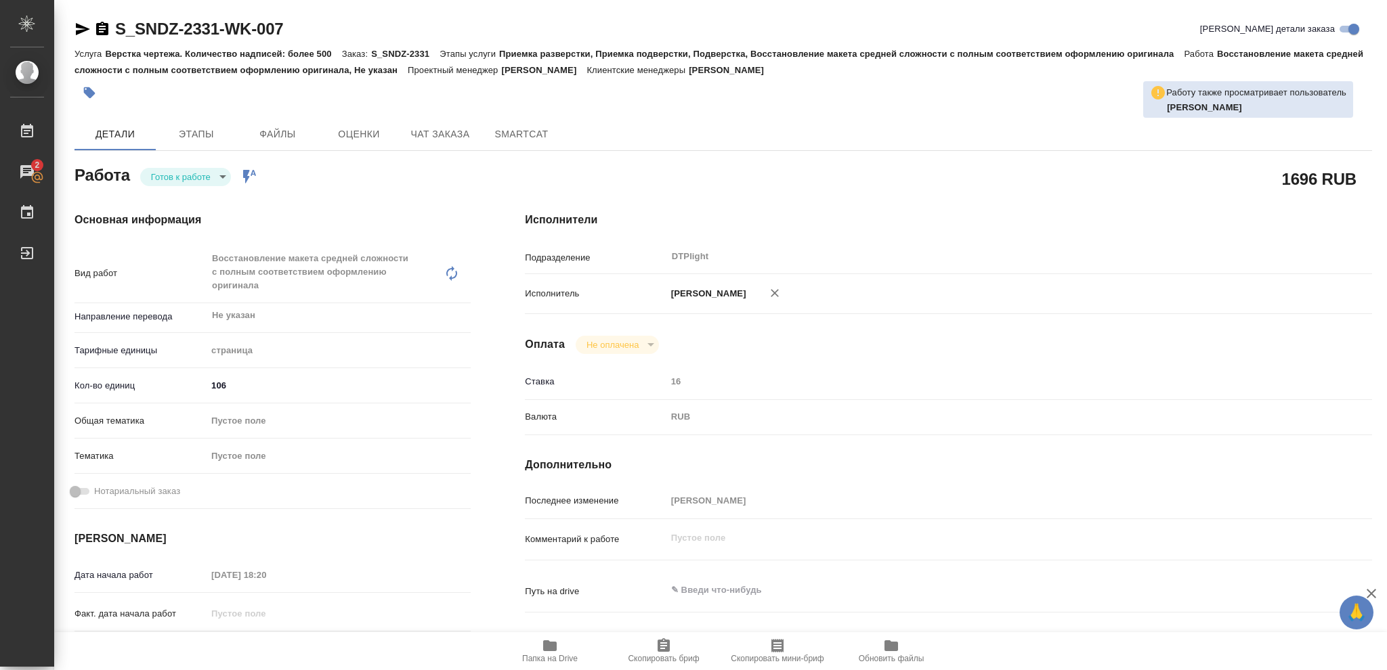
click at [220, 173] on body "🙏 .cls-1 fill:#fff; AWATERA Vasileva Olga Работы 2 Чаты График Выйти S_SNDZ-233…" at bounding box center [693, 335] width 1387 height 670
click at [187, 177] on button "В работе" at bounding box center [173, 176] width 45 height 15
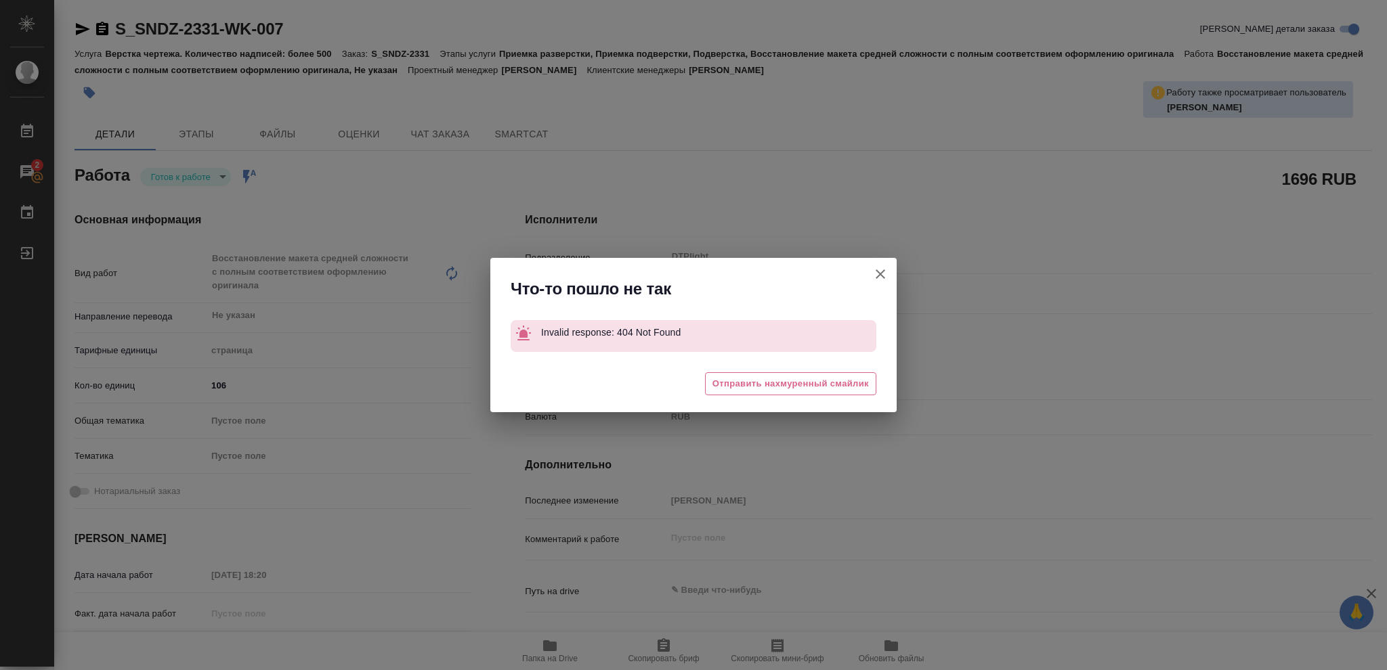
type textarea "x"
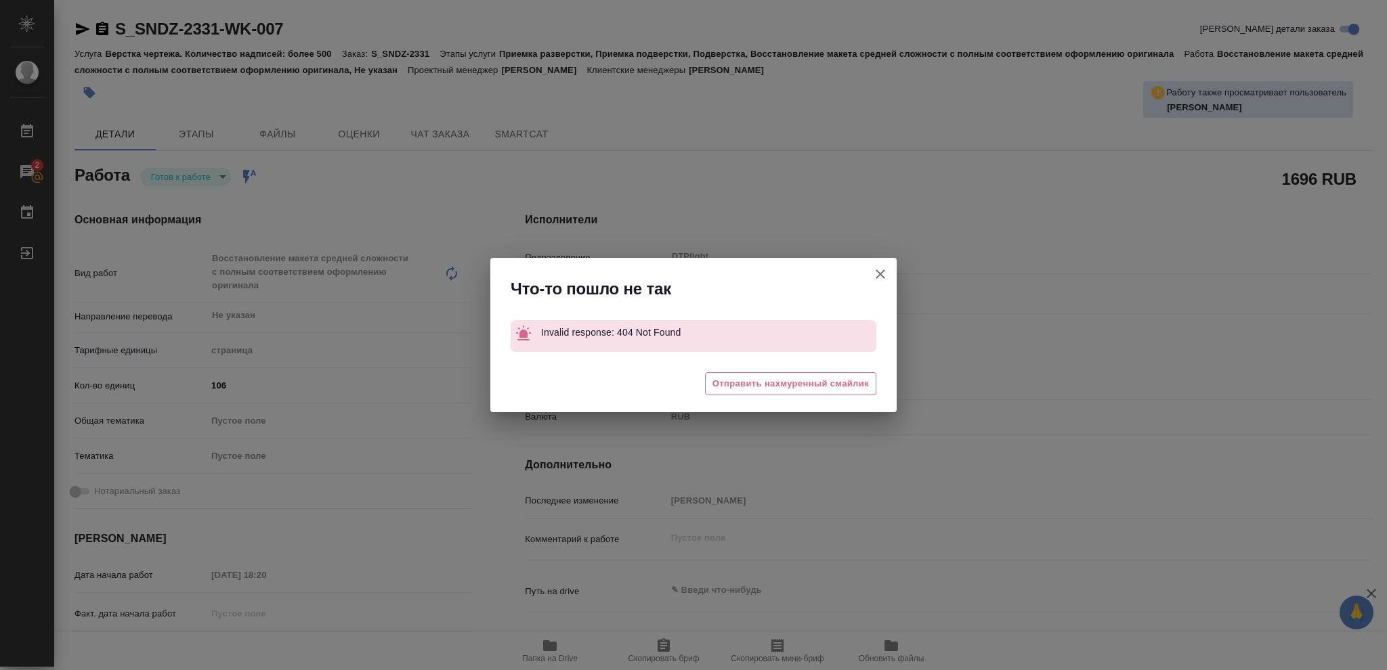
click at [881, 270] on icon "button" at bounding box center [880, 274] width 16 height 16
type textarea "x"
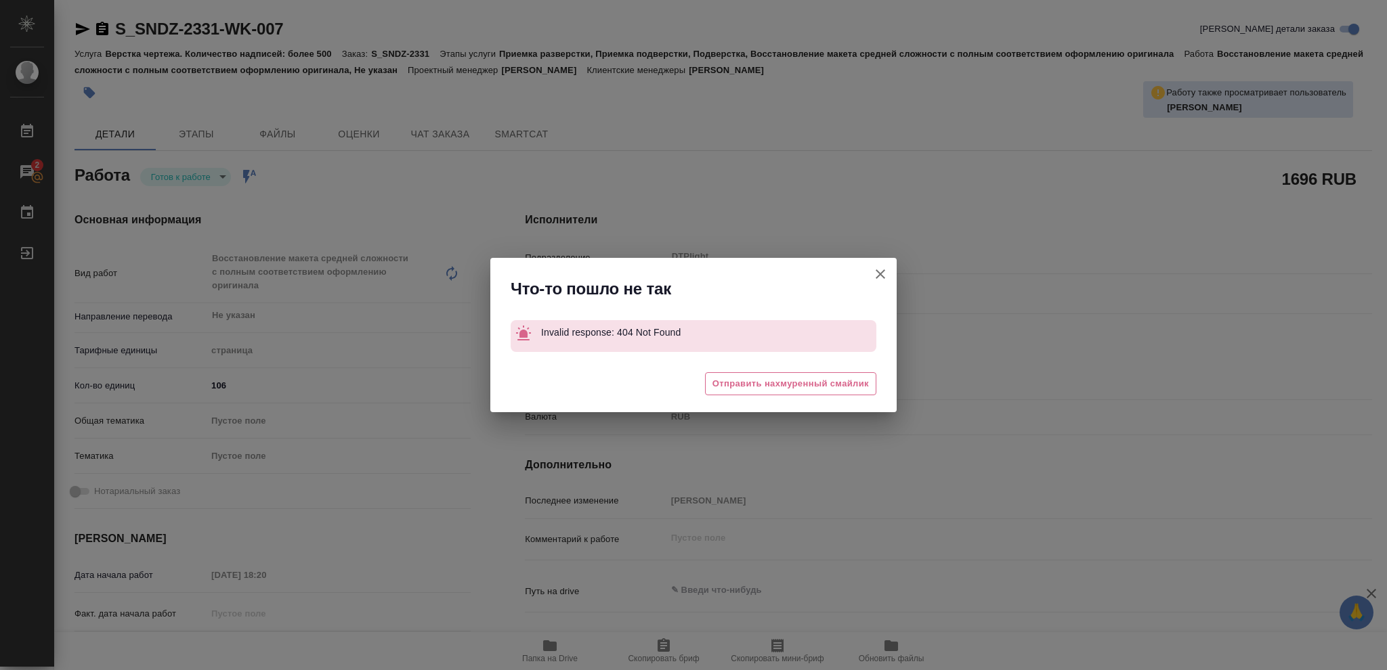
type textarea "x"
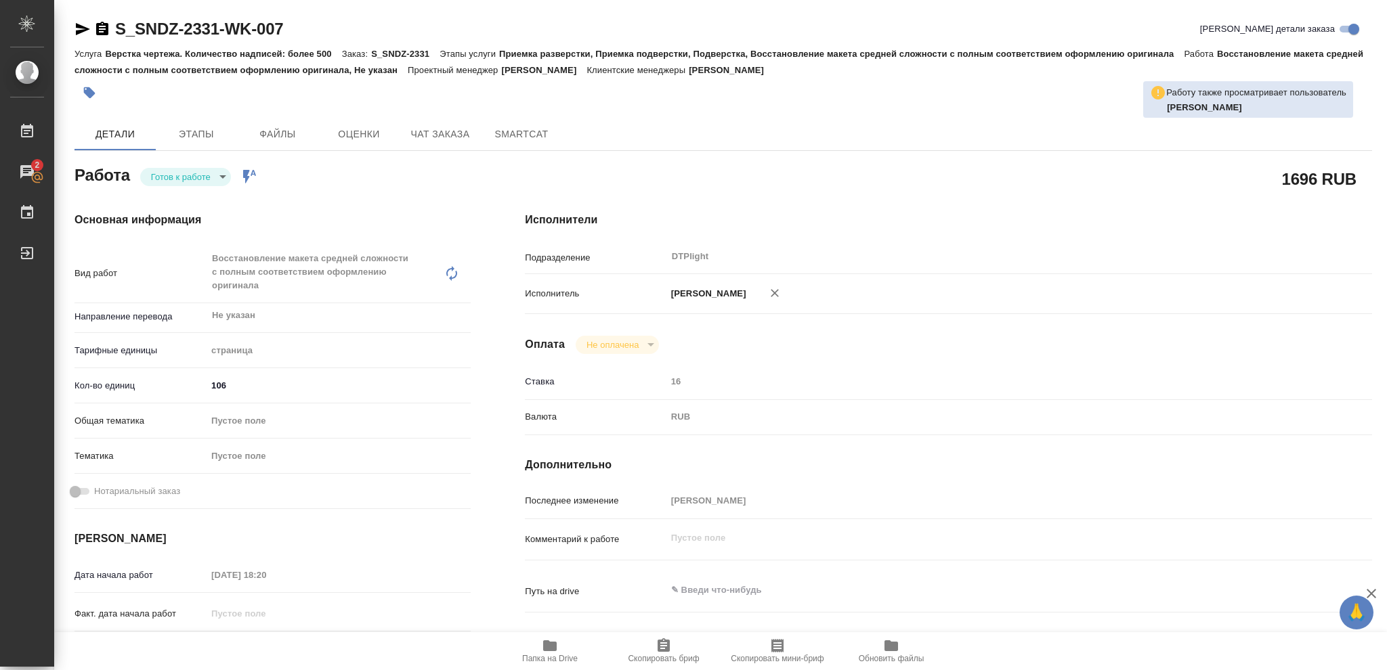
click at [548, 646] on icon "button" at bounding box center [550, 645] width 14 height 11
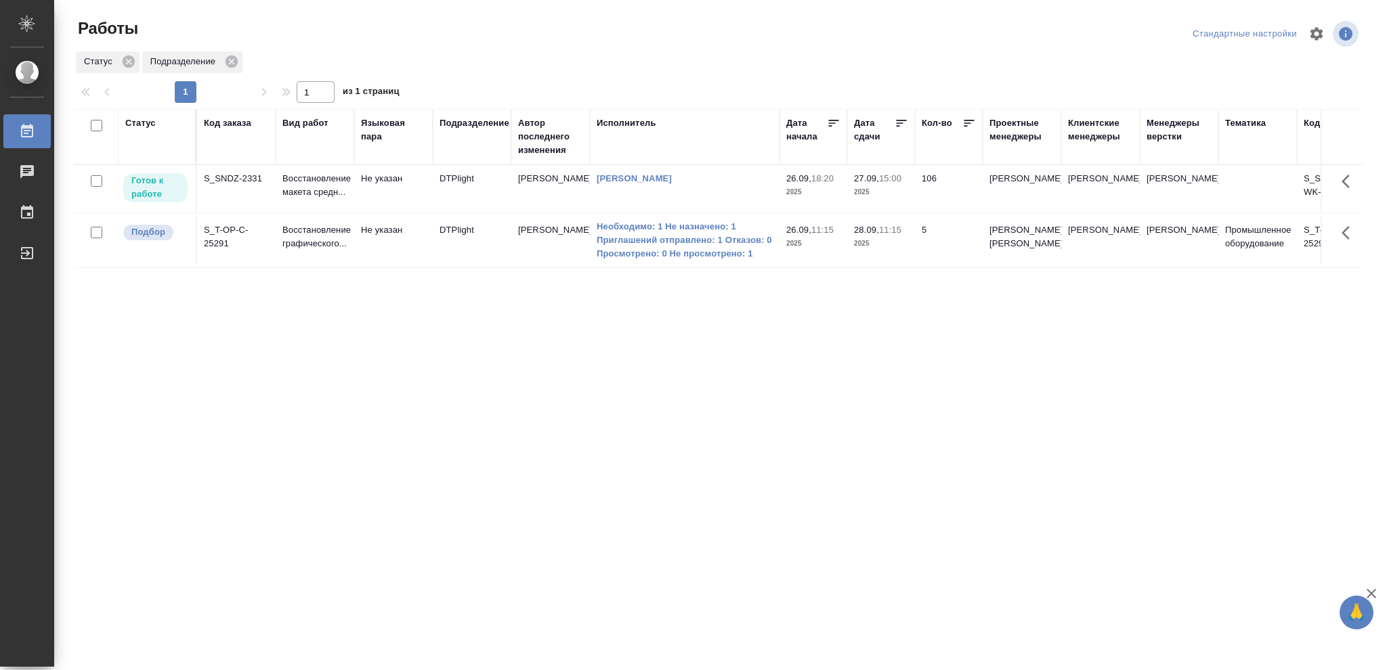
click at [741, 198] on td "[PERSON_NAME]" at bounding box center [685, 188] width 190 height 47
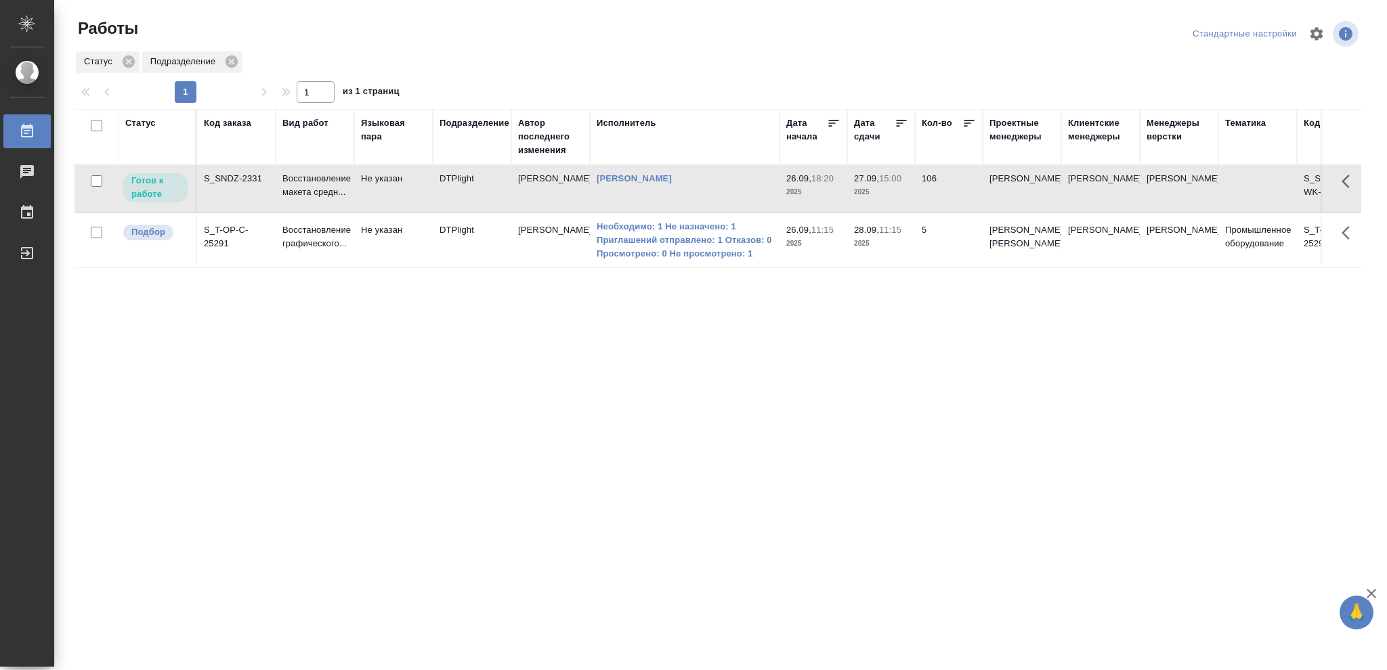
click at [741, 198] on td "[PERSON_NAME]" at bounding box center [685, 188] width 190 height 47
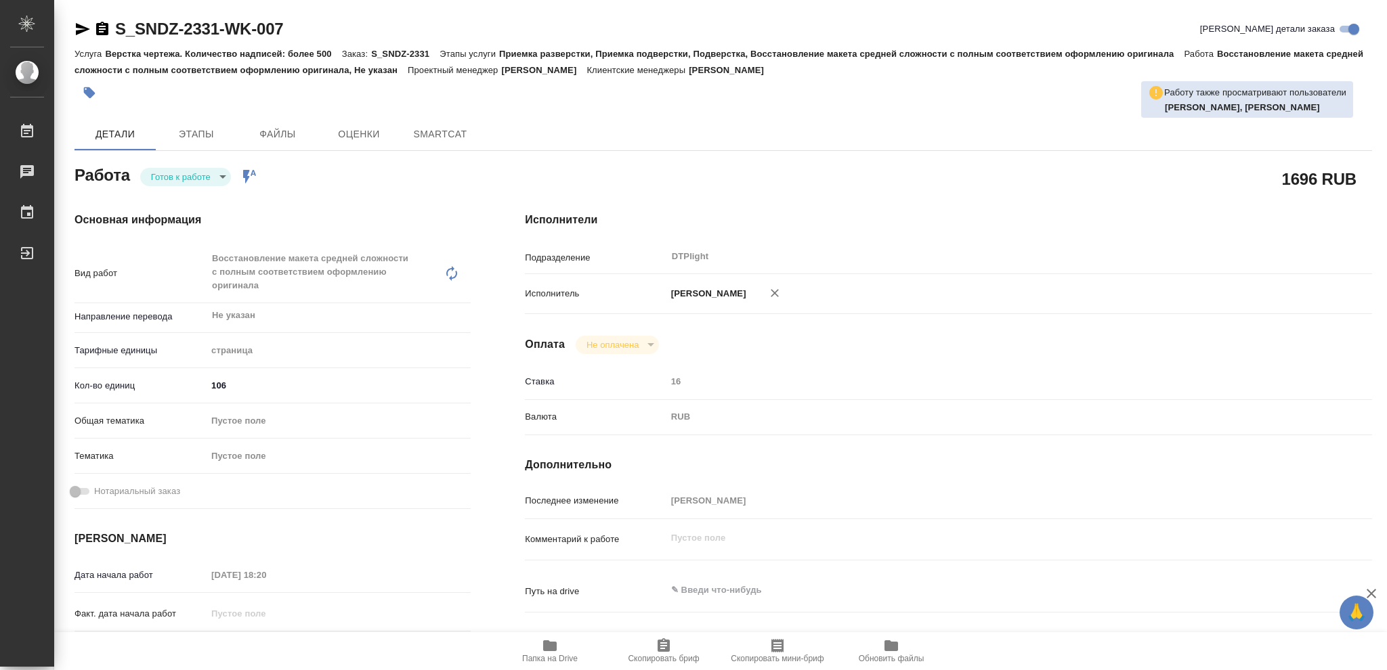
type textarea "x"
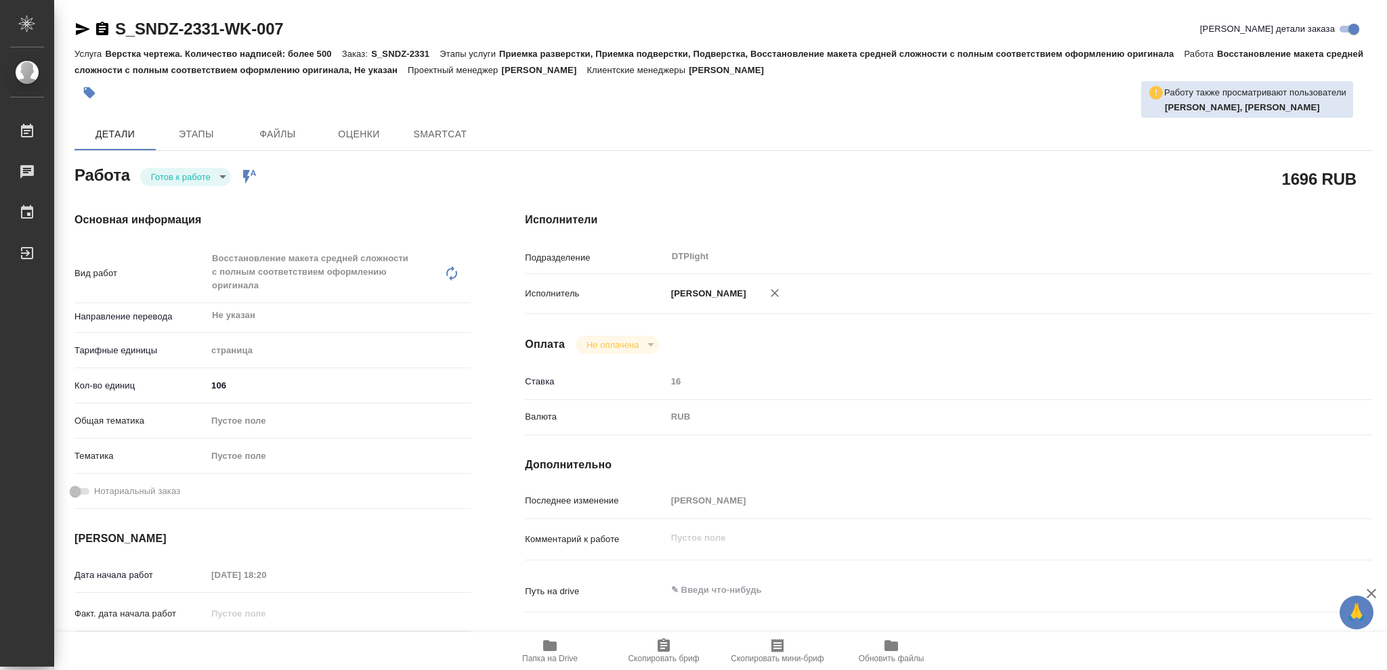
type textarea "x"
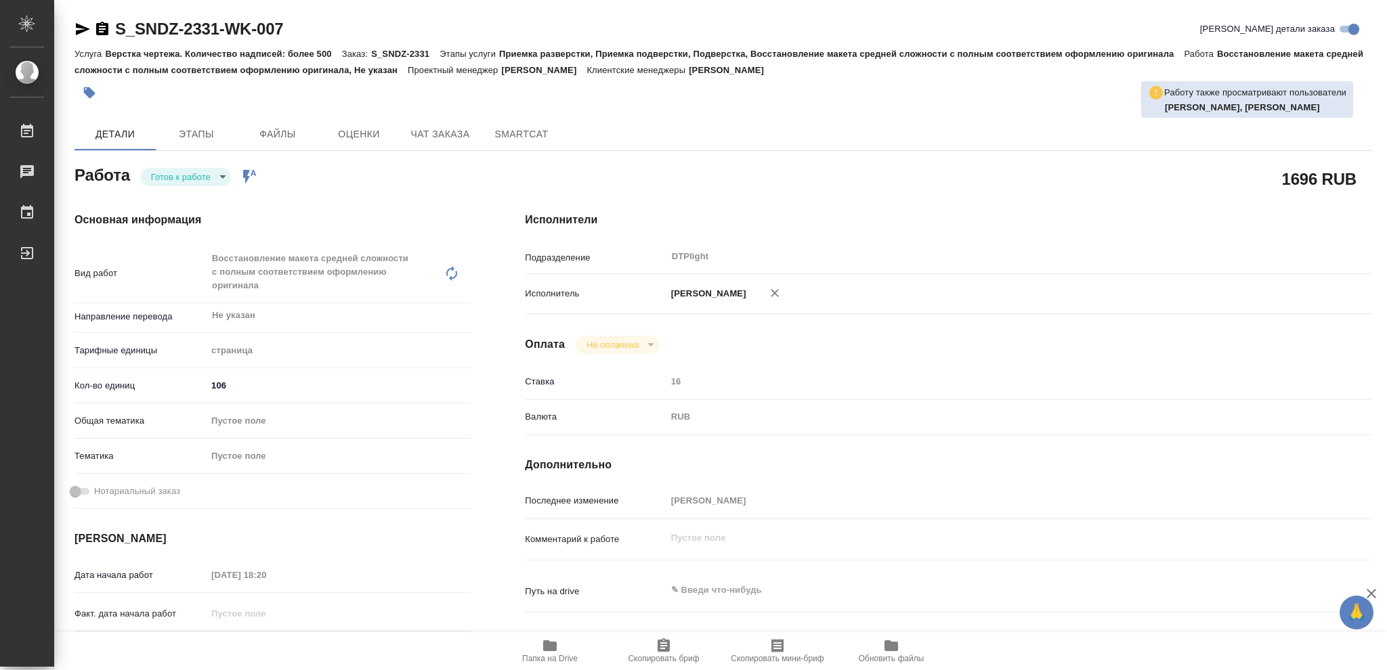
type textarea "x"
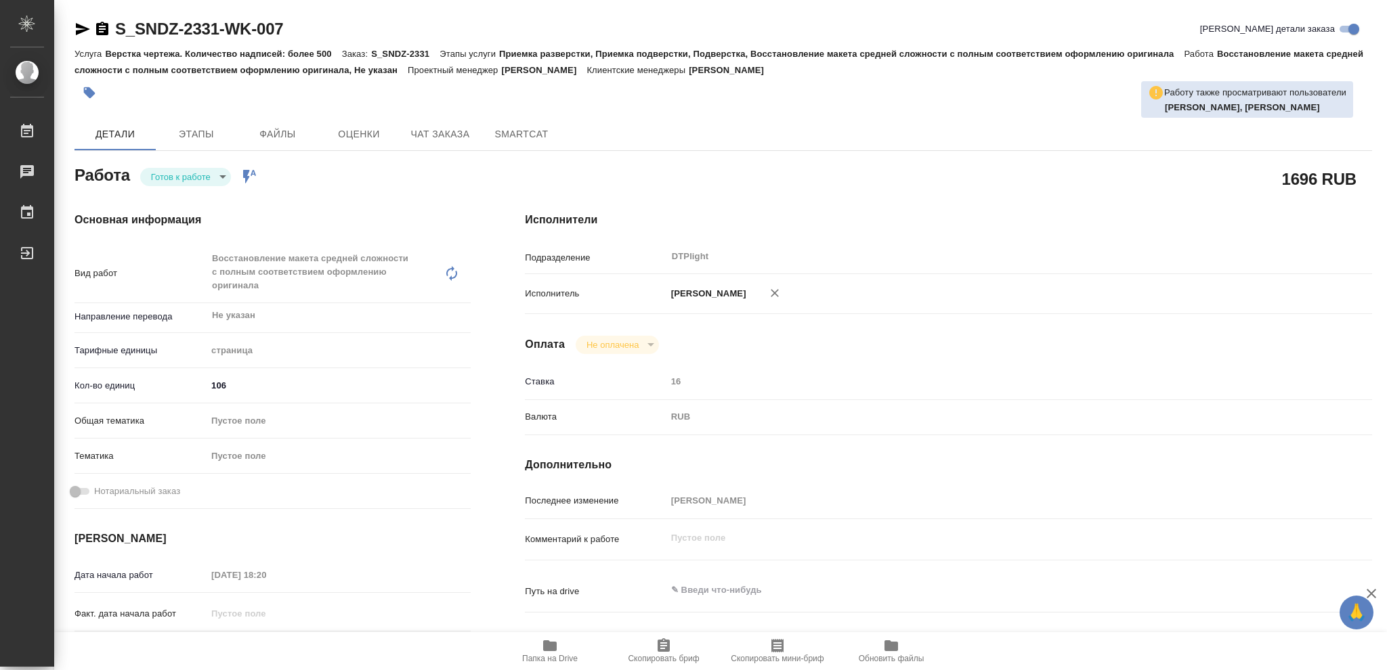
click at [223, 175] on body "🙏 .cls-1 fill:#fff; AWATERA [PERSON_NAME] Чаты График Выйти S_SNDZ-2331-WK-007 …" at bounding box center [693, 335] width 1387 height 670
click at [181, 176] on button "В работе" at bounding box center [173, 176] width 45 height 15
type textarea "x"
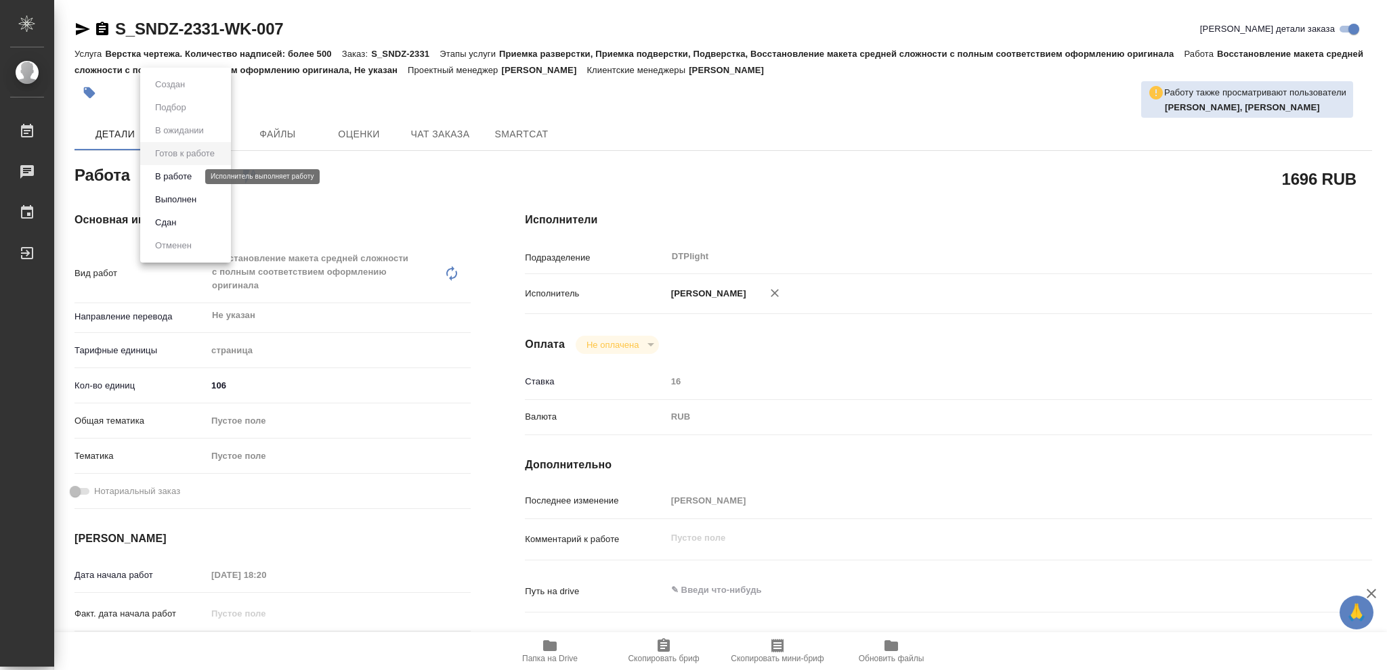
type textarea "x"
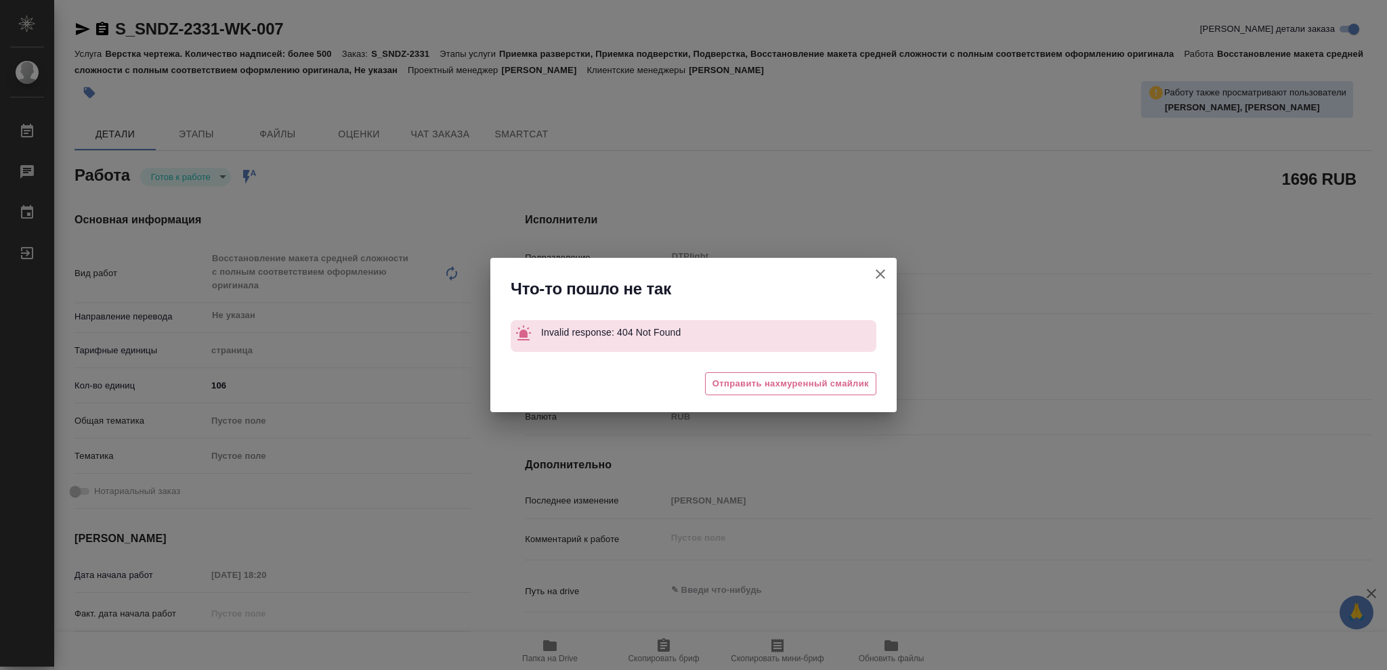
type textarea "x"
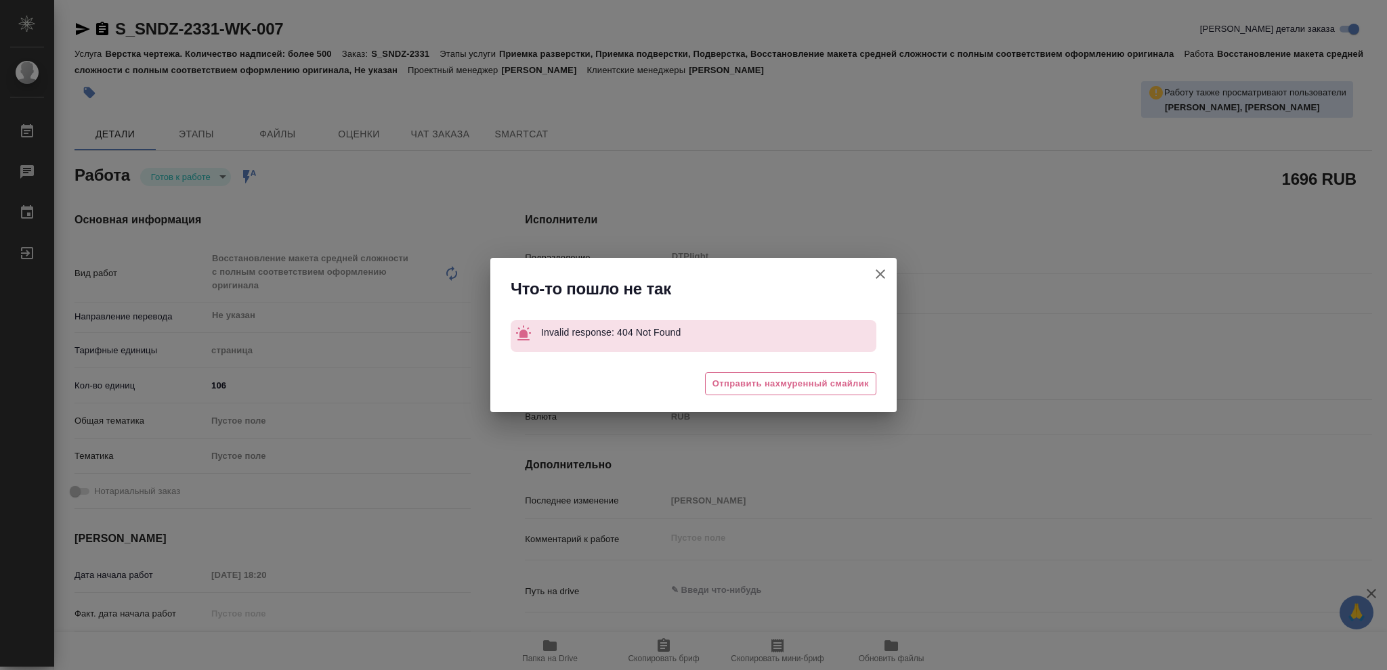
type textarea "x"
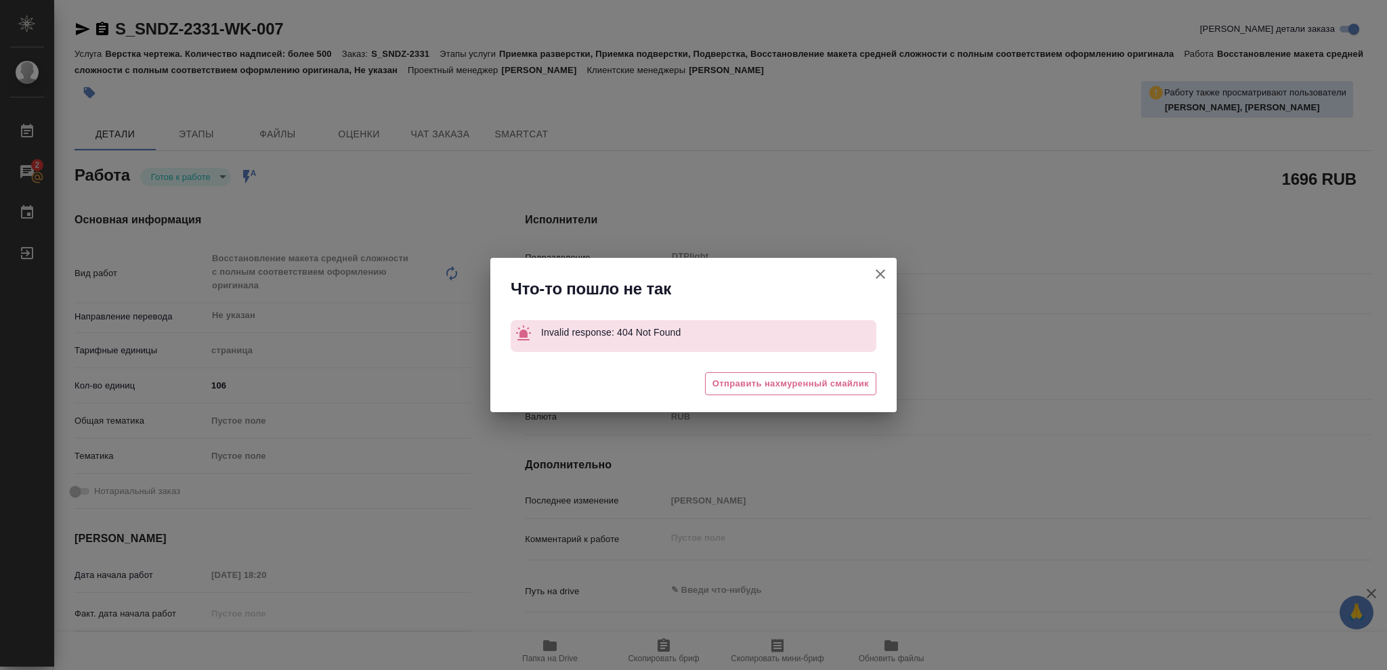
click at [882, 271] on icon "button" at bounding box center [879, 273] width 9 height 9
type textarea "x"
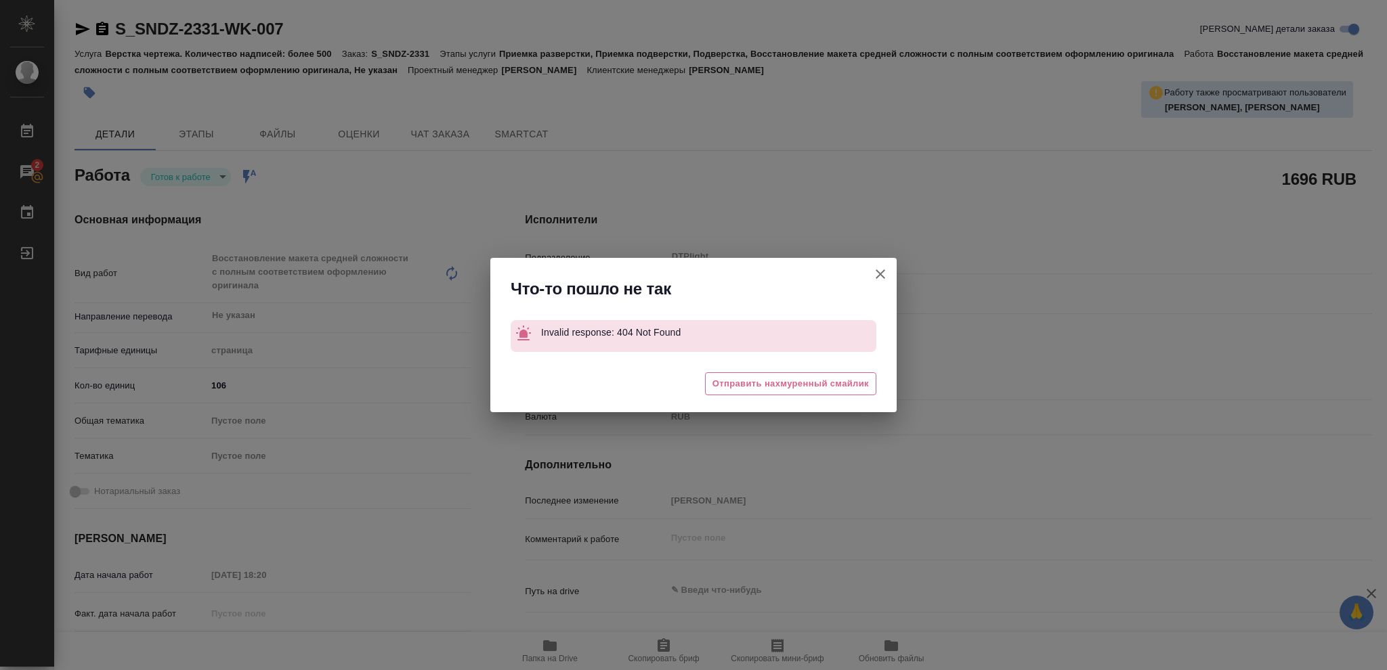
type textarea "x"
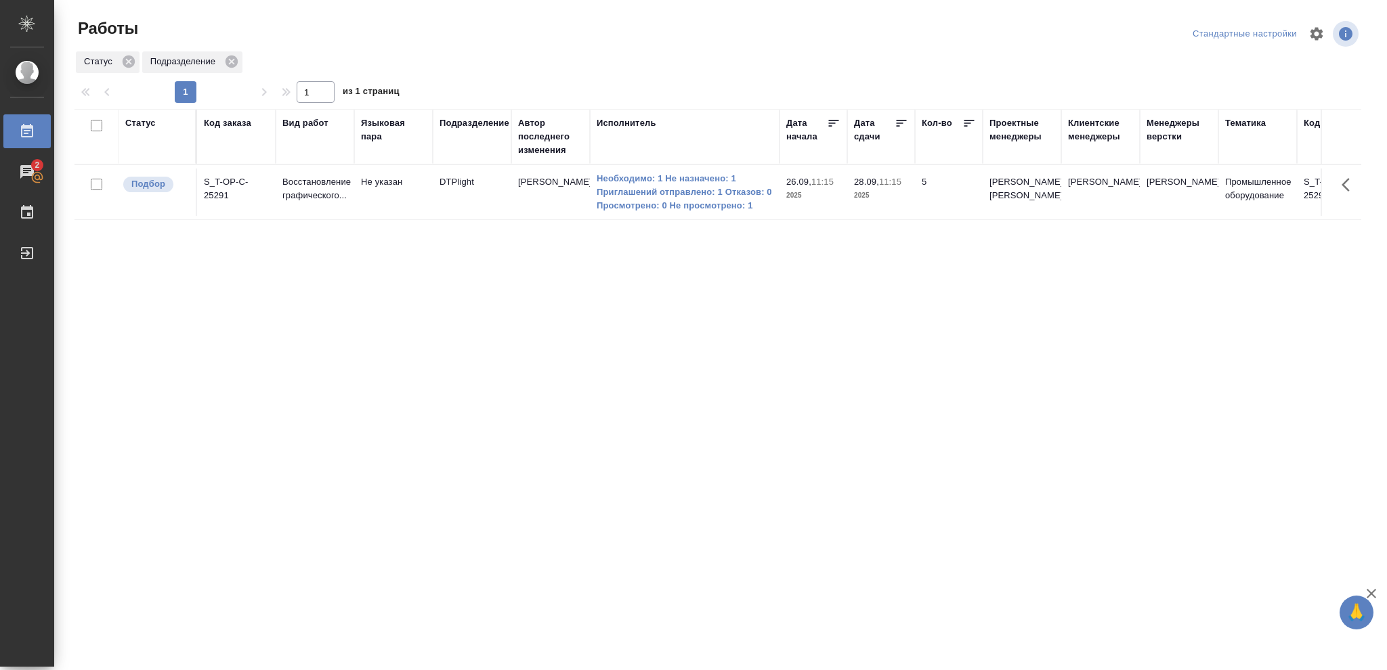
click at [136, 124] on div "Статус" at bounding box center [140, 123] width 30 height 14
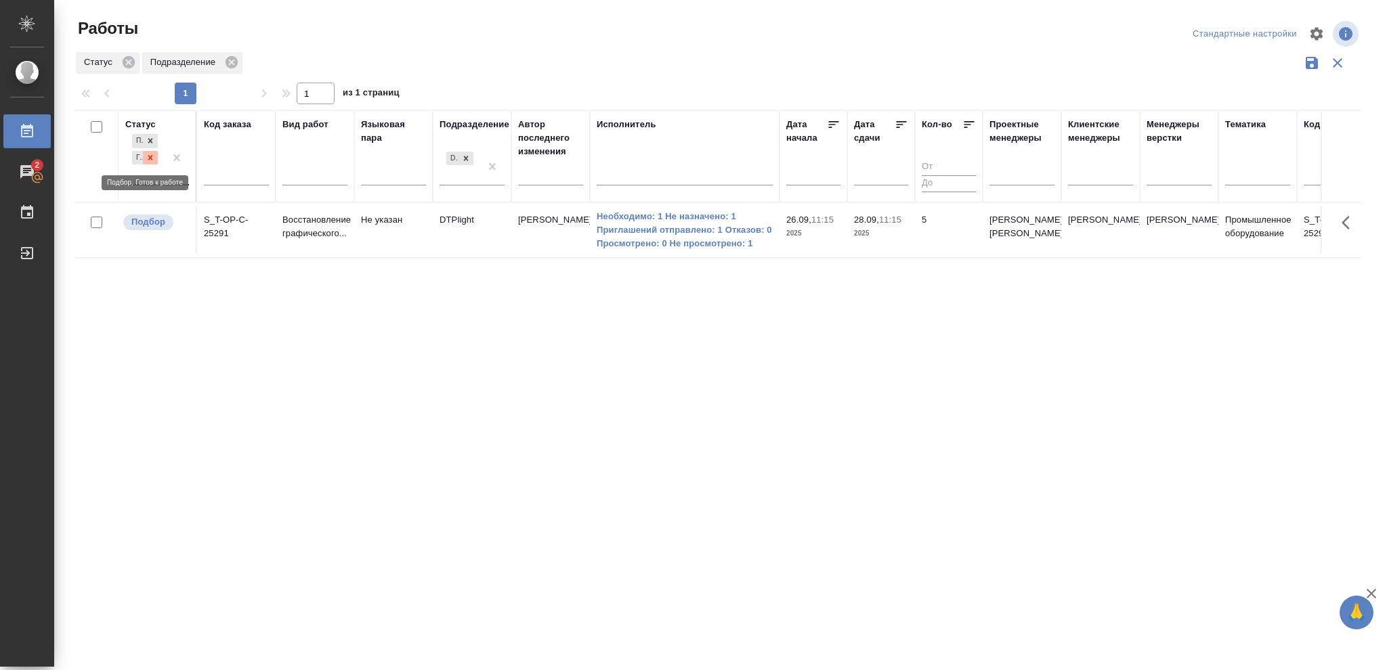
click at [148, 161] on icon at bounding box center [150, 157] width 9 height 9
click at [153, 155] on icon at bounding box center [150, 154] width 9 height 9
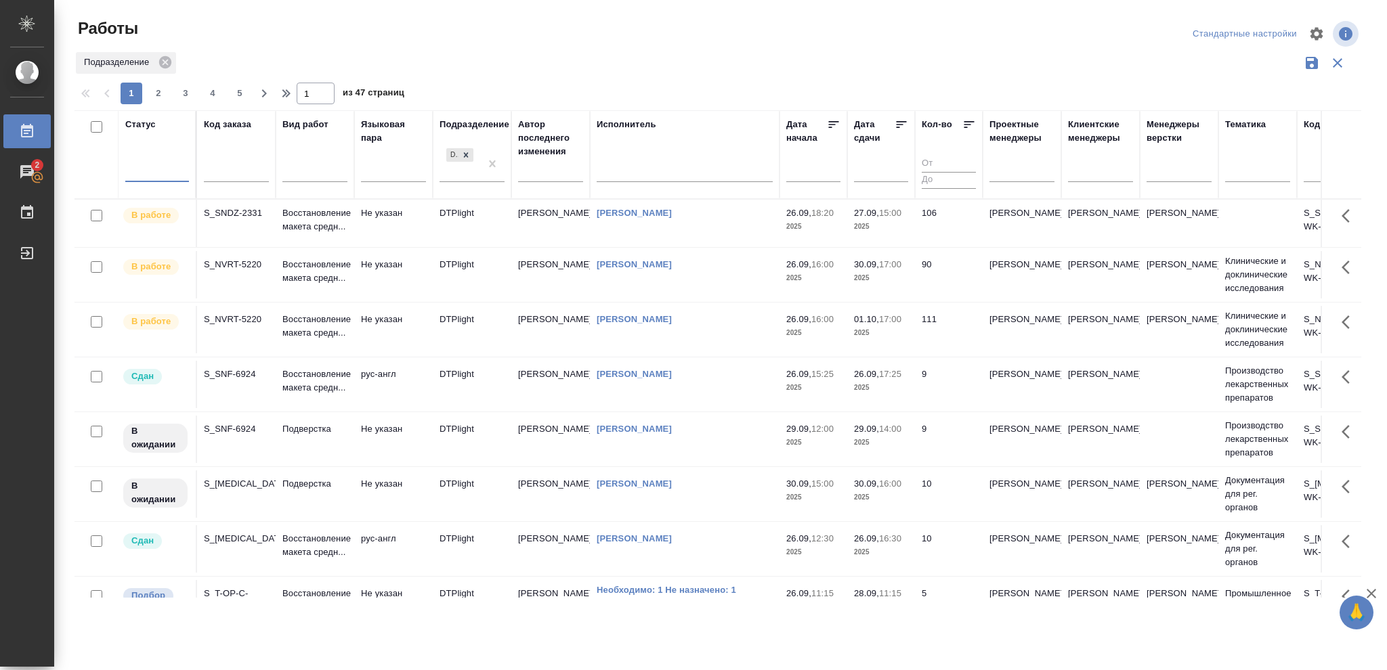
click at [152, 167] on div at bounding box center [157, 169] width 64 height 20
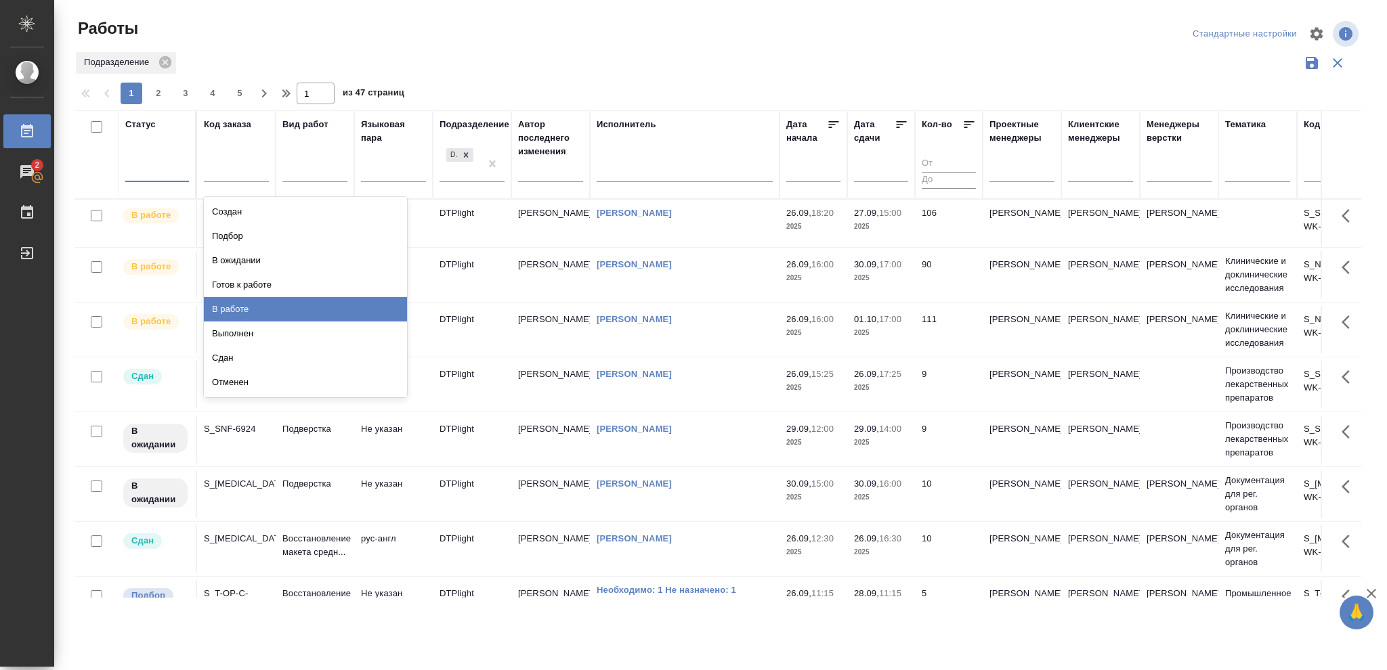
click at [235, 308] on div "В работе" at bounding box center [305, 309] width 203 height 24
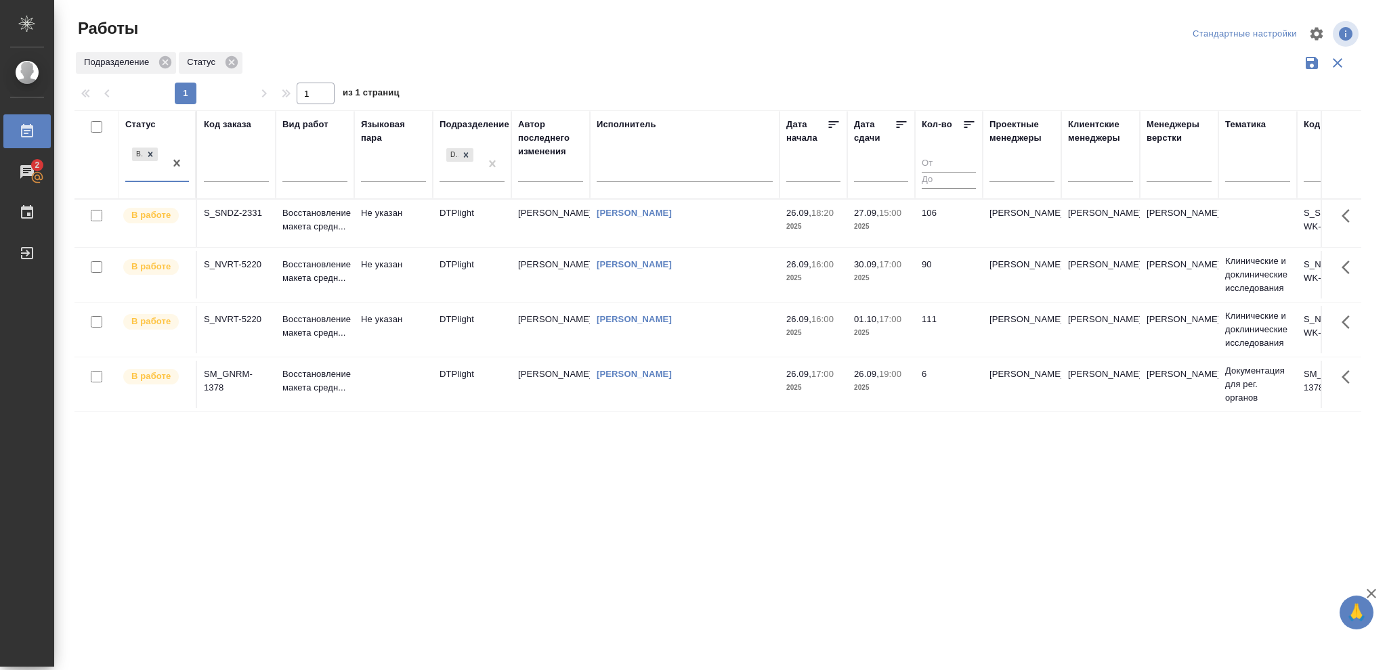
click at [898, 121] on icon at bounding box center [901, 125] width 14 height 14
click at [875, 223] on span "26.09, 19:00" at bounding box center [881, 217] width 54 height 14
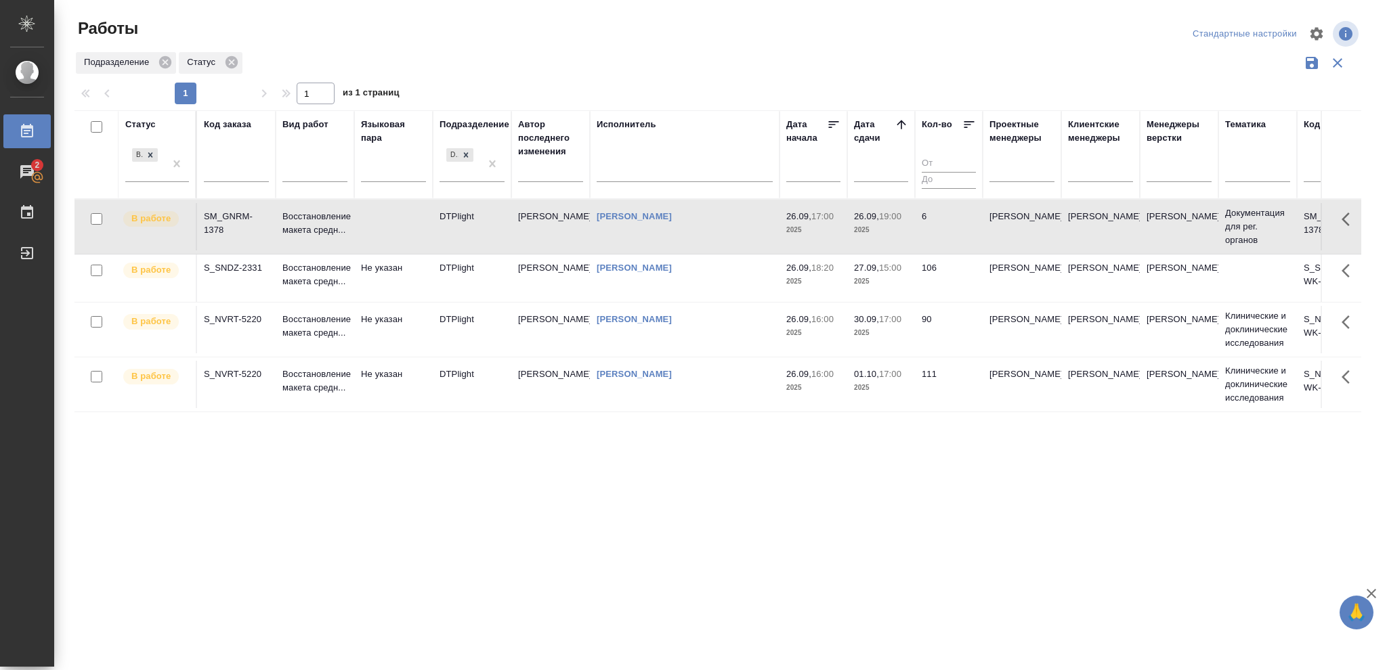
click at [875, 223] on span "26.09, 19:00" at bounding box center [881, 217] width 54 height 14
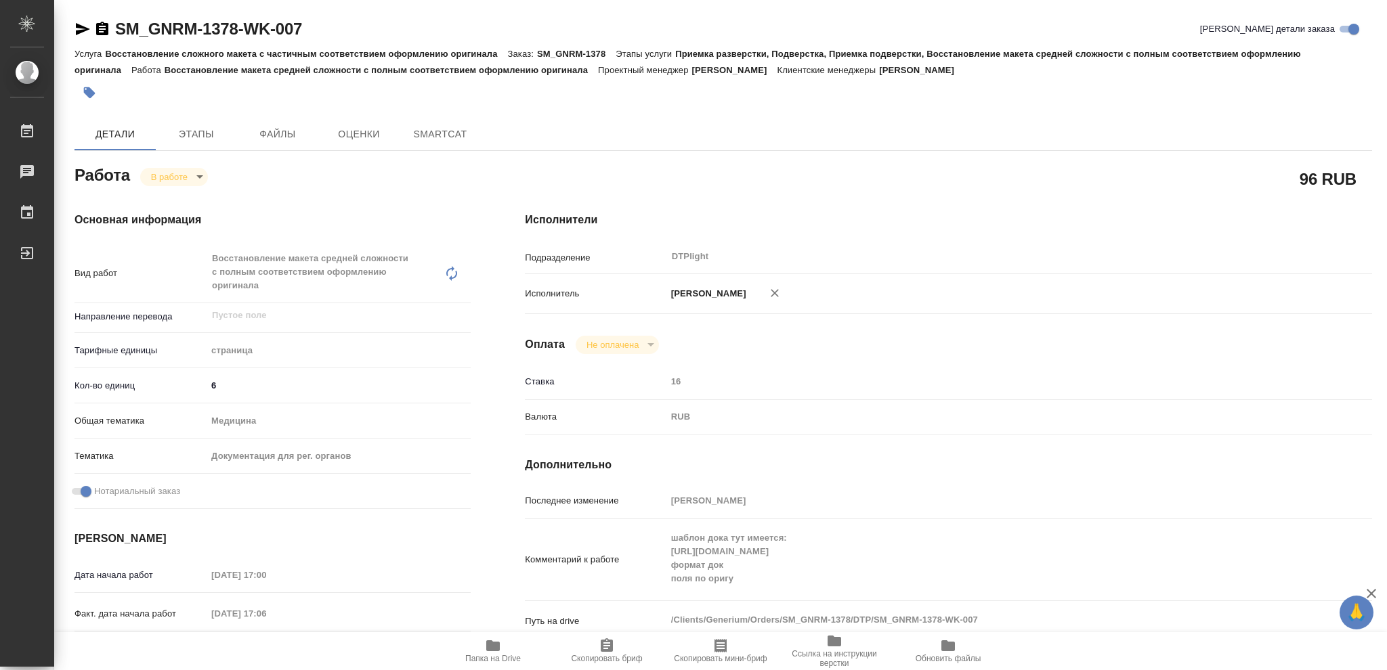
type textarea "x"
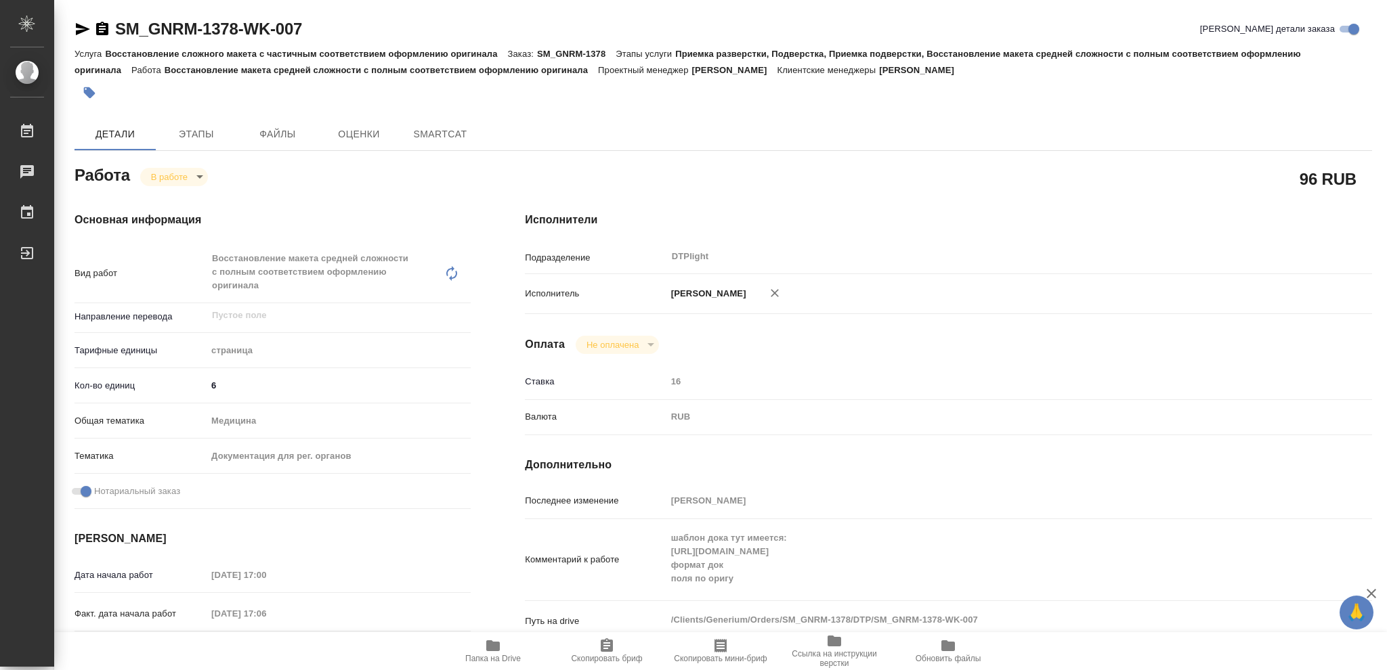
type textarea "x"
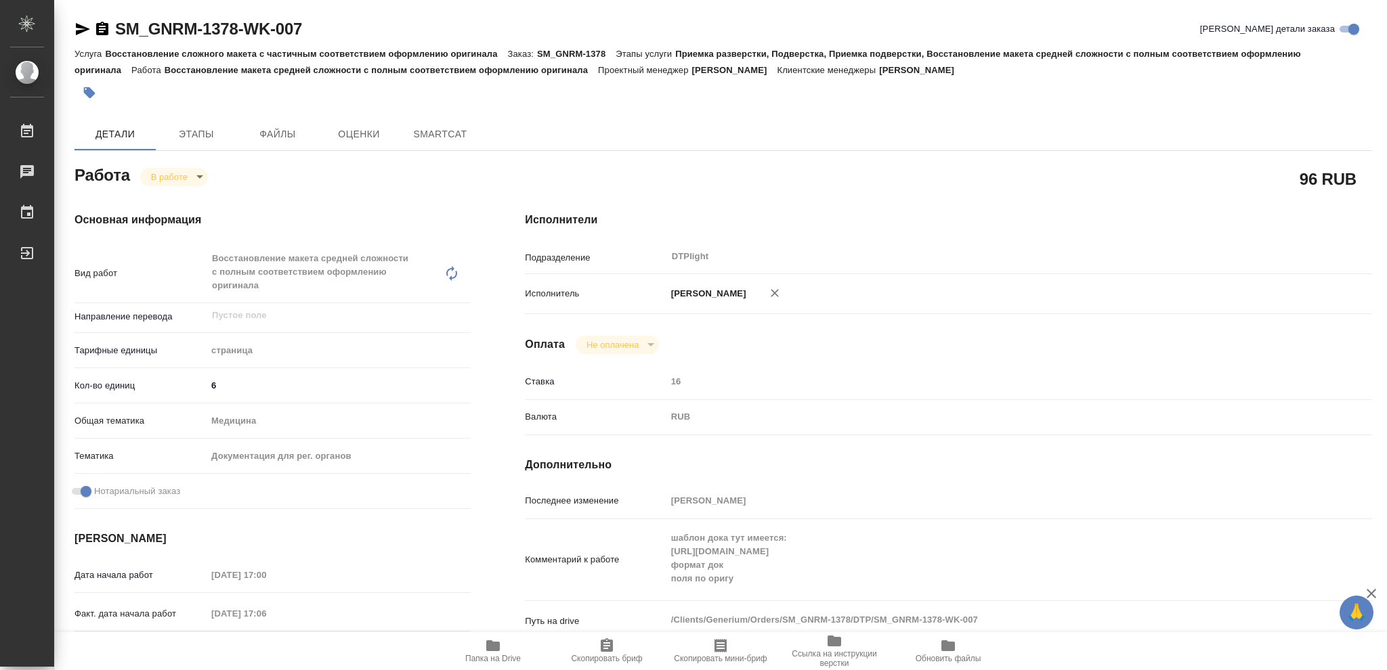
type textarea "x"
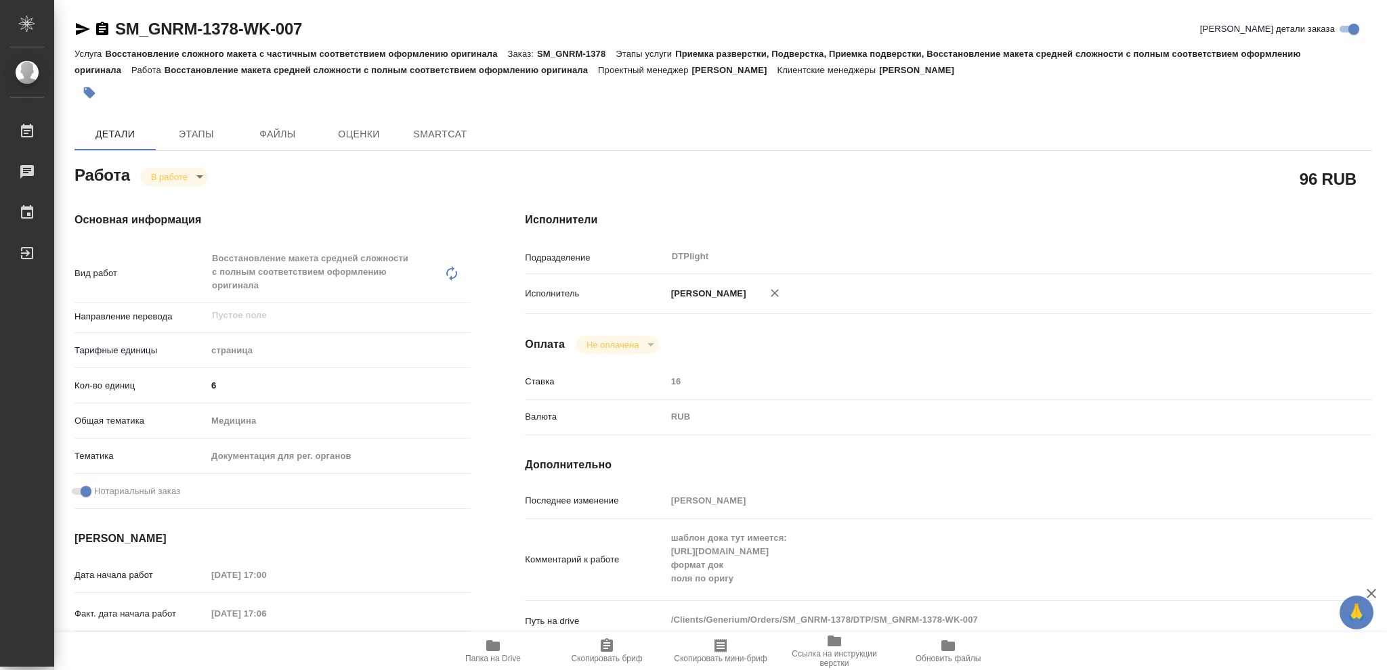
type textarea "x"
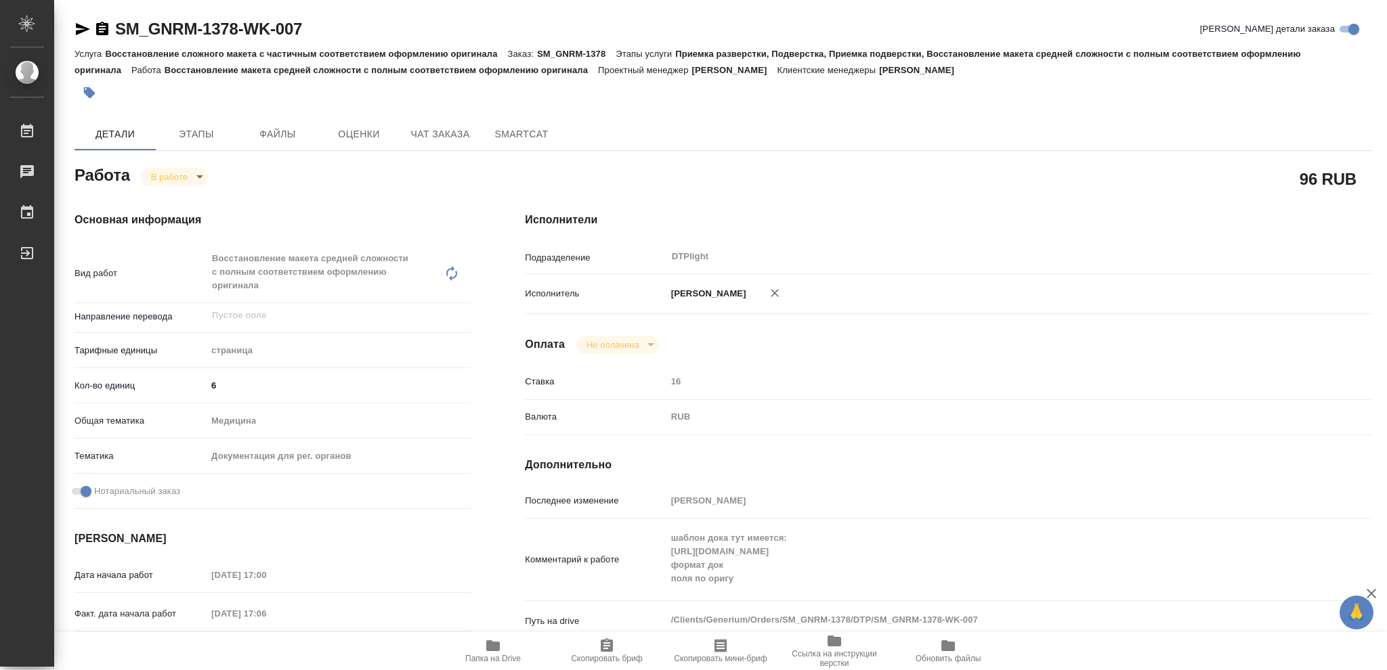
type textarea "x"
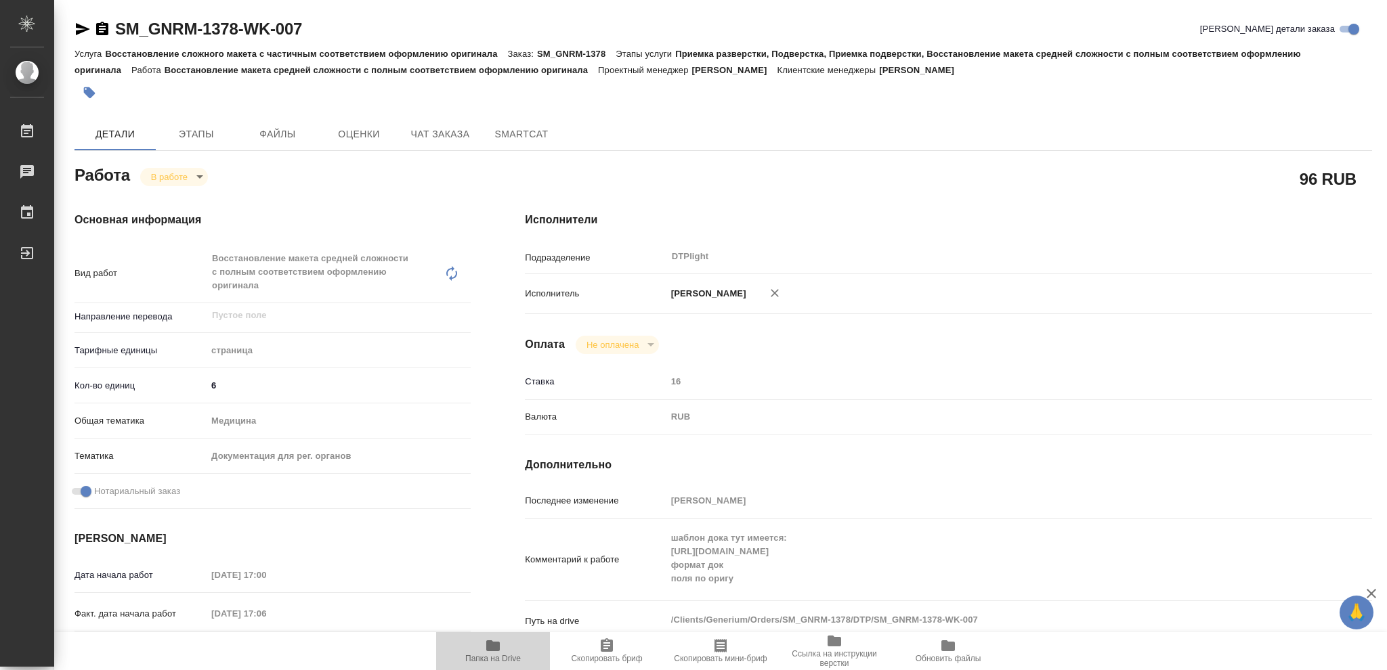
click at [499, 648] on icon "button" at bounding box center [493, 645] width 14 height 11
type textarea "x"
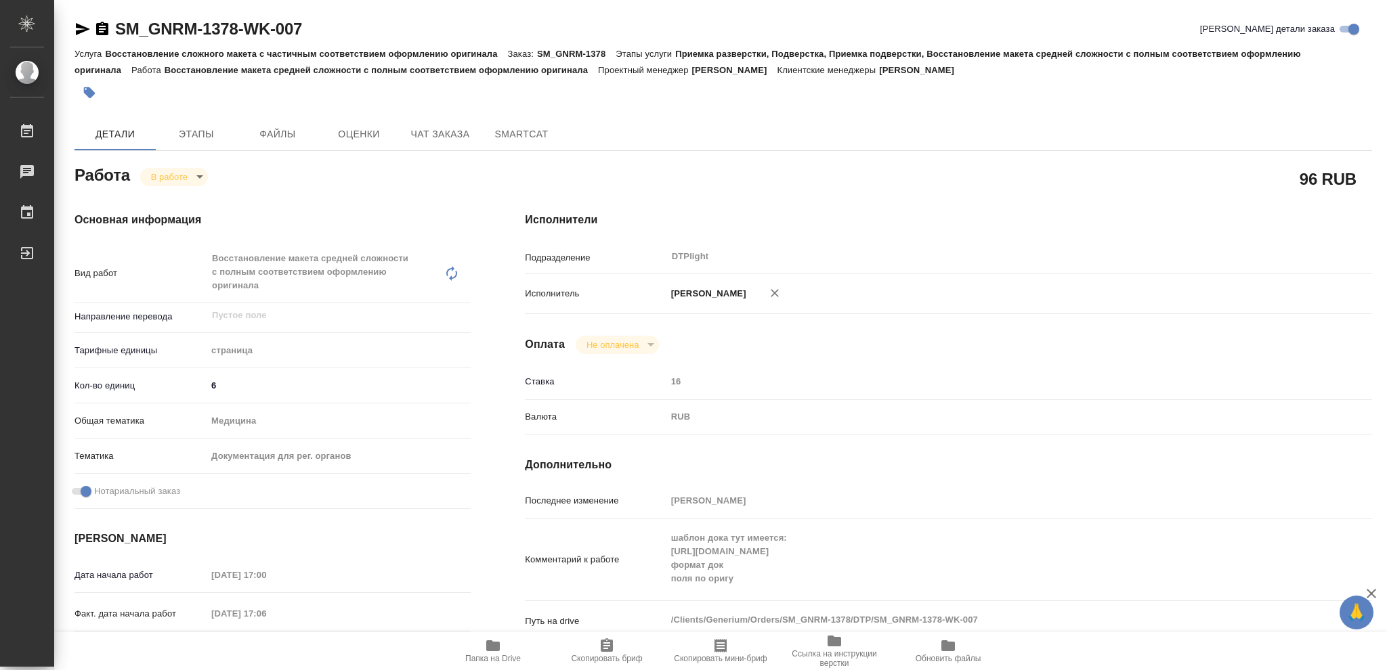
type textarea "x"
click at [198, 171] on body "🙏 .cls-1 fill:#fff; AWATERA [PERSON_NAME] 2 Чаты График Выйти SM_GNRM-1378-WK-0…" at bounding box center [693, 335] width 1387 height 670
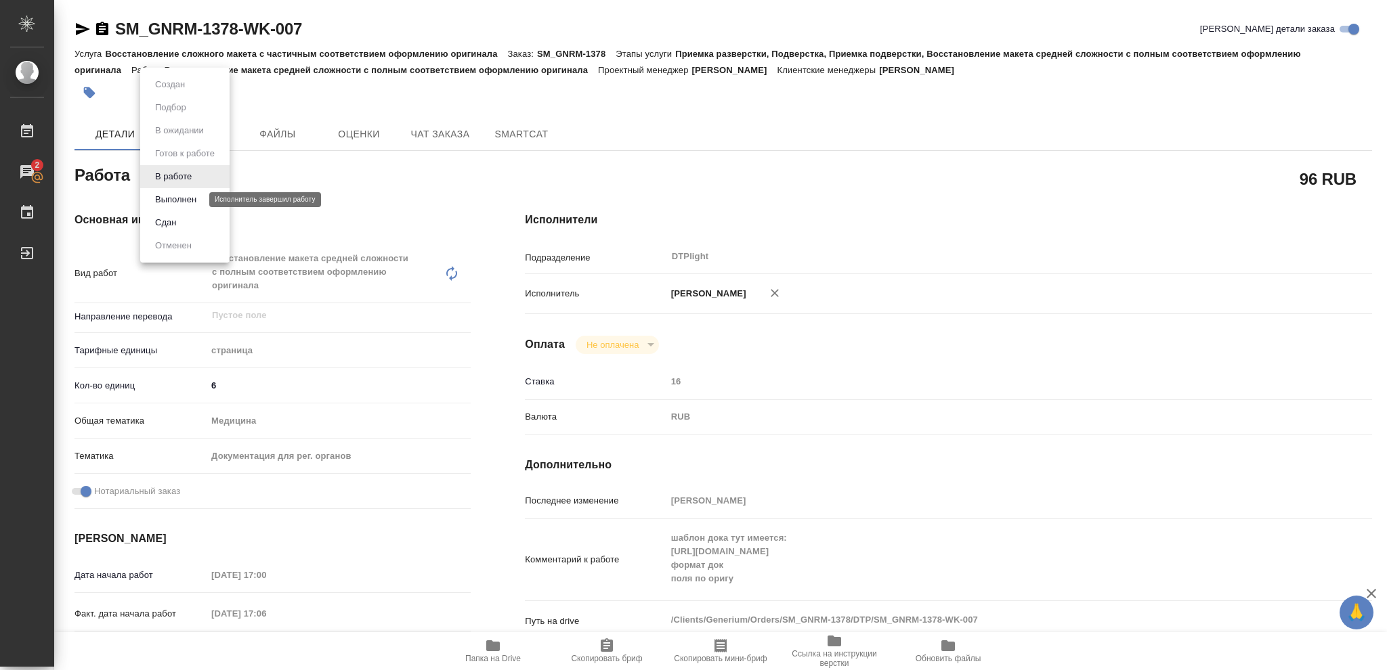
click at [179, 196] on button "Выполнен" at bounding box center [175, 199] width 49 height 15
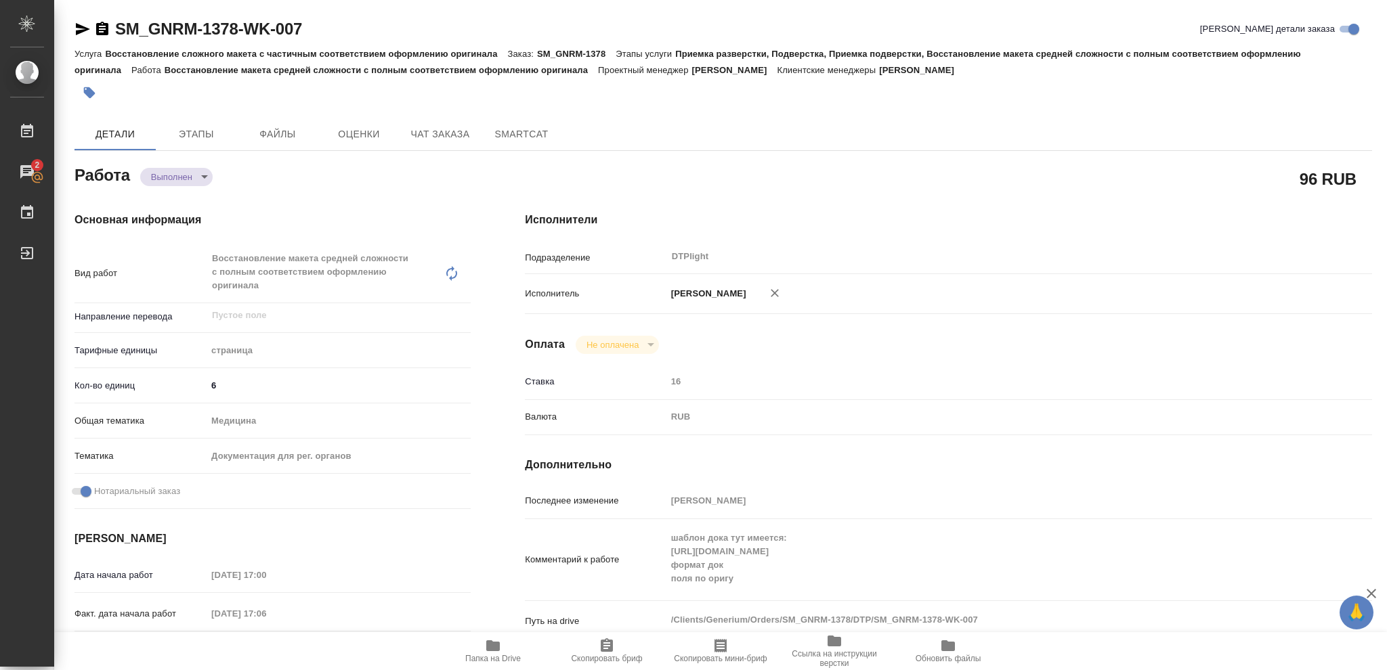
type textarea "x"
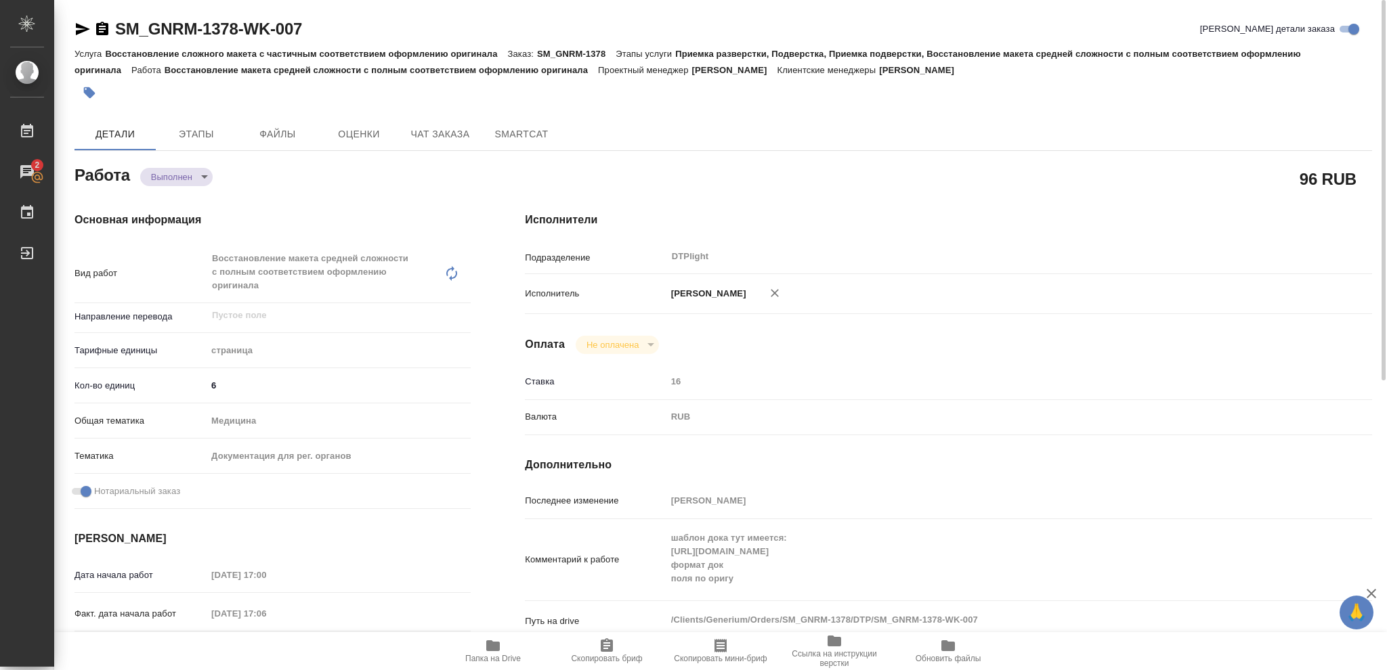
type textarea "x"
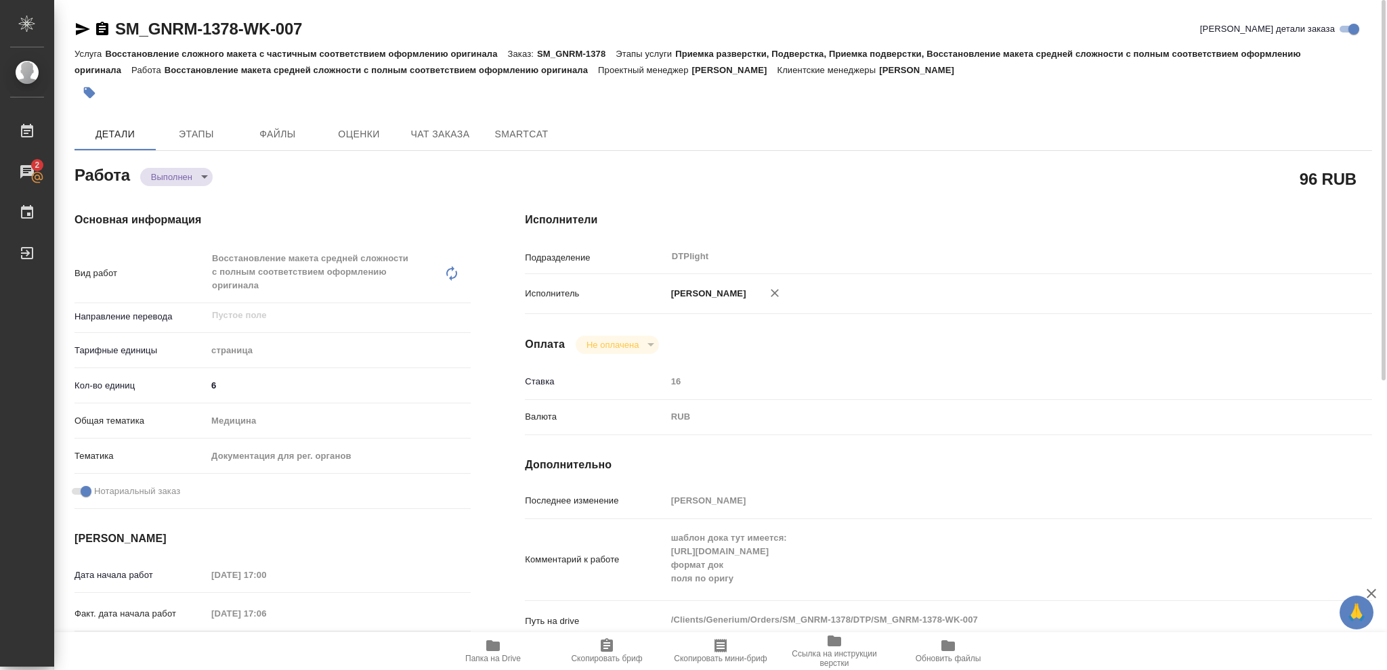
type textarea "x"
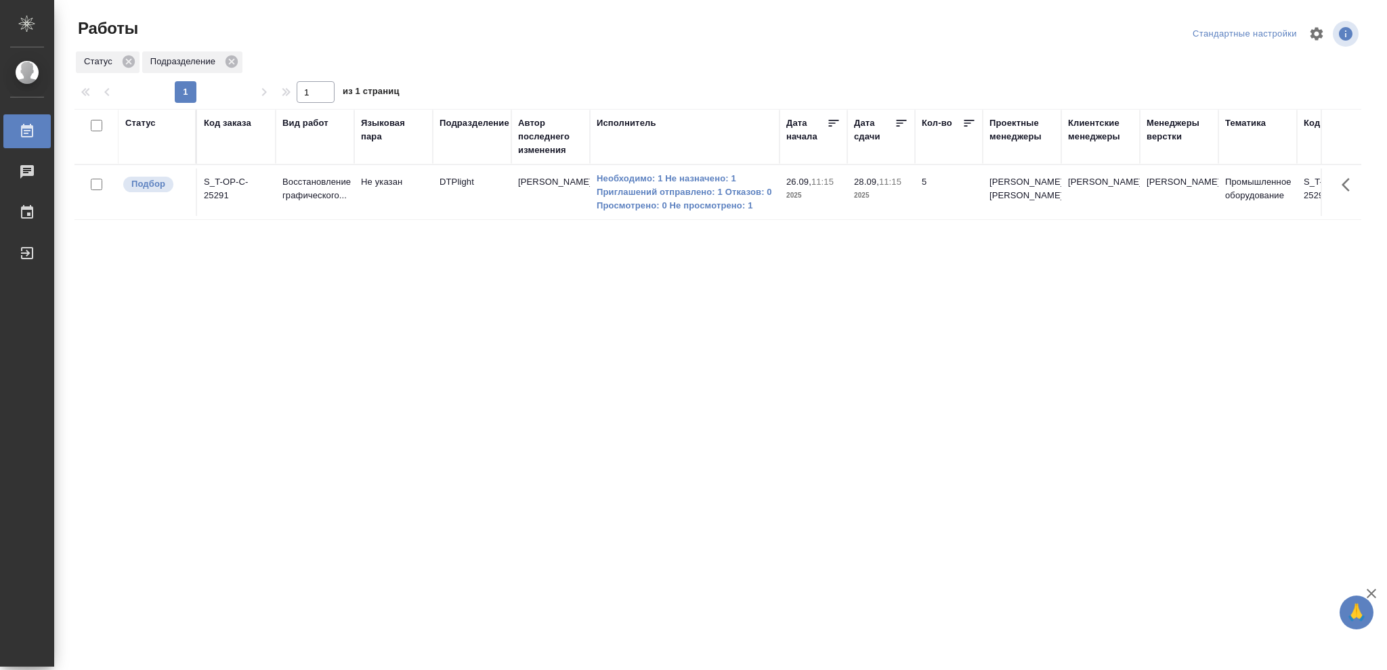
click at [142, 123] on div "Статус" at bounding box center [140, 123] width 30 height 14
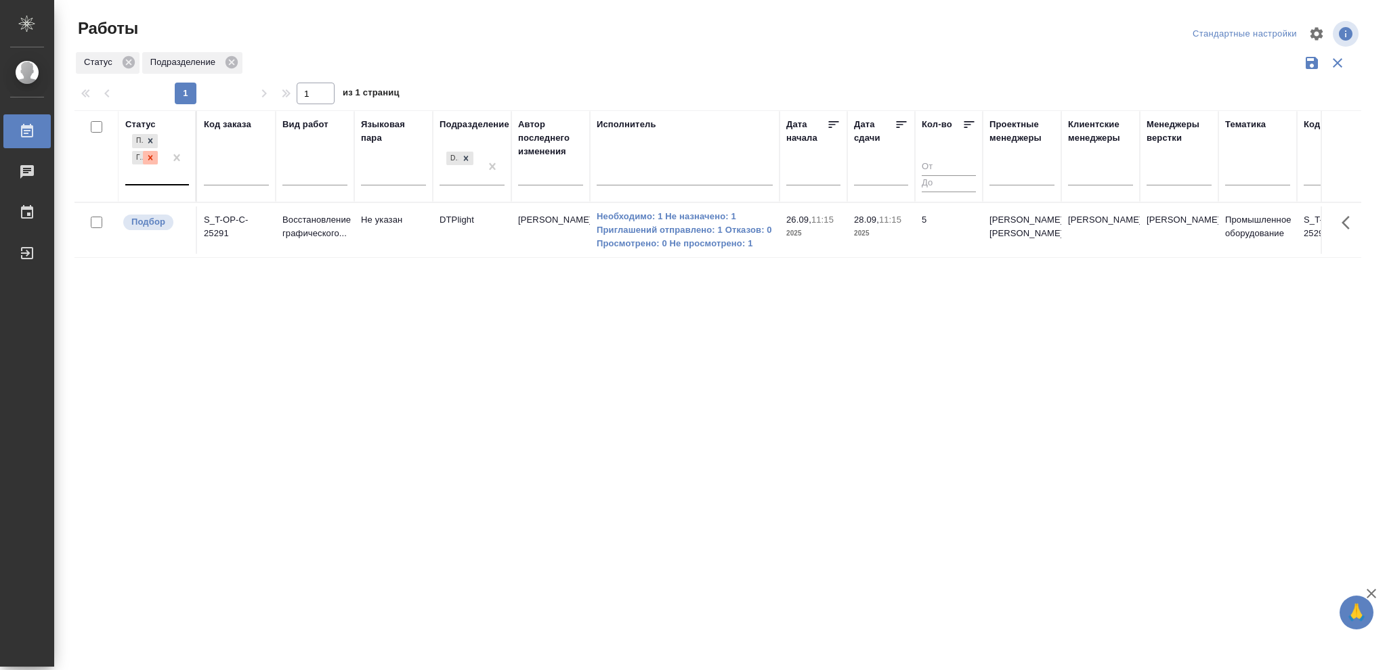
click at [148, 157] on icon at bounding box center [150, 157] width 9 height 9
click at [467, 155] on icon at bounding box center [465, 154] width 9 height 9
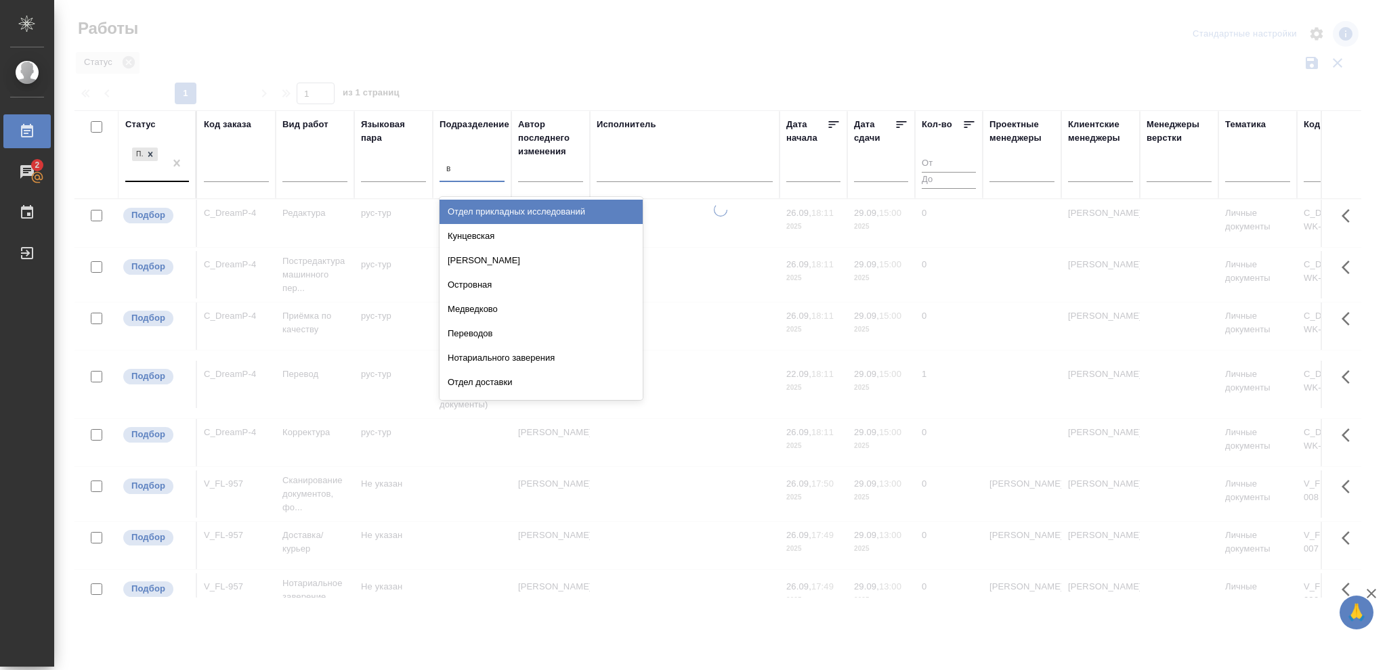
type input "ве"
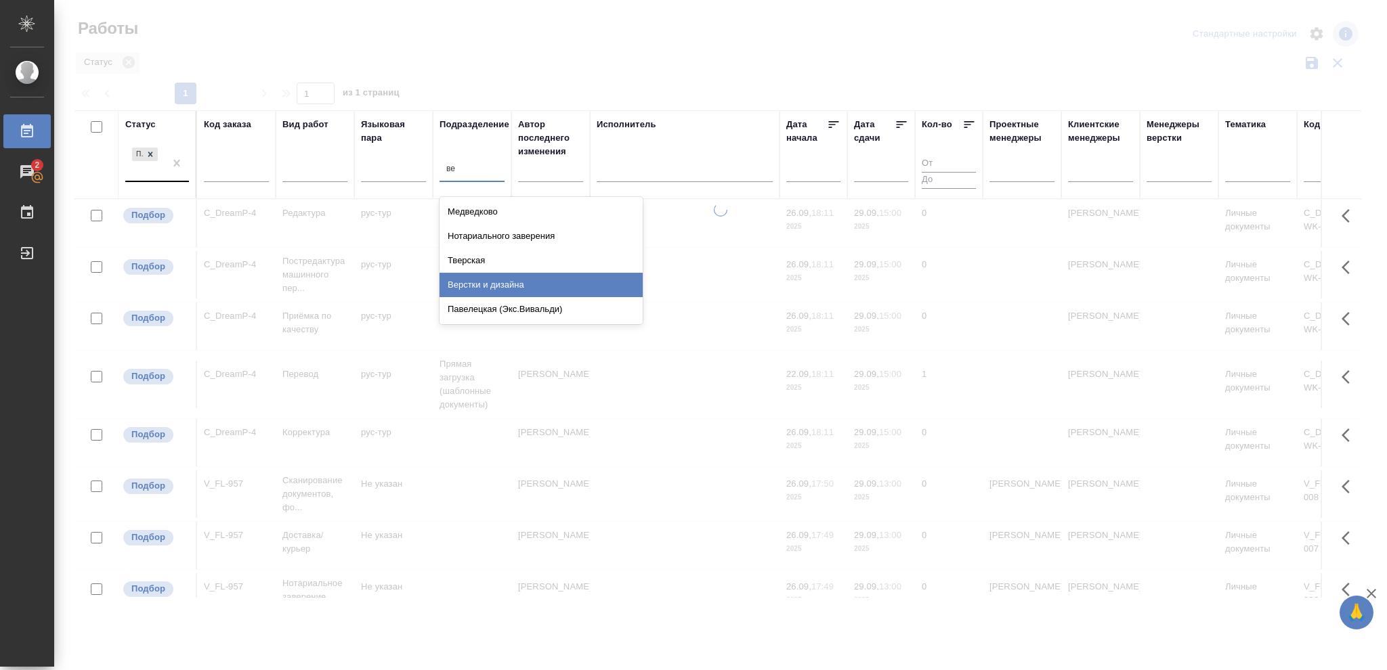
click at [491, 284] on div "Верстки и дизайна" at bounding box center [540, 285] width 203 height 24
